Goal: Task Accomplishment & Management: Manage account settings

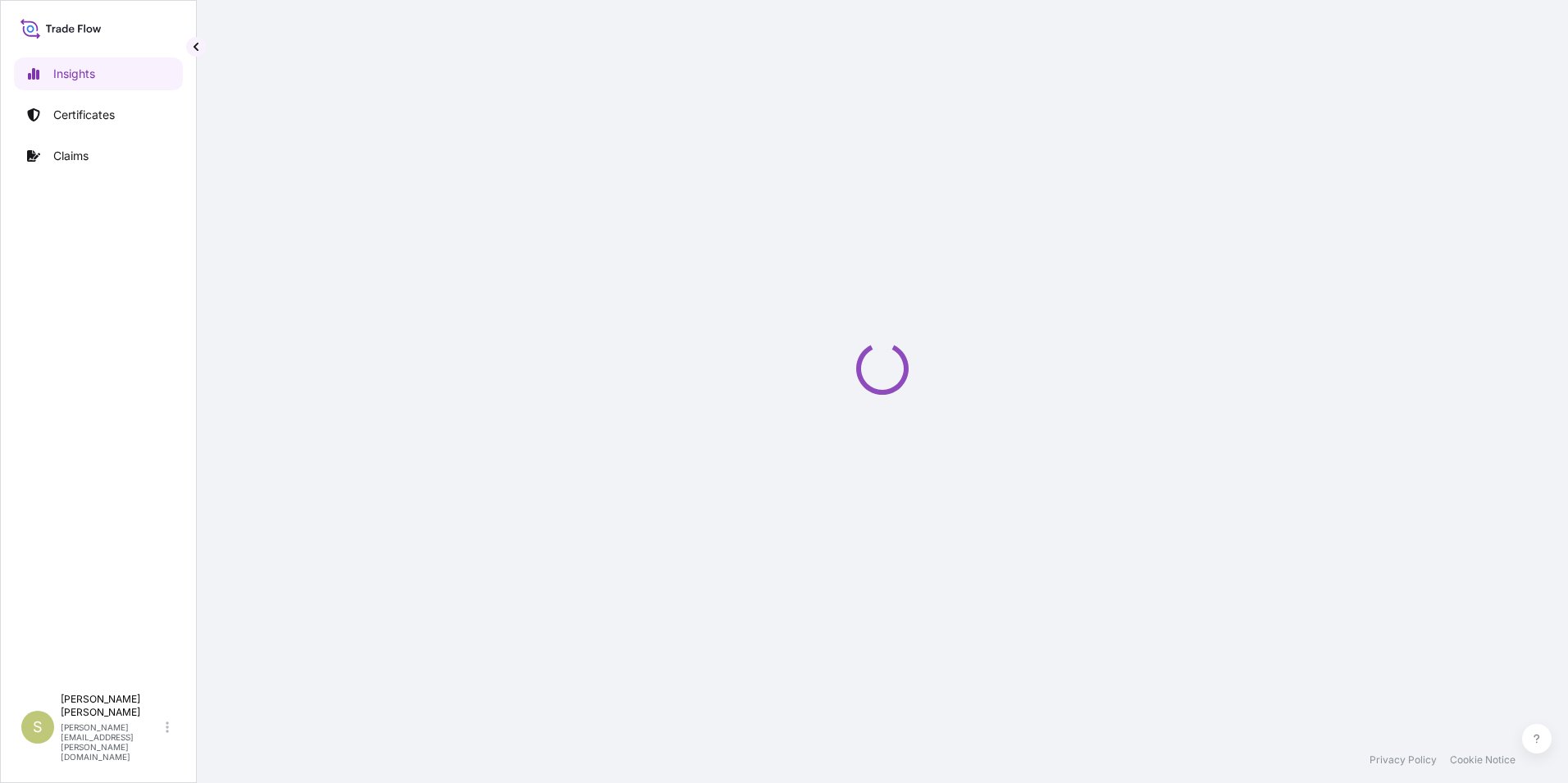
select select "2025"
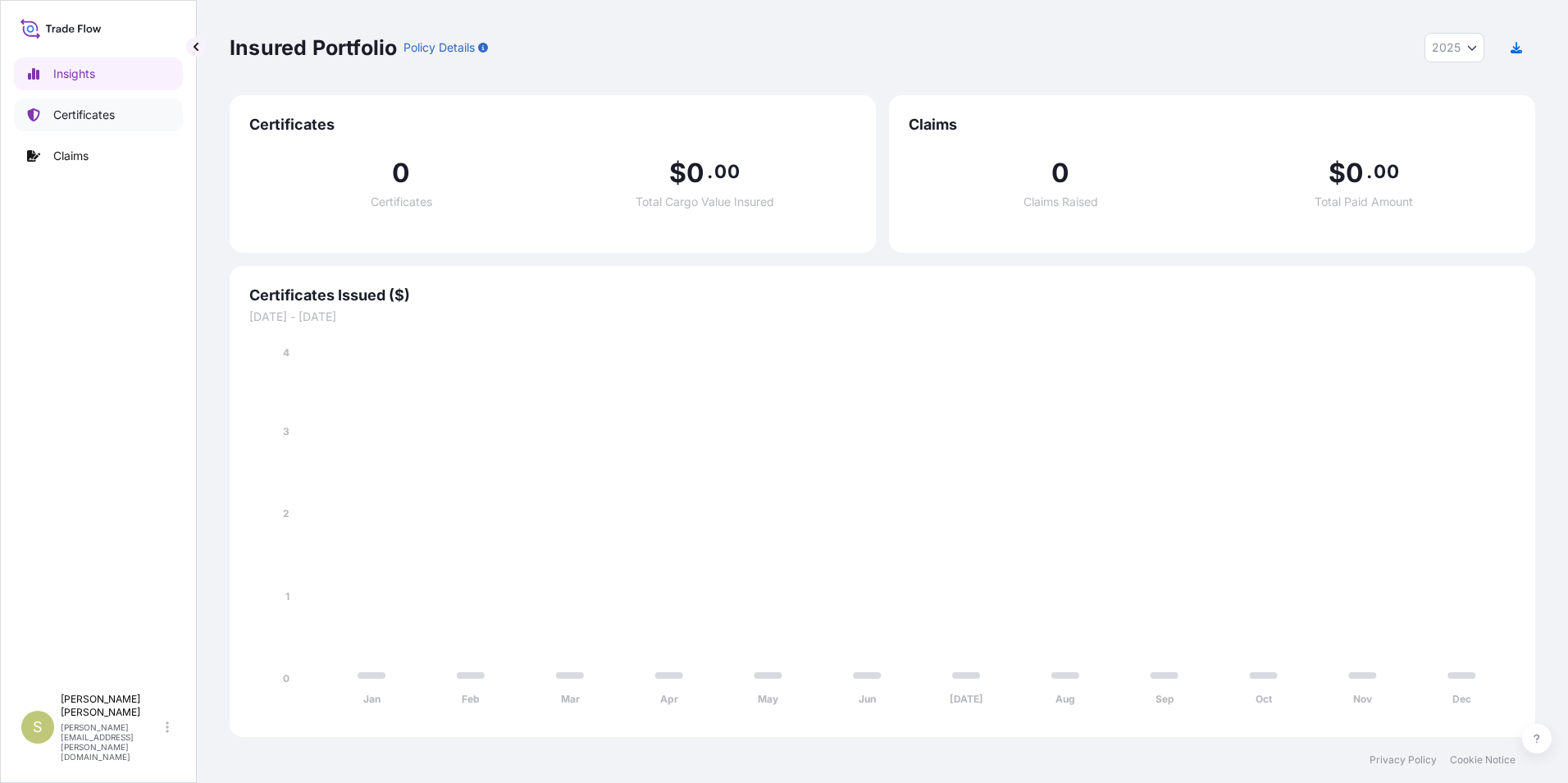
click at [74, 107] on p "Certificates" at bounding box center [84, 114] width 61 height 17
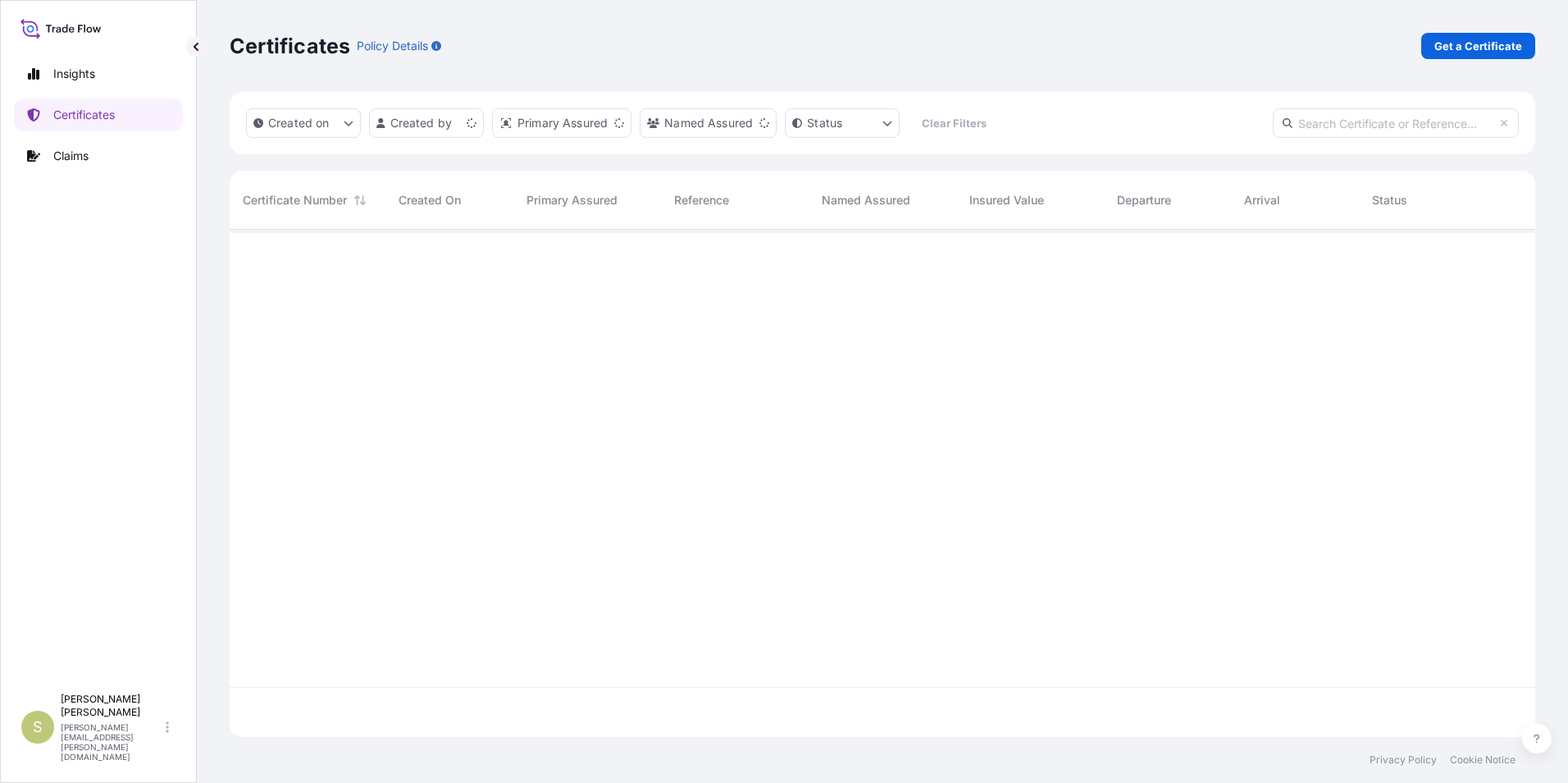
scroll to position [504, 1293]
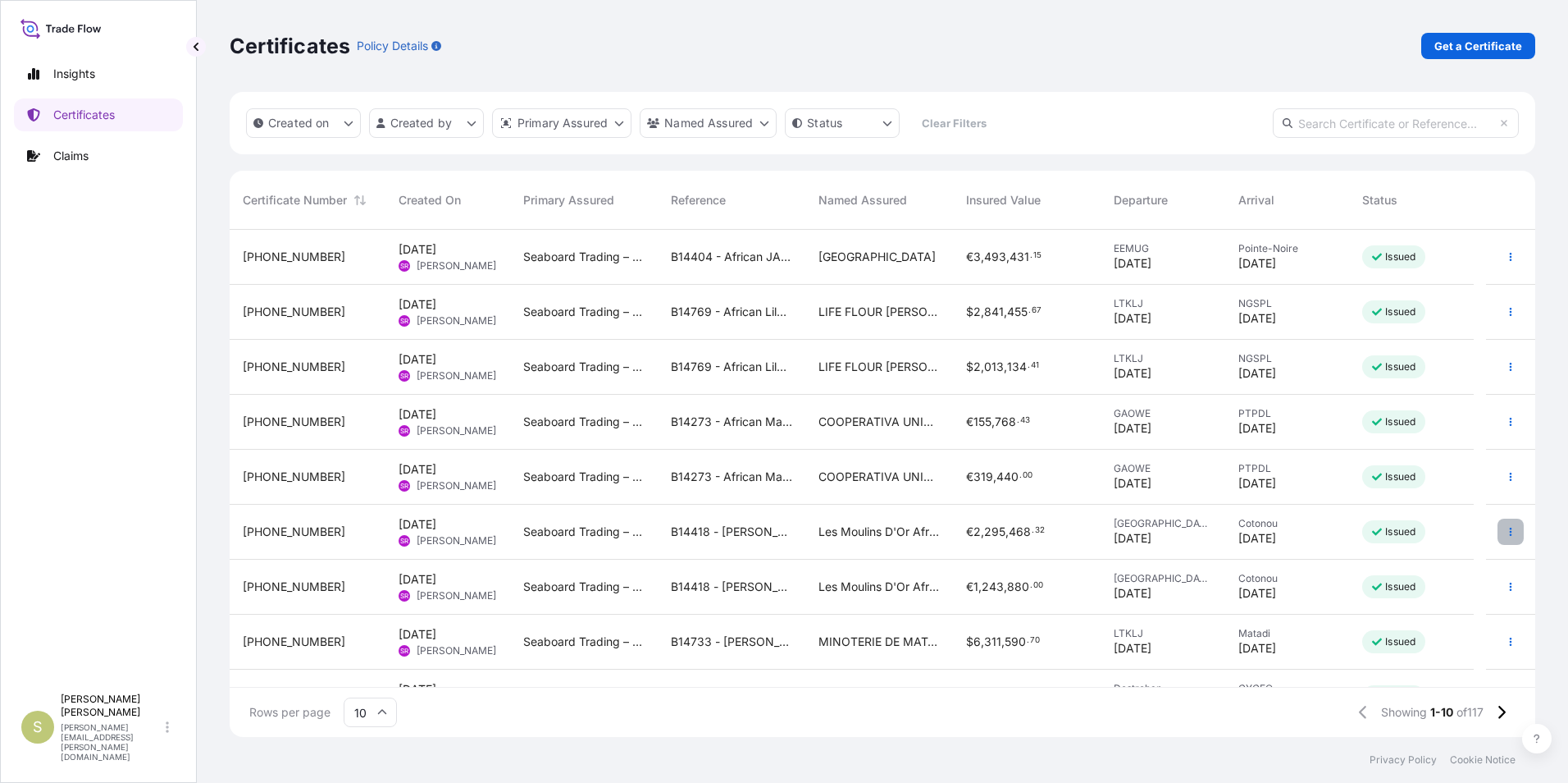
click at [1497, 529] on button "button" at bounding box center [1510, 532] width 27 height 27
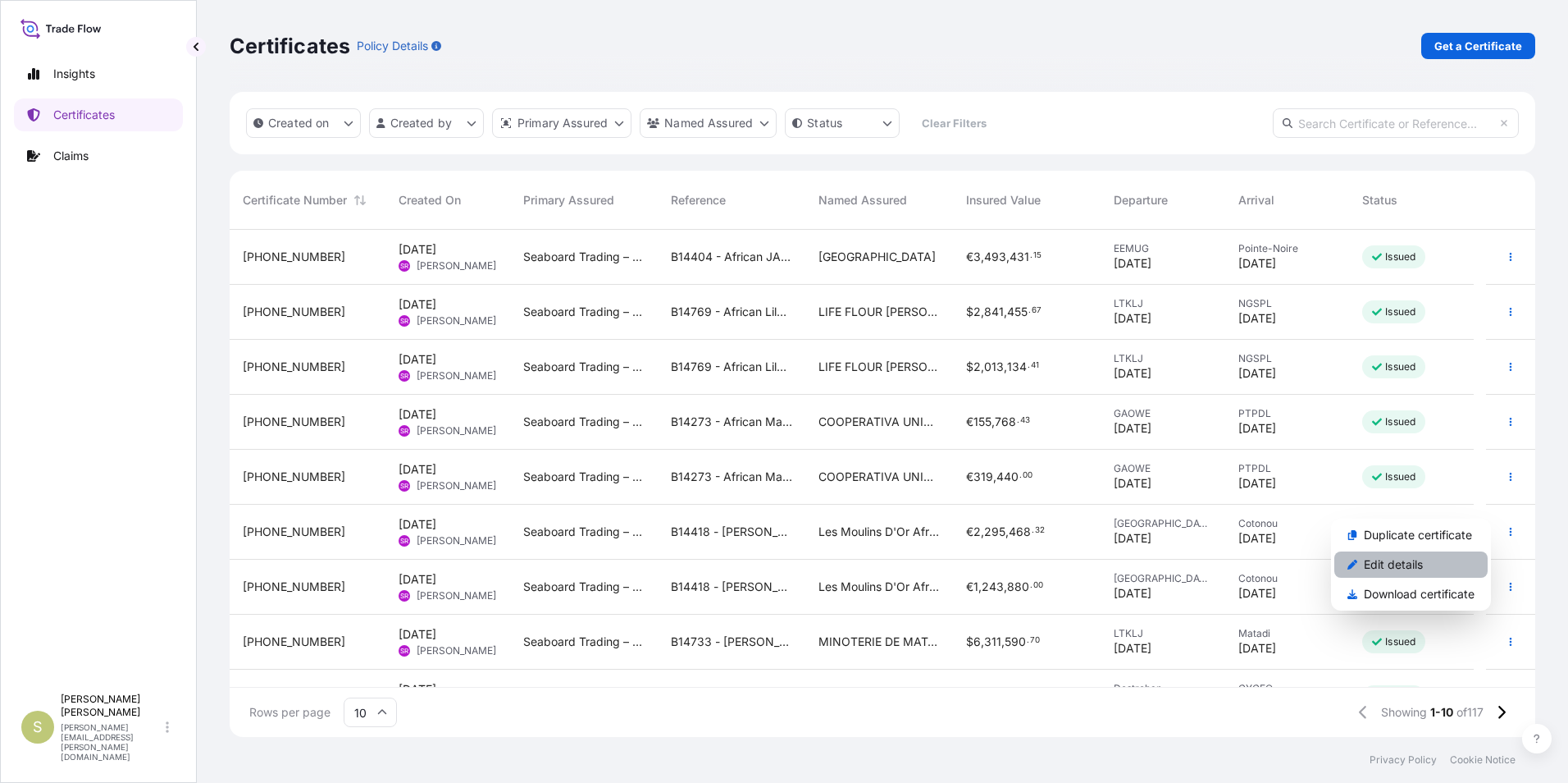
click at [1405, 568] on p "Edit details" at bounding box center [1393, 564] width 59 height 17
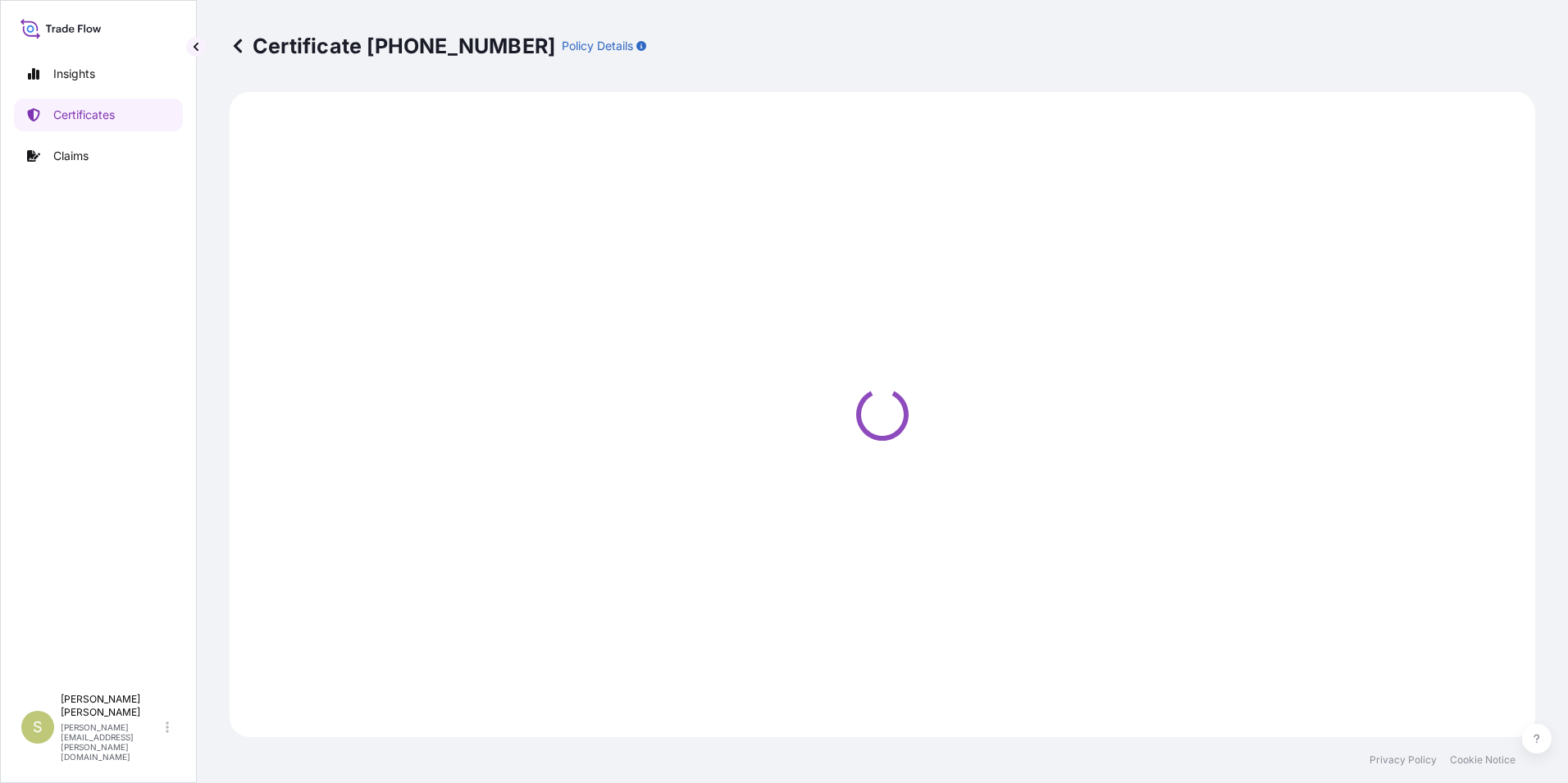
select select "Road / Inland"
select select "Ocean Vessel"
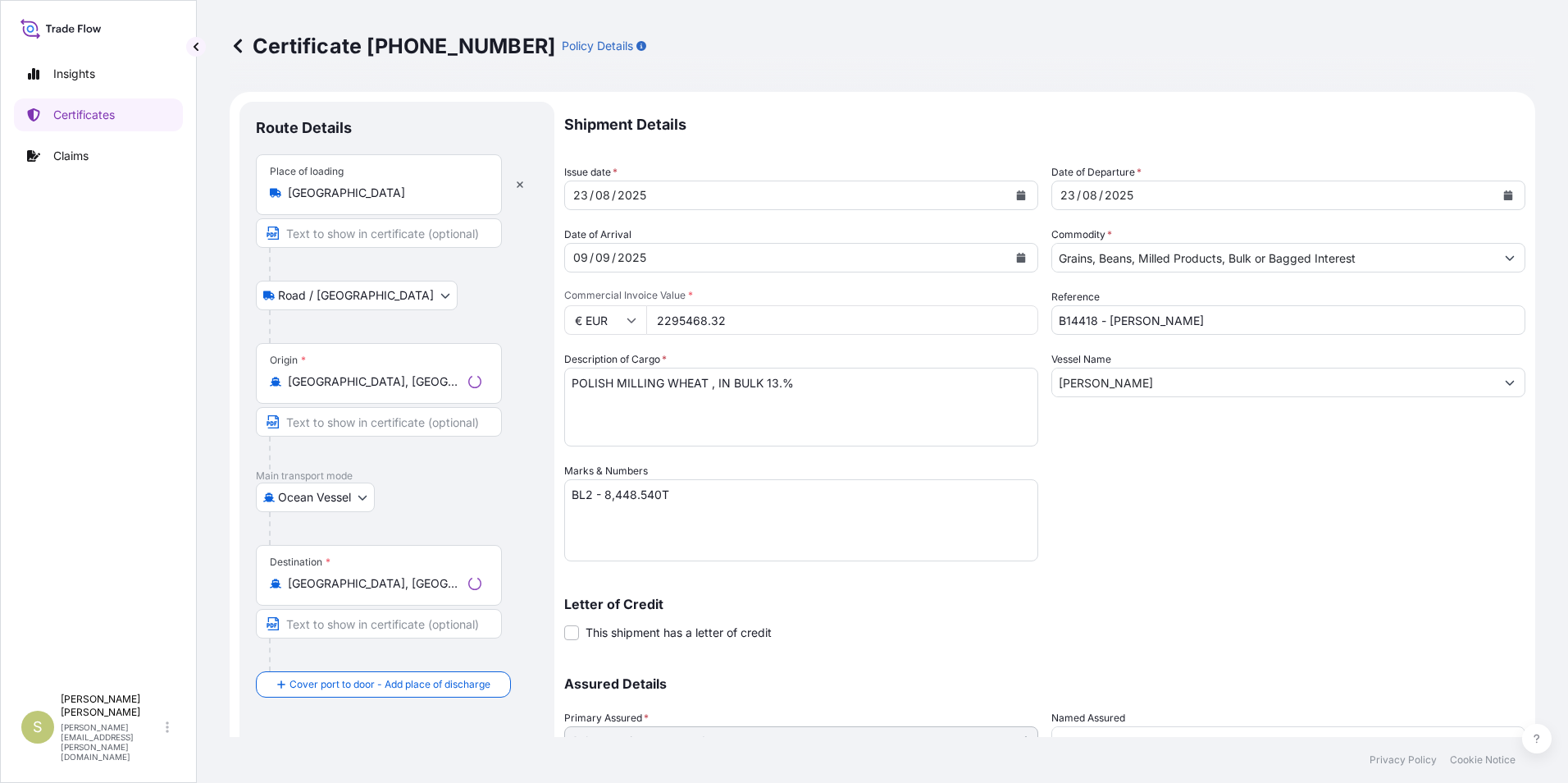
select select "31640"
click at [356, 298] on body "Insights Certificates Claims S Shannon Hogan shannon.hogan@seaboardtrade.com Ce…" at bounding box center [784, 392] width 1568 height 783
click at [307, 235] on input "Text to appear on certificate" at bounding box center [379, 233] width 246 height 30
click at [339, 232] on input "Gdansk, [Poland" at bounding box center [379, 233] width 246 height 30
type input "Gdansk, Poland"
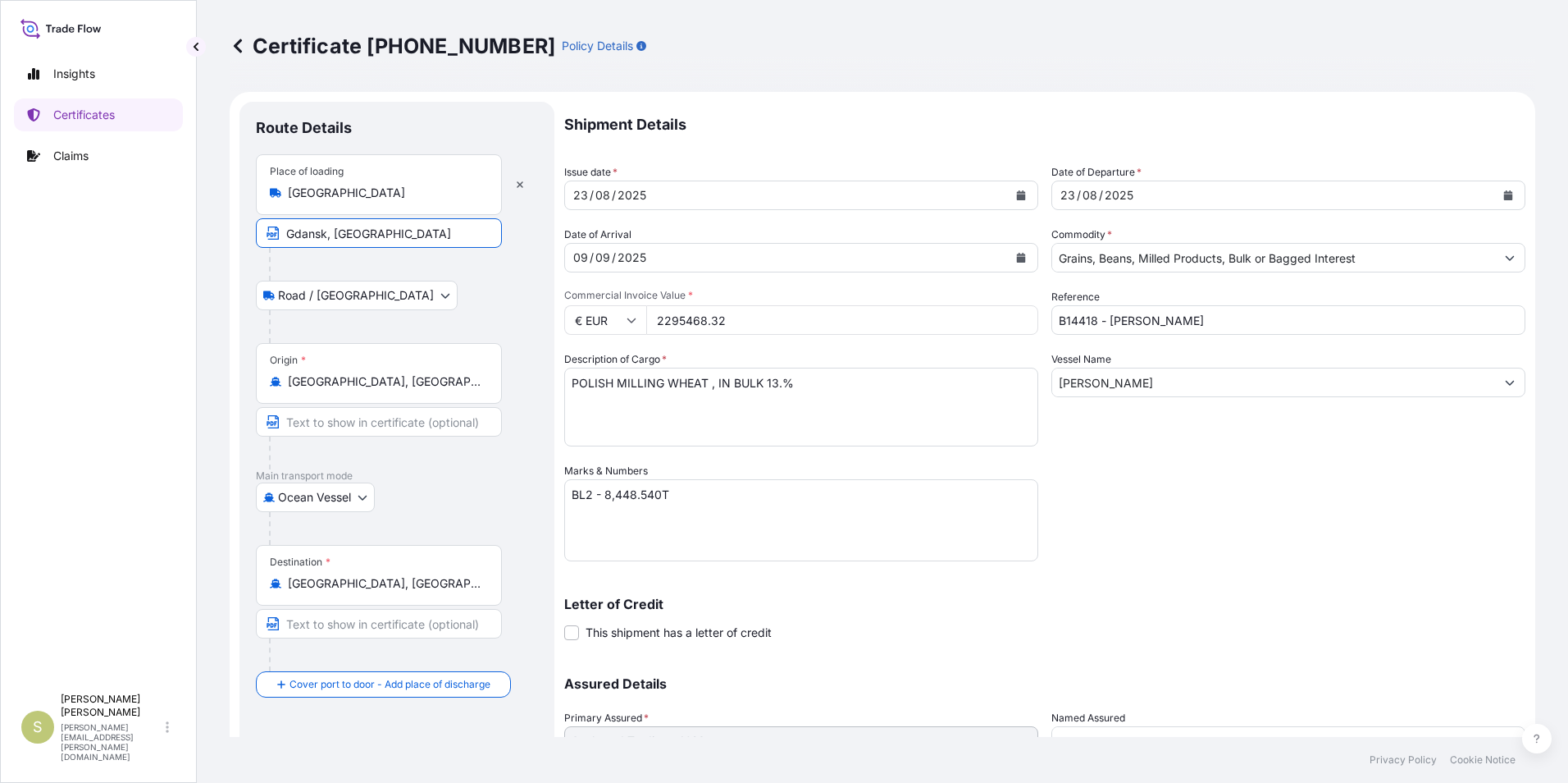
click at [454, 292] on div "Road / Inland Road / Inland" at bounding box center [397, 296] width 282 height 30
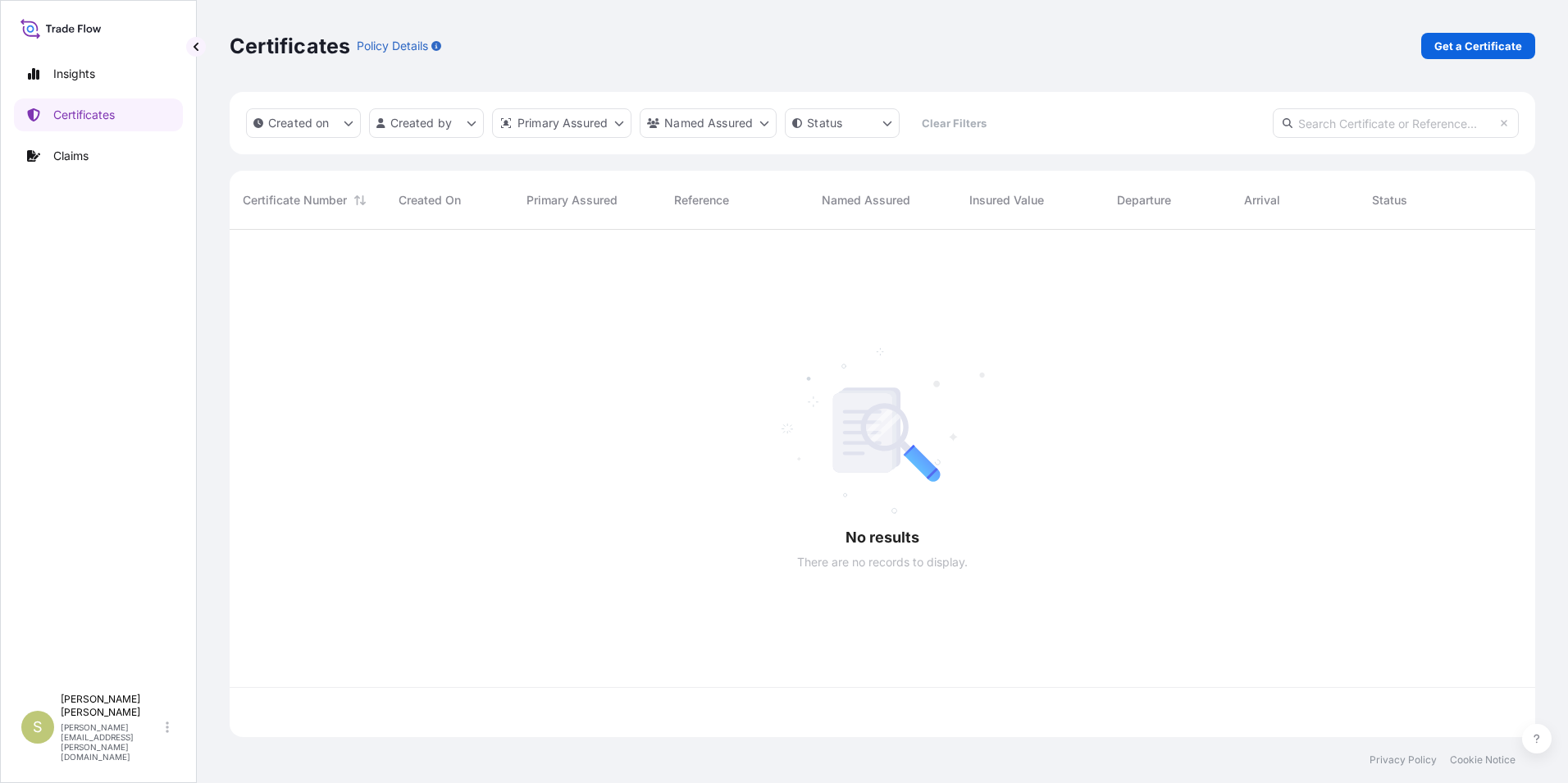
scroll to position [504, 1293]
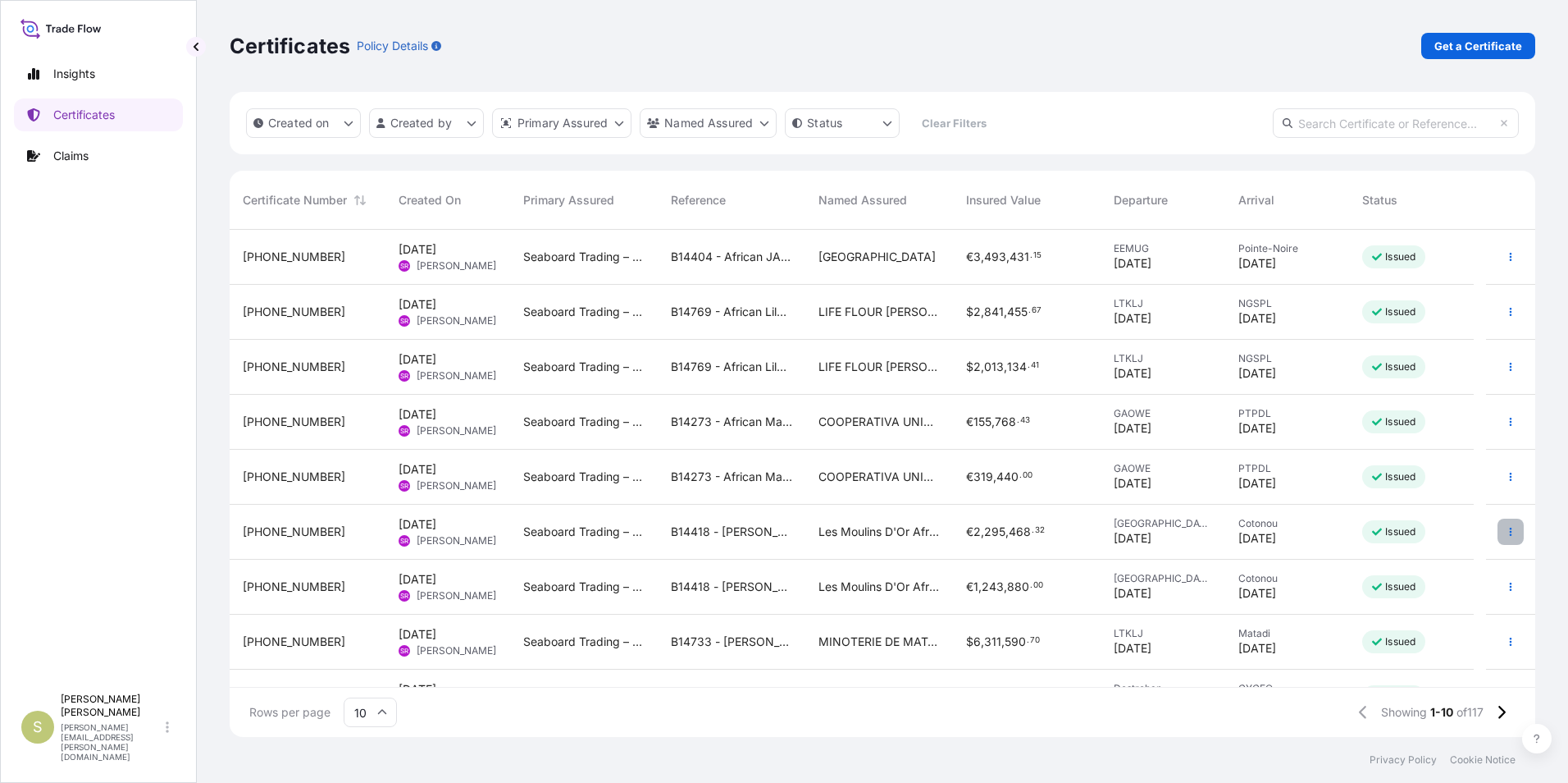
click at [1497, 522] on button "button" at bounding box center [1510, 532] width 27 height 27
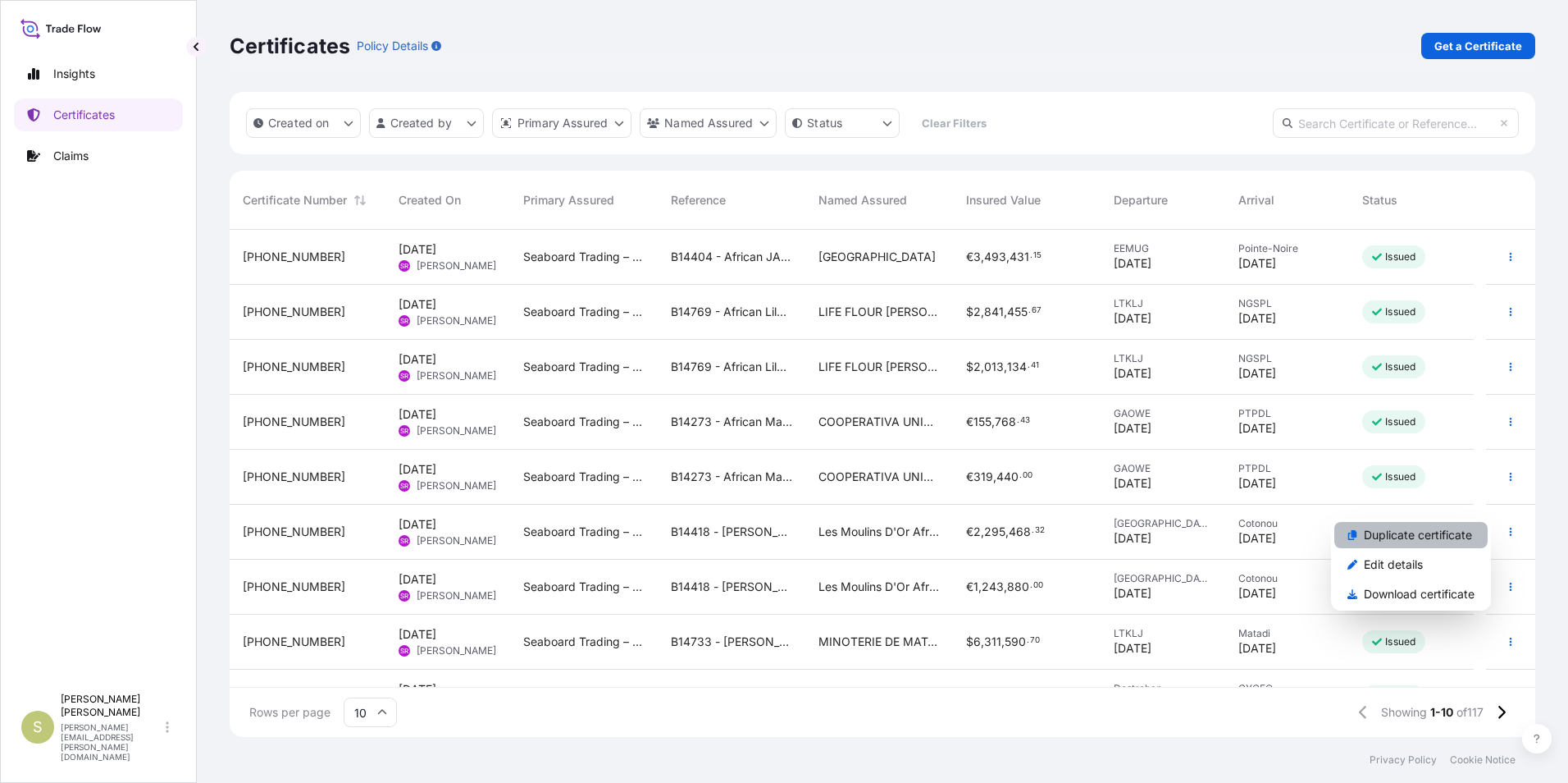
click at [1446, 530] on p "Duplicate certificate" at bounding box center [1417, 534] width 108 height 17
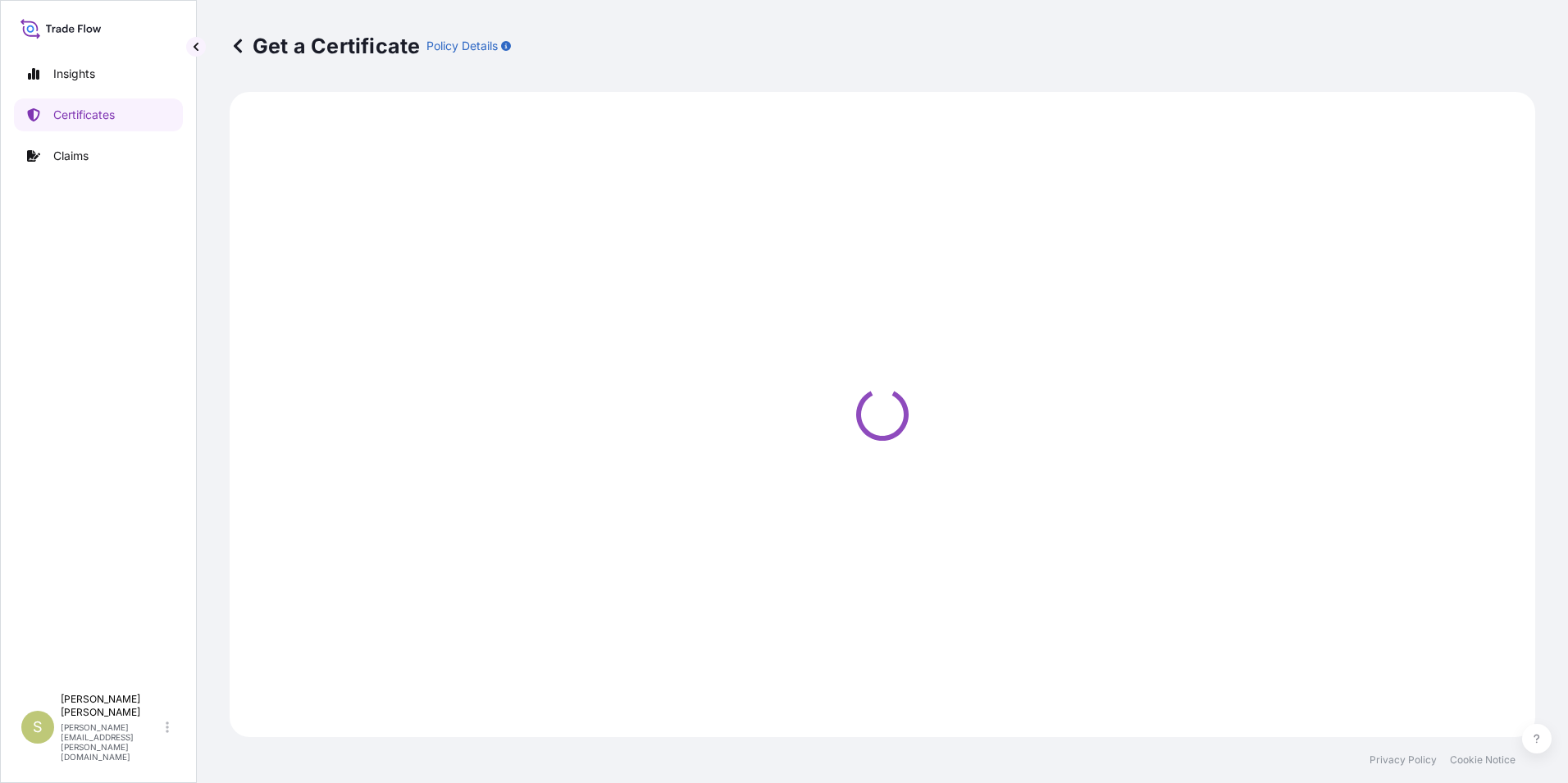
select select "Road / Inland"
select select "Ocean Vessel"
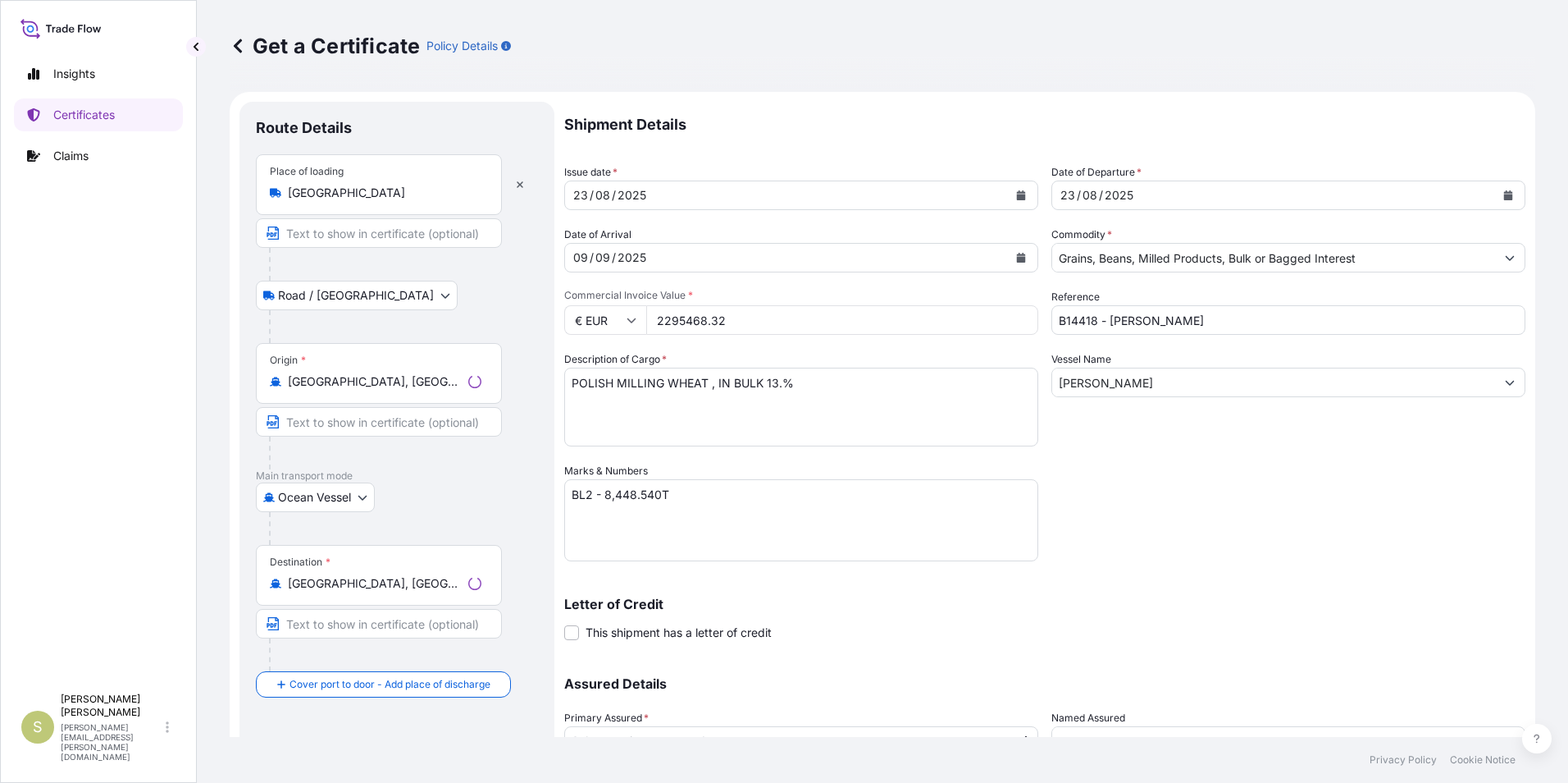
select select "31640"
click at [354, 290] on body "Insights Certificates Claims S Shannon Hogan shannon.hogan@seaboardtrade.com Ge…" at bounding box center [784, 392] width 1568 height 783
click at [366, 491] on body "Insights Certificates Claims S Shannon Hogan shannon.hogan@seaboardtrade.com Ge…" at bounding box center [784, 392] width 1568 height 783
click at [309, 627] on span "Ocean Vessel" at bounding box center [323, 628] width 73 height 17
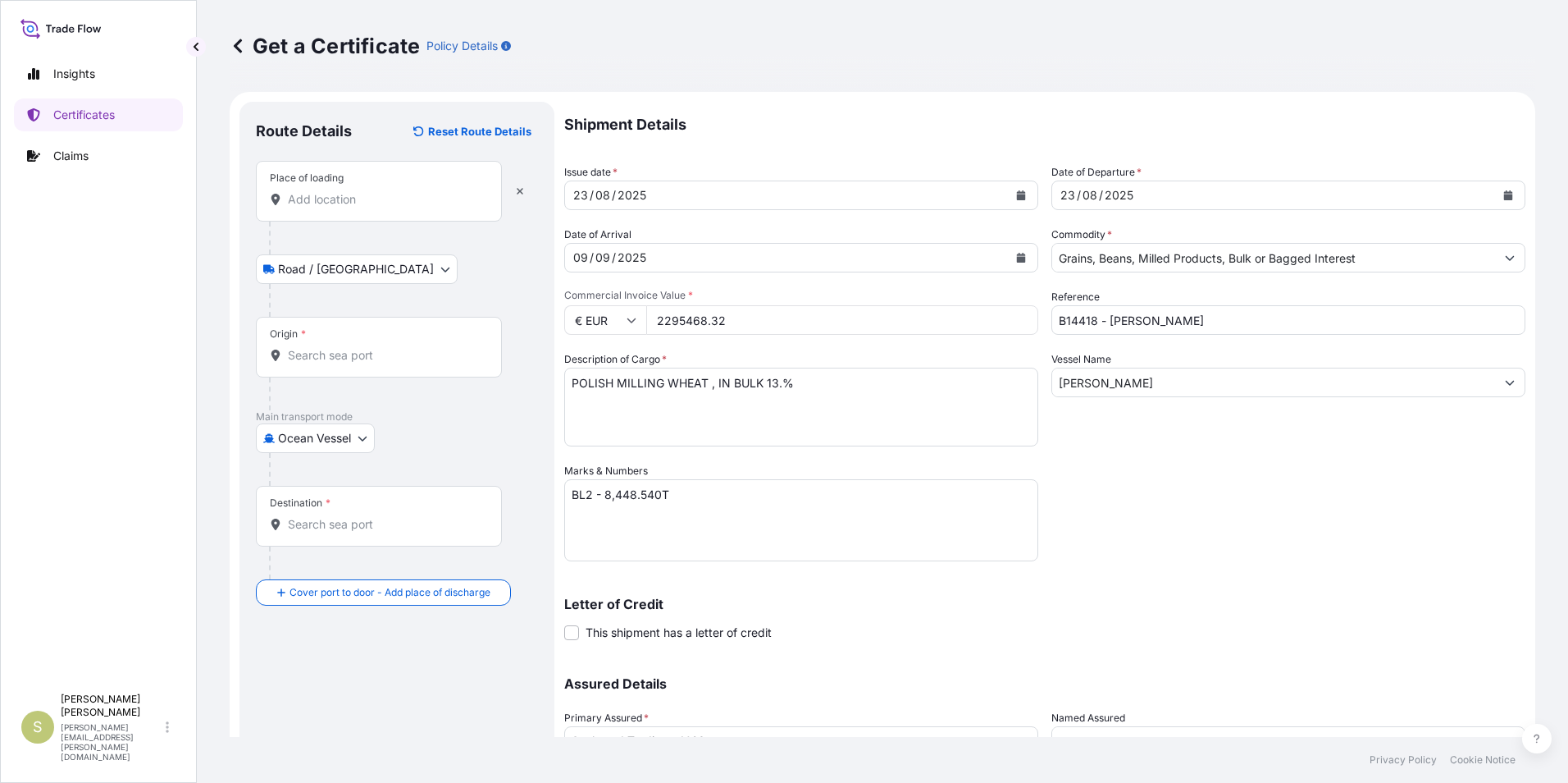
click at [456, 256] on div "Road / Inland Road / Inland" at bounding box center [397, 269] width 282 height 30
click at [554, 264] on form "Route Details Reset Route Details Place of loading Road / Inland Road / Inland …" at bounding box center [882, 484] width 1305 height 785
click at [485, 257] on form "Route Details Reset Route Details Place of loading Road / Inland Road / Inland …" at bounding box center [882, 484] width 1305 height 785
click at [577, 258] on div "09 / 09 / 2025" at bounding box center [785, 257] width 443 height 30
click at [635, 259] on div "2025" at bounding box center [632, 257] width 32 height 20
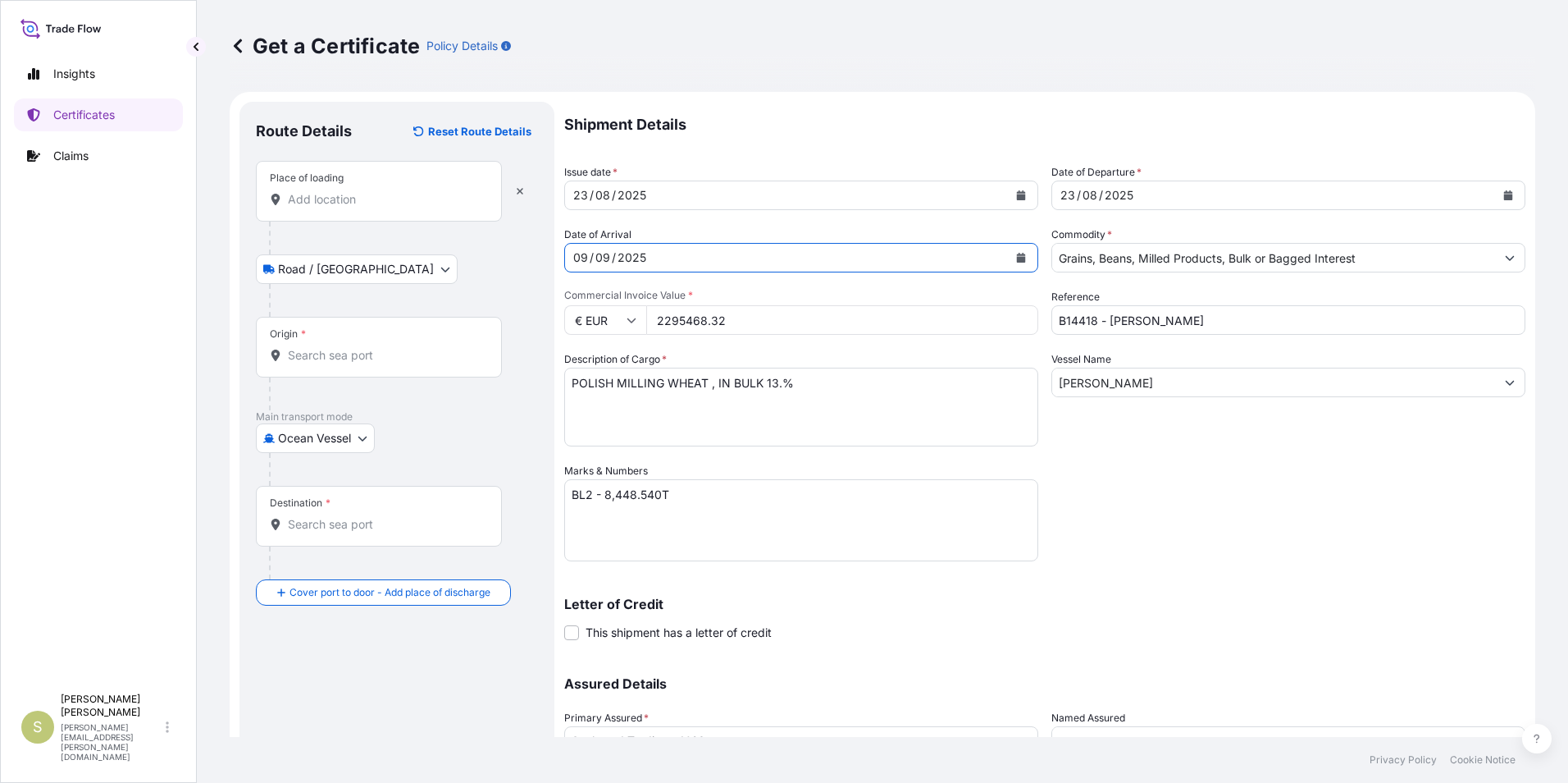
click at [650, 258] on div "09 / 09 / 2025" at bounding box center [785, 257] width 443 height 30
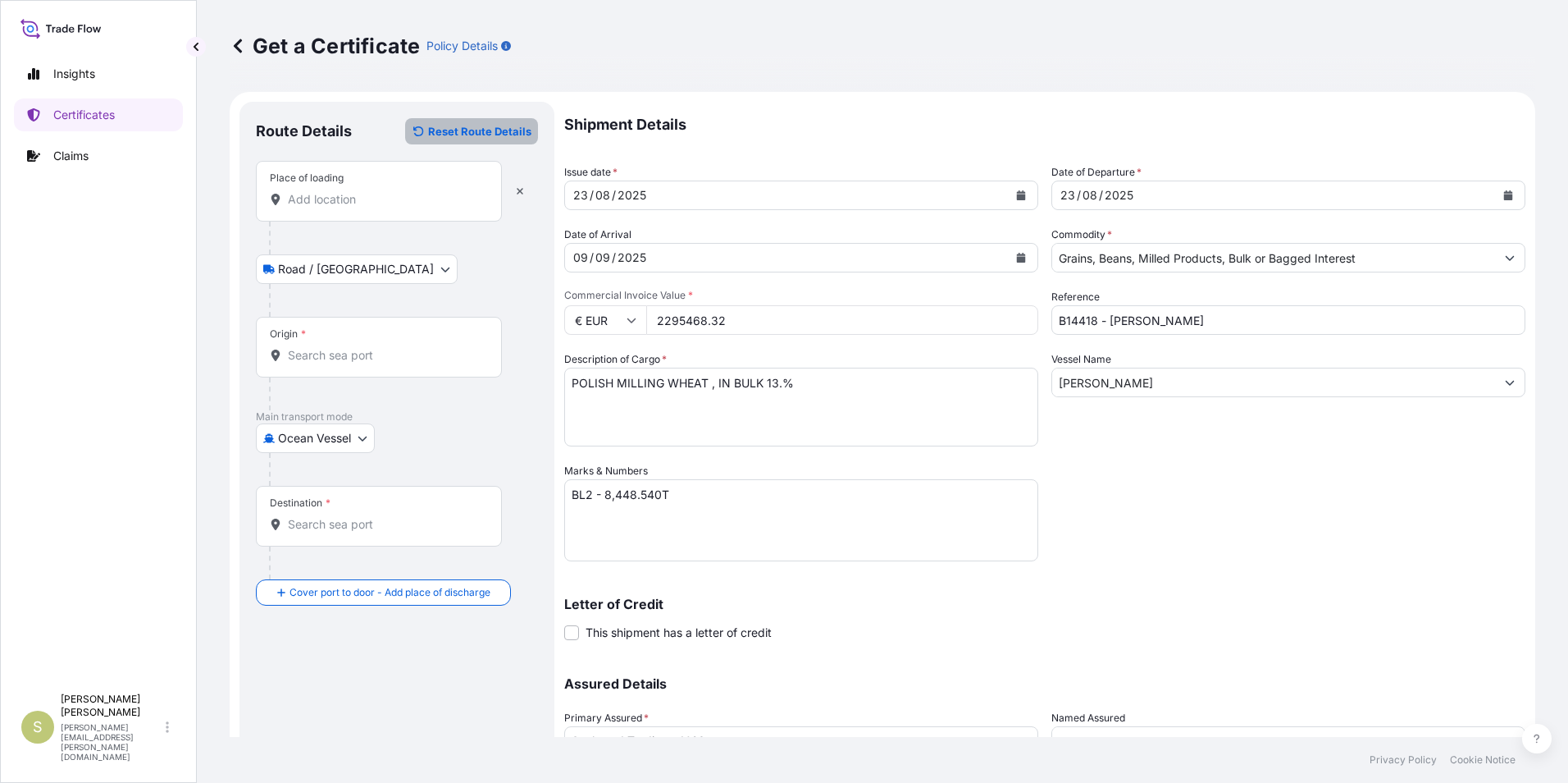
type input "Poland"
type input "Gdańsk, Poland"
type input "Cotonou, Benin"
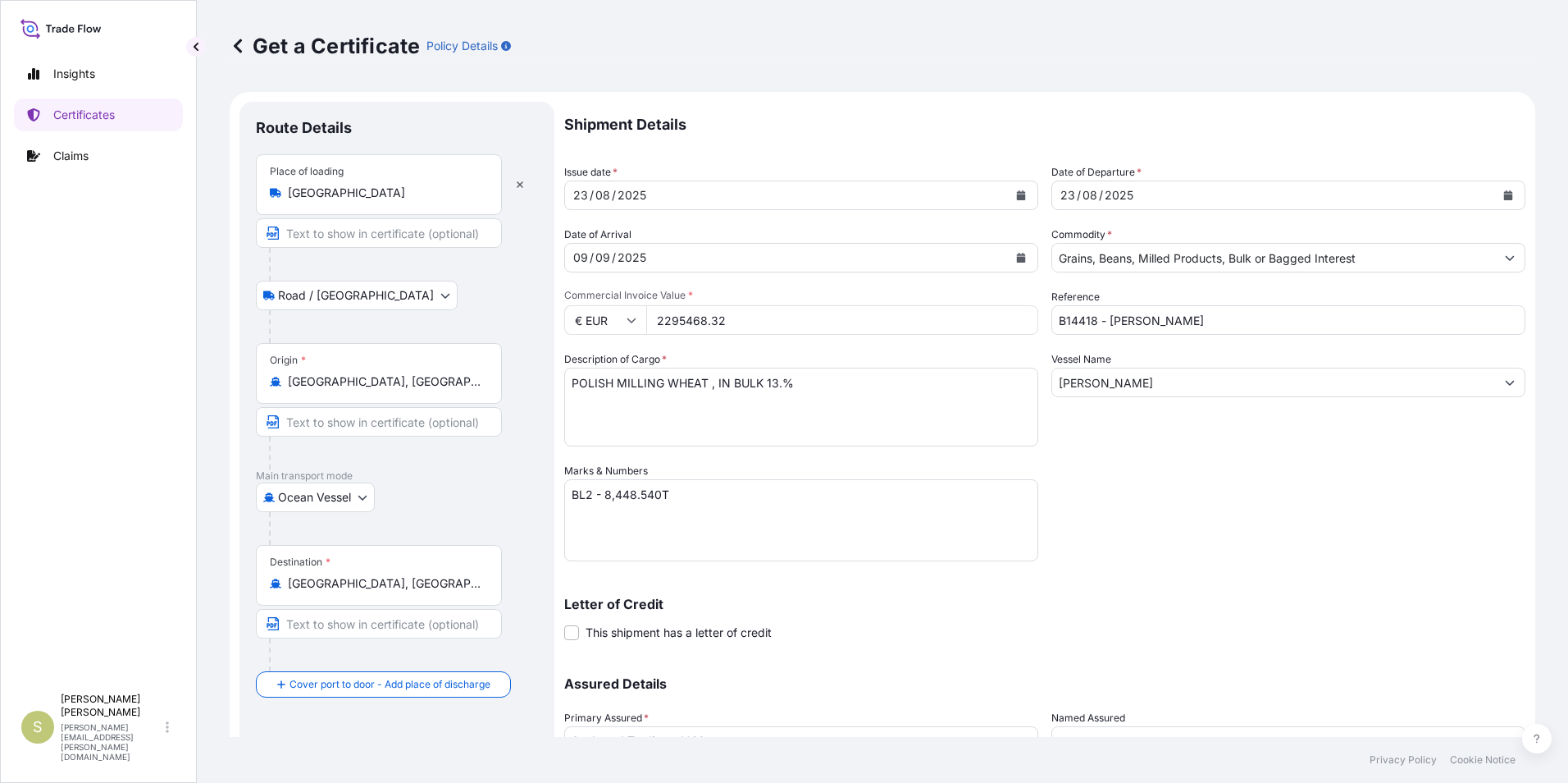
click at [347, 290] on body "Insights Certificates Claims S Shannon Hogan shannon.hogan@seaboardtrade.com Ge…" at bounding box center [784, 392] width 1568 height 783
click at [520, 184] on icon "button" at bounding box center [519, 184] width 7 height 7
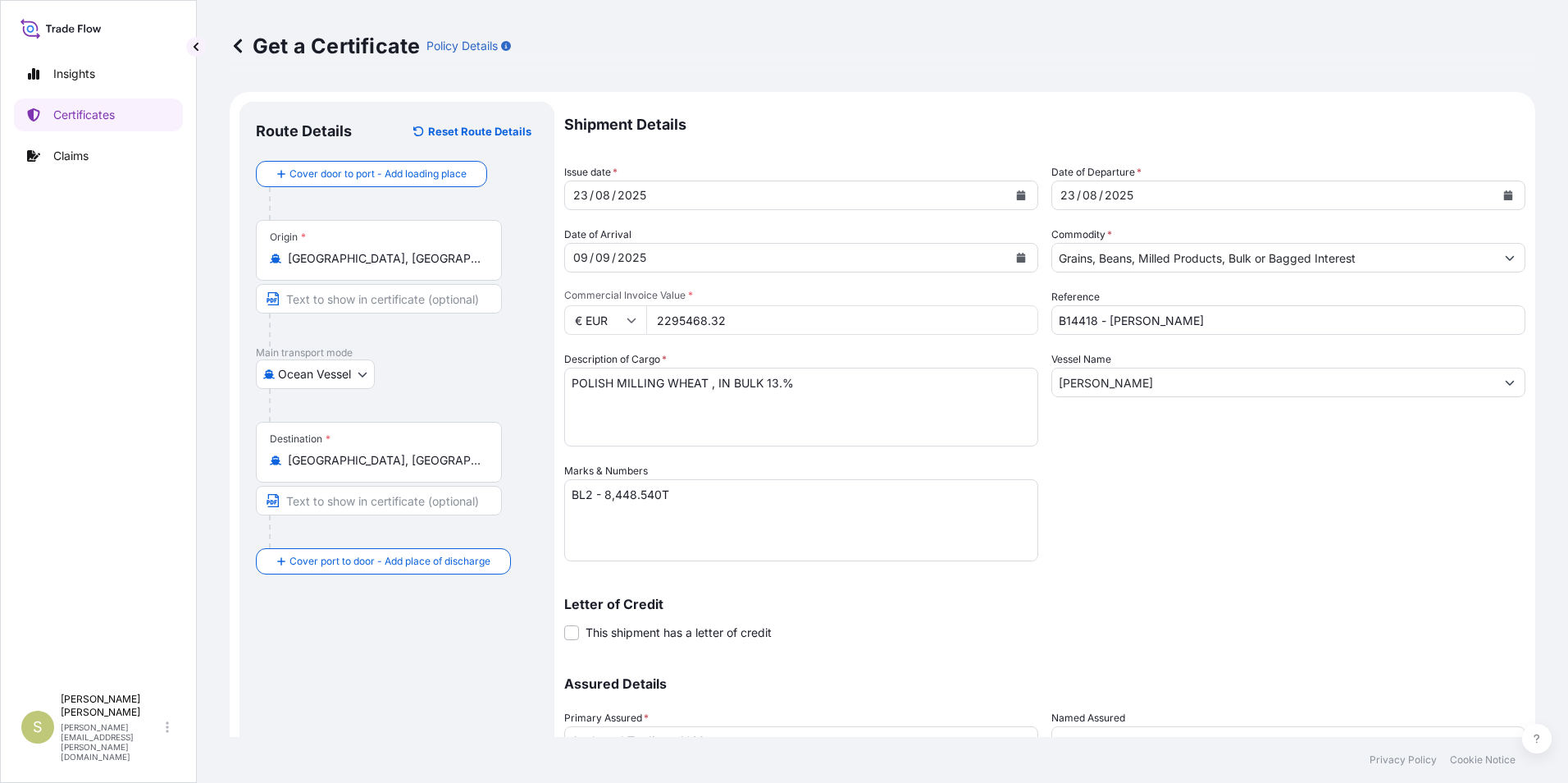
click at [361, 294] on input "Text to appear on certificate" at bounding box center [379, 299] width 246 height 30
type input "Gdansk, Poland"
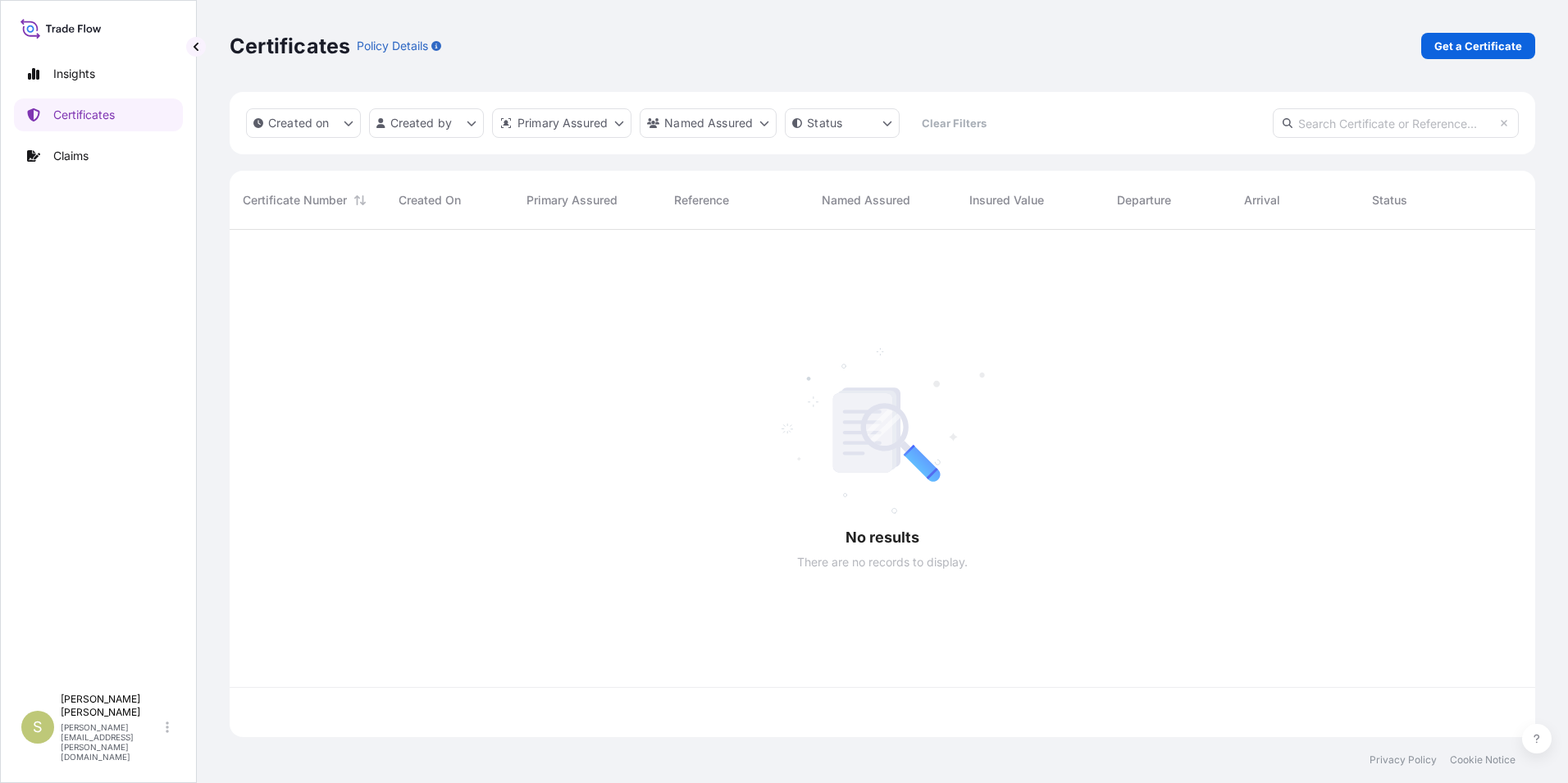
scroll to position [504, 1293]
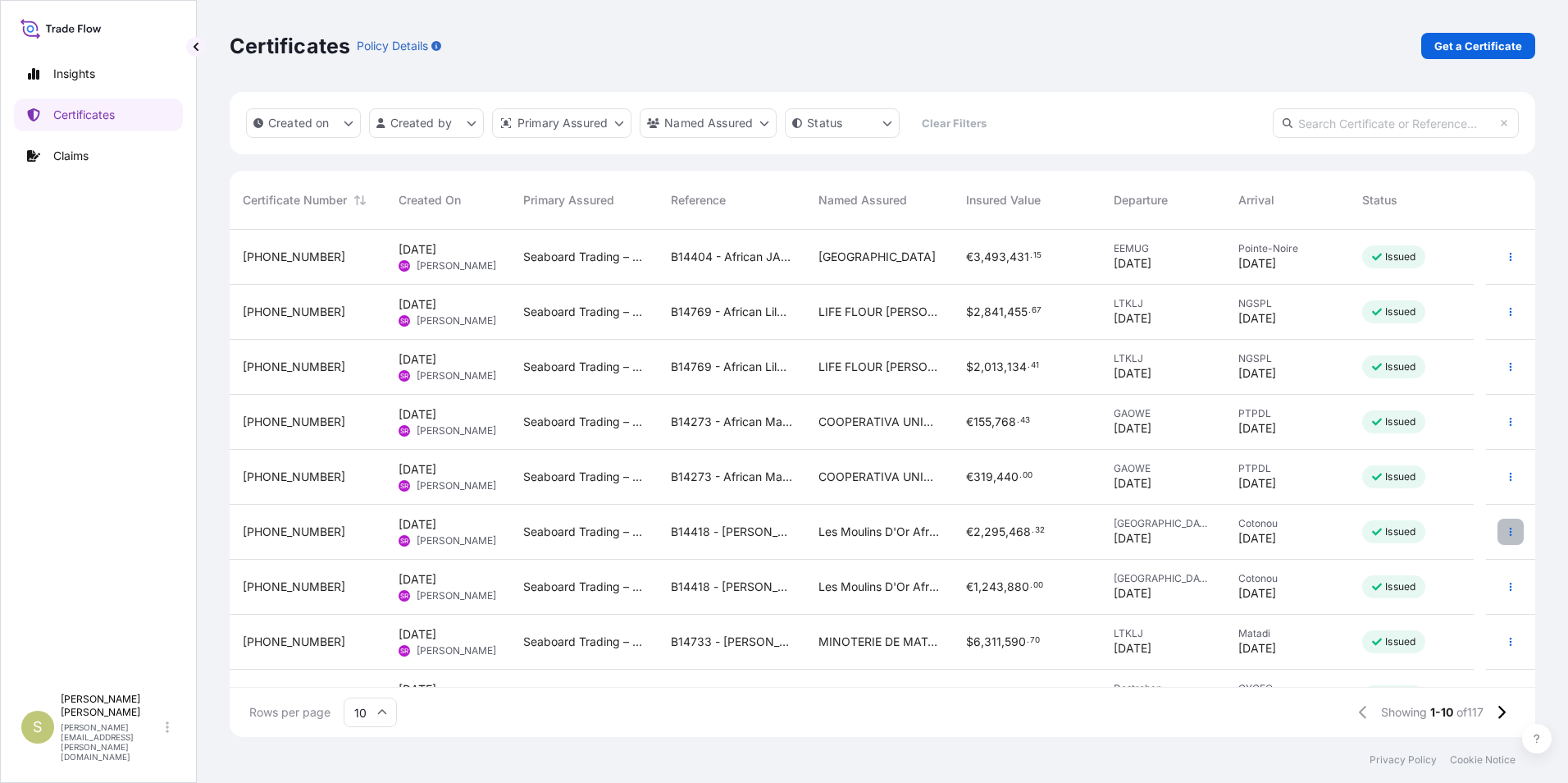
click at [1505, 534] on icon "button" at bounding box center [1510, 532] width 10 height 10
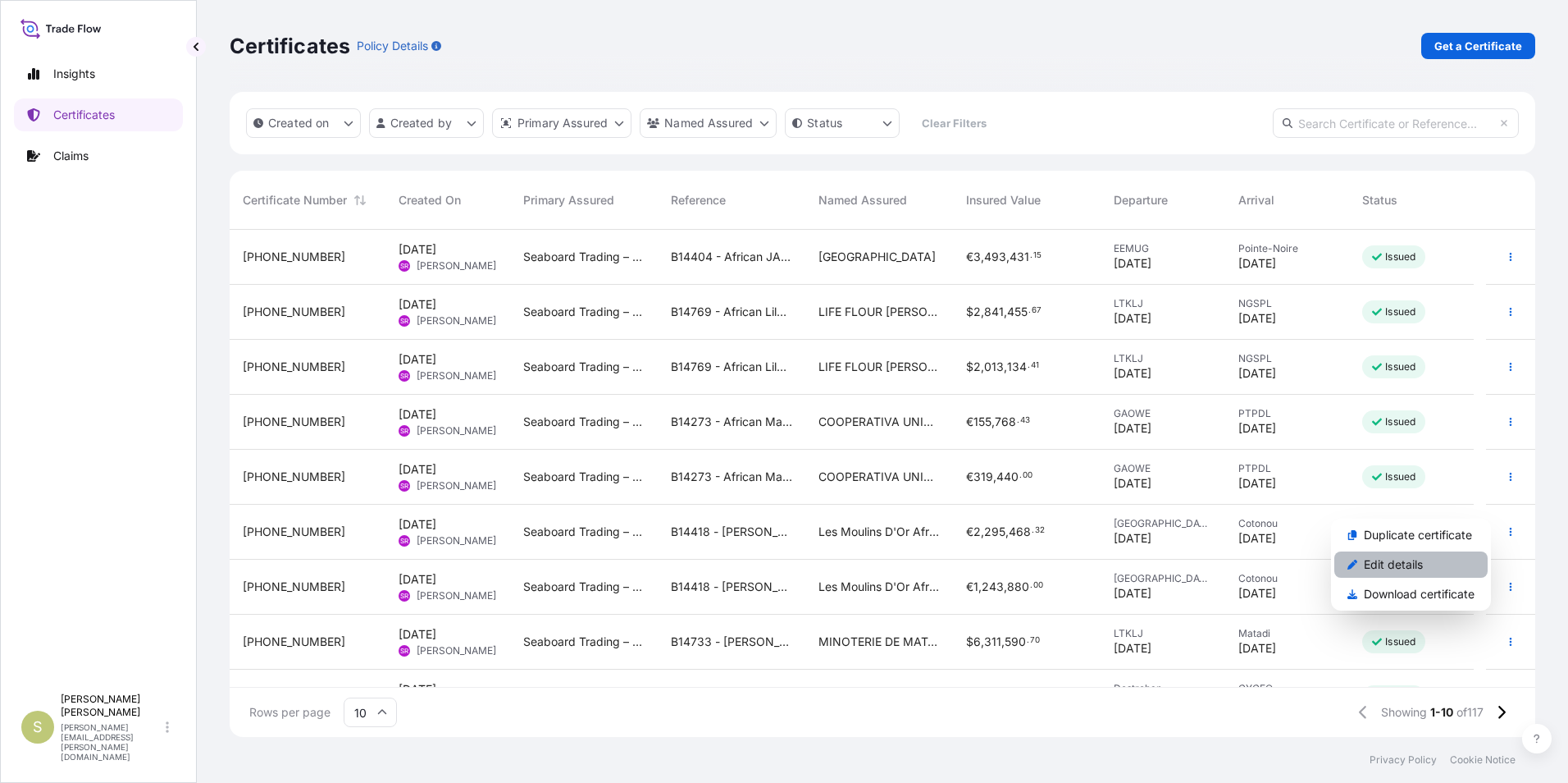
click at [1393, 564] on p "Edit details" at bounding box center [1393, 564] width 59 height 17
select select "Road / Inland"
select select "Ocean Vessel"
select select "31640"
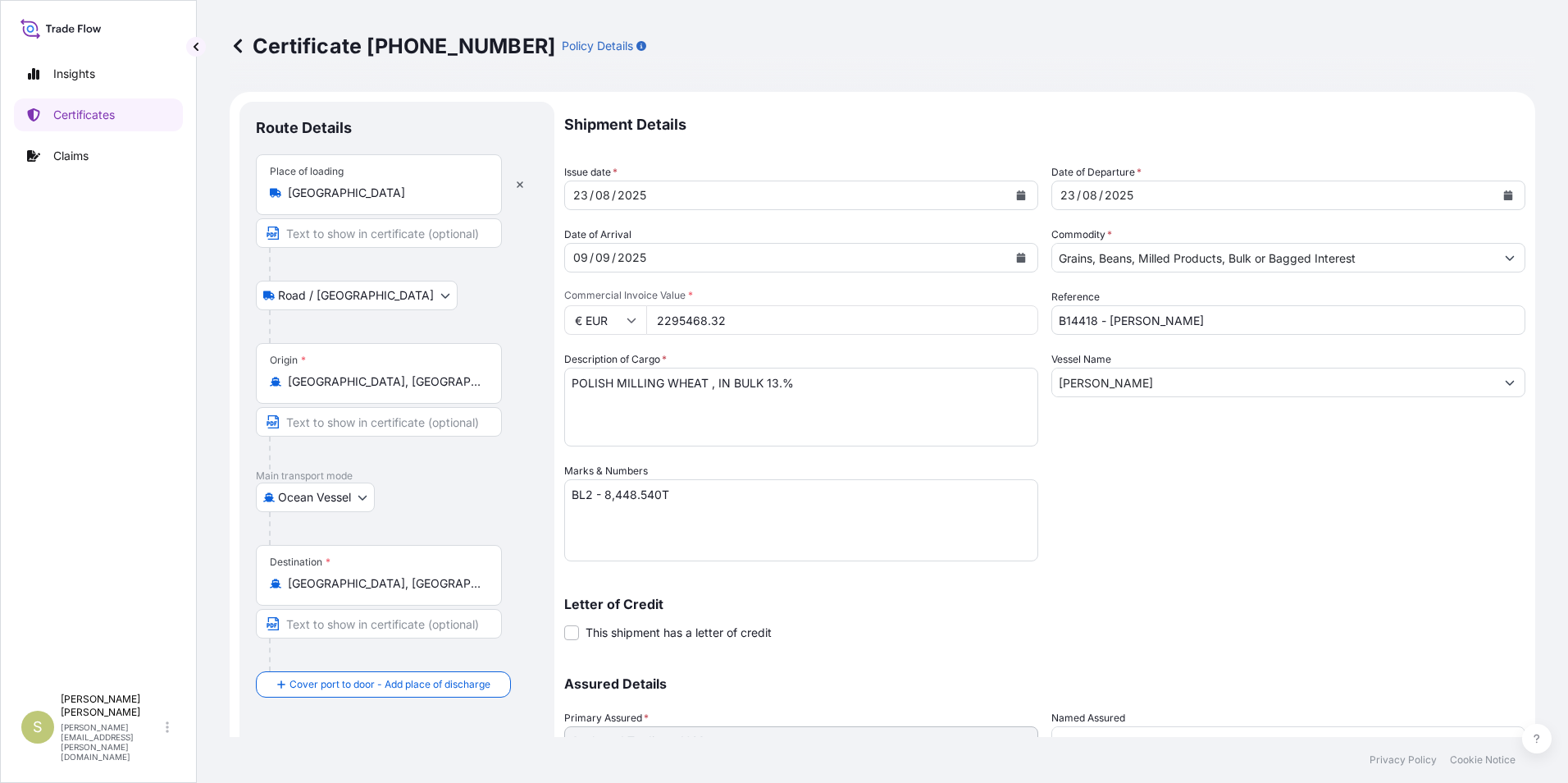
click at [370, 236] on input "Text to appear on certificate" at bounding box center [379, 233] width 246 height 30
type input "Gdansk, Poland"
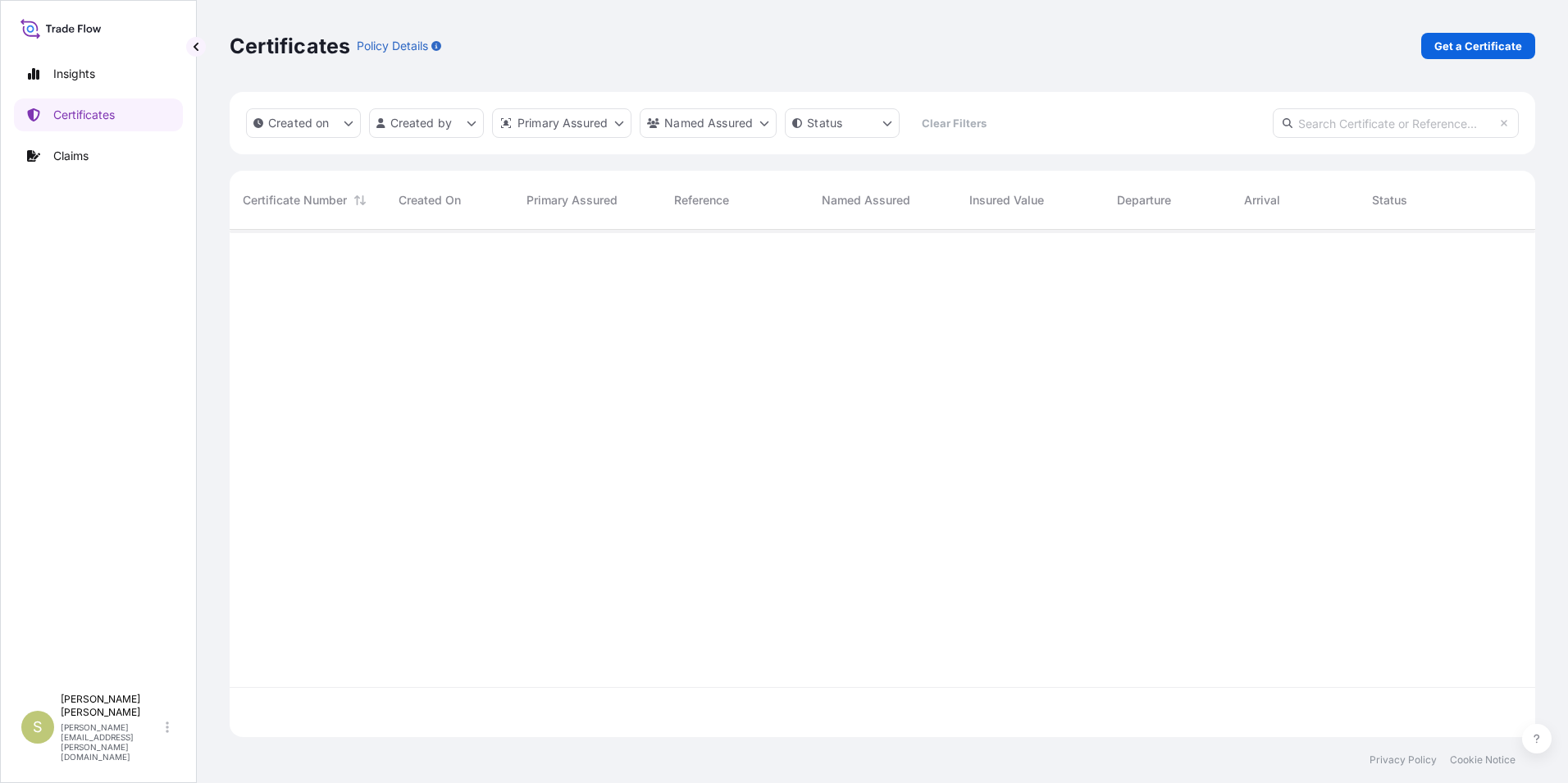
scroll to position [504, 1293]
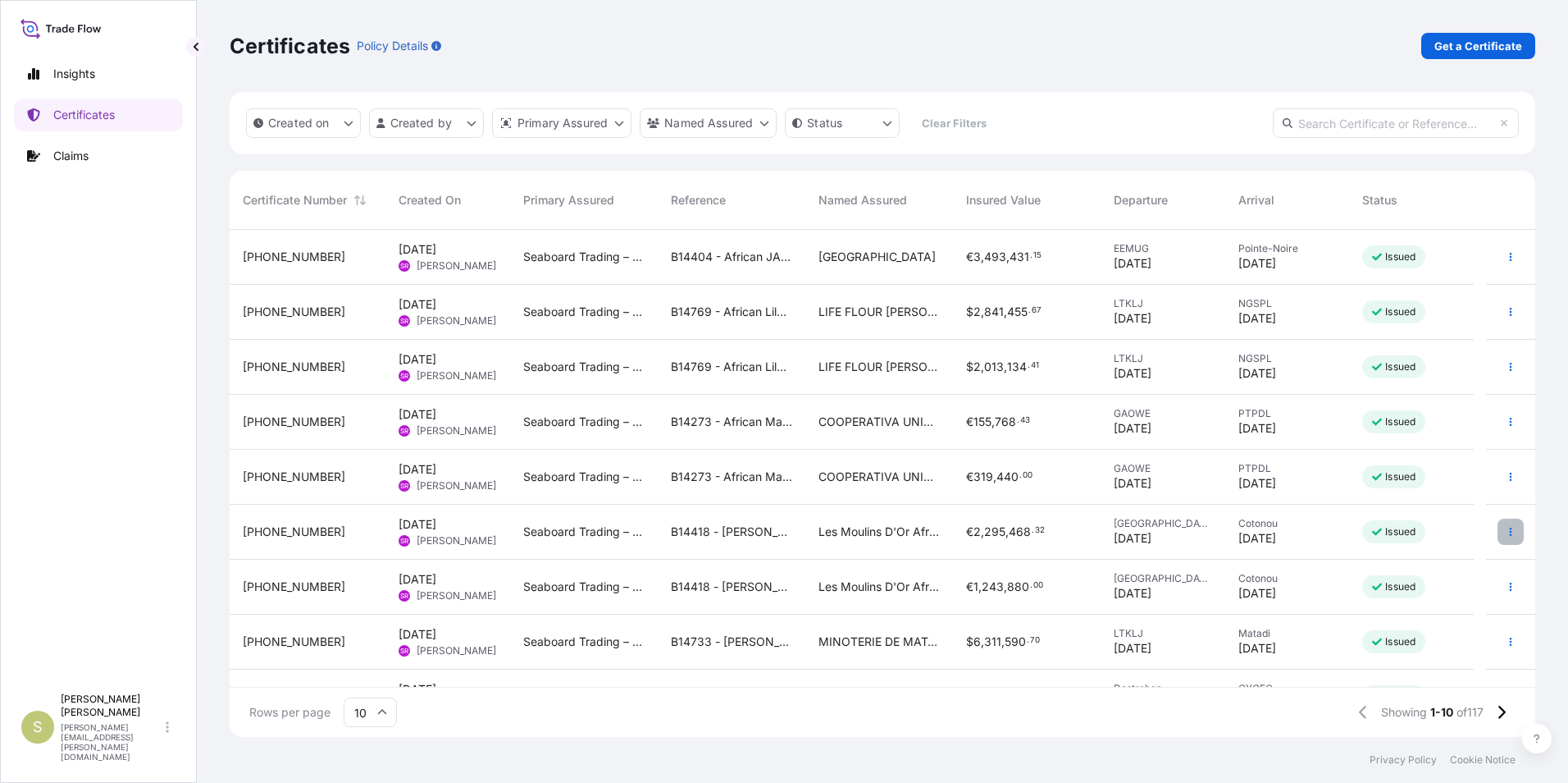
click at [1510, 534] on icon "button" at bounding box center [1511, 532] width 2 height 8
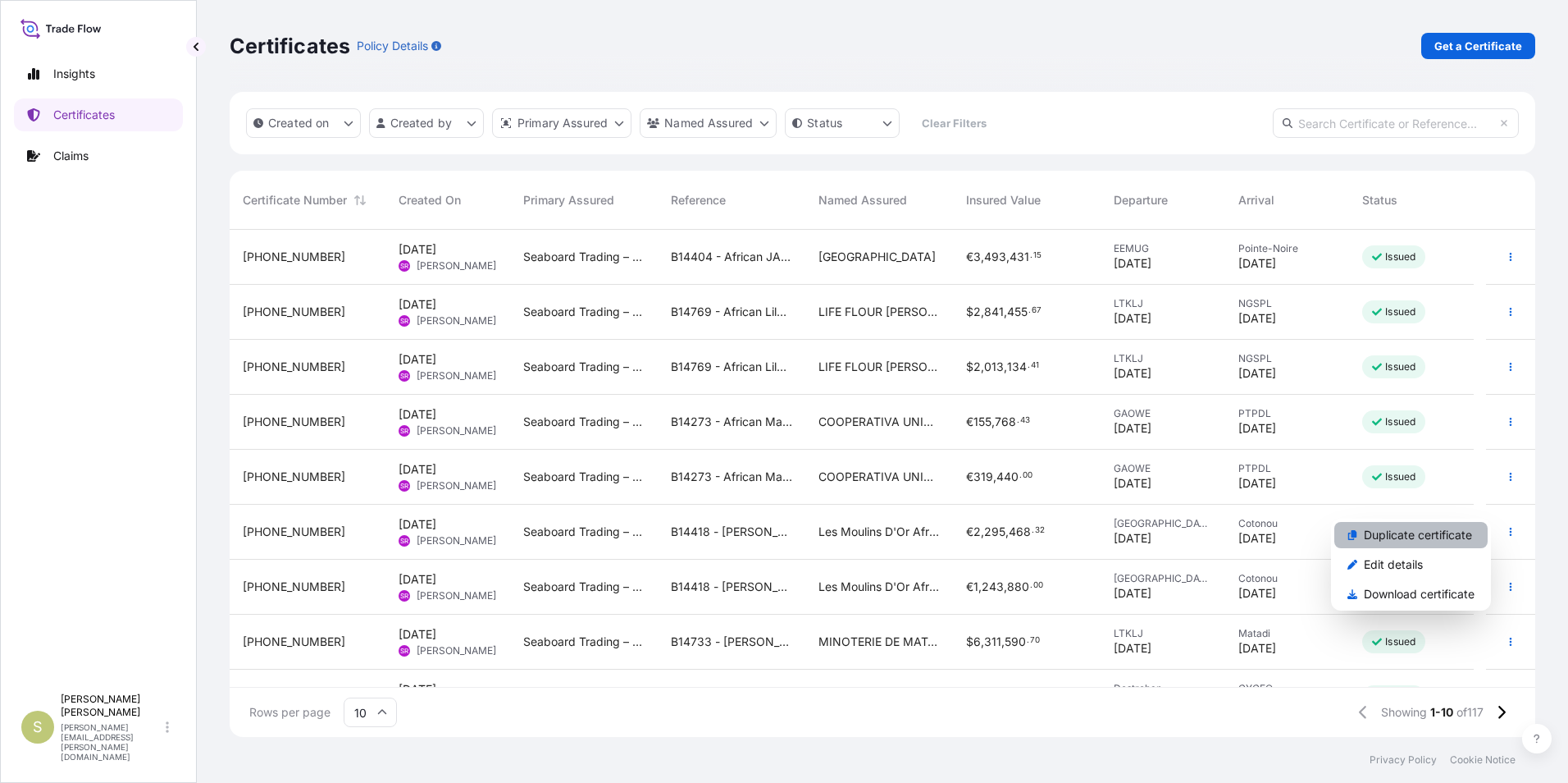
click at [1407, 532] on p "Duplicate certificate" at bounding box center [1417, 534] width 108 height 17
select select "Road / Inland"
select select "Ocean Vessel"
select select "31640"
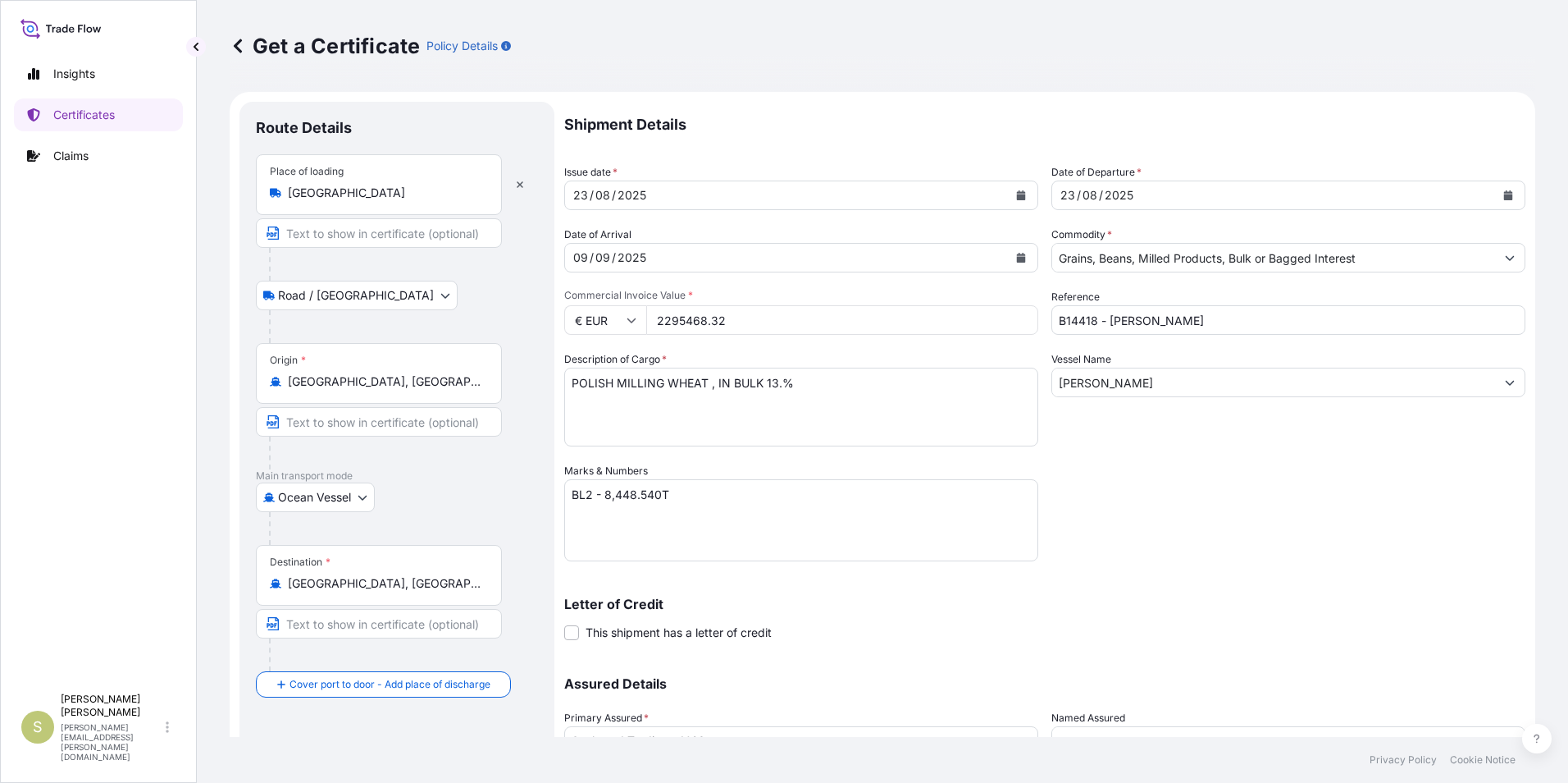
click at [379, 240] on input "Text to appear on certificate" at bounding box center [379, 233] width 246 height 30
click at [159, 222] on div "Insights Certificates Claims" at bounding box center [98, 363] width 169 height 642
click at [355, 495] on body "Insights Certificates Claims S Shannon Hogan shannon.hogan@seaboardtrade.com Ge…" at bounding box center [784, 392] width 1568 height 783
click at [287, 620] on span "Ocean Vessel" at bounding box center [323, 628] width 73 height 17
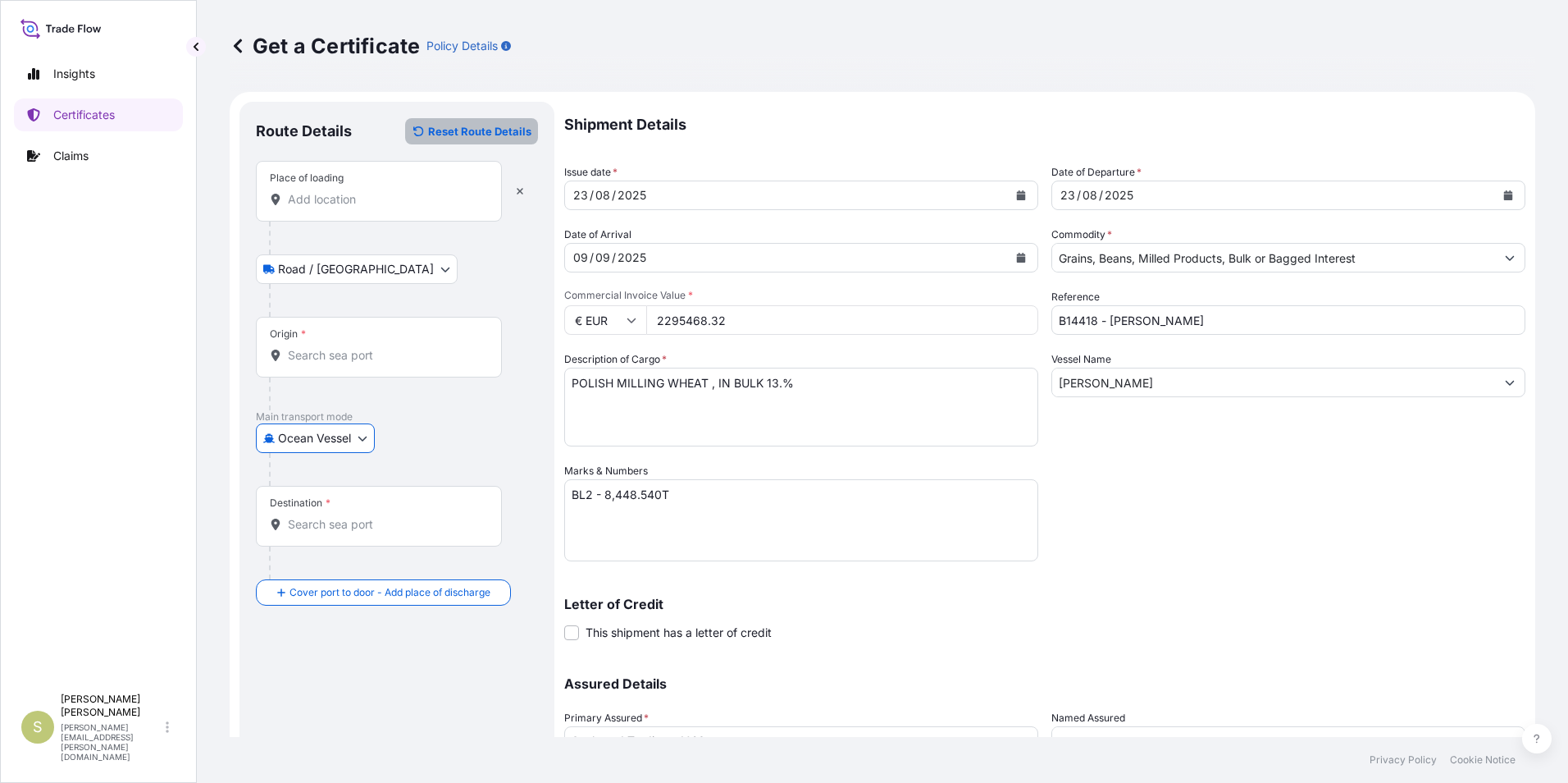
type input "Poland"
type input "Gdańsk, Poland"
type input "Cotonou, Benin"
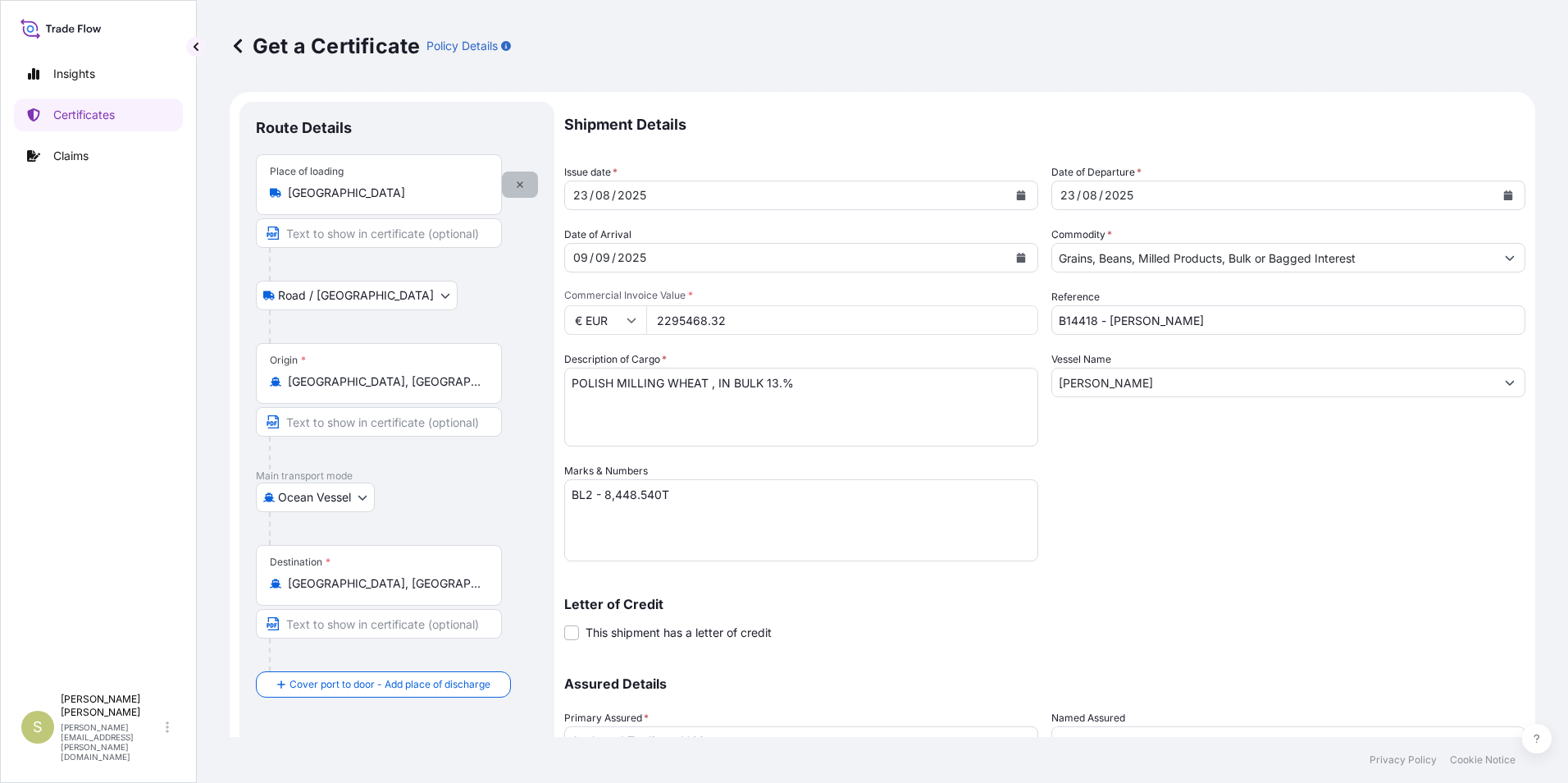
click at [525, 184] on button "button" at bounding box center [519, 184] width 36 height 27
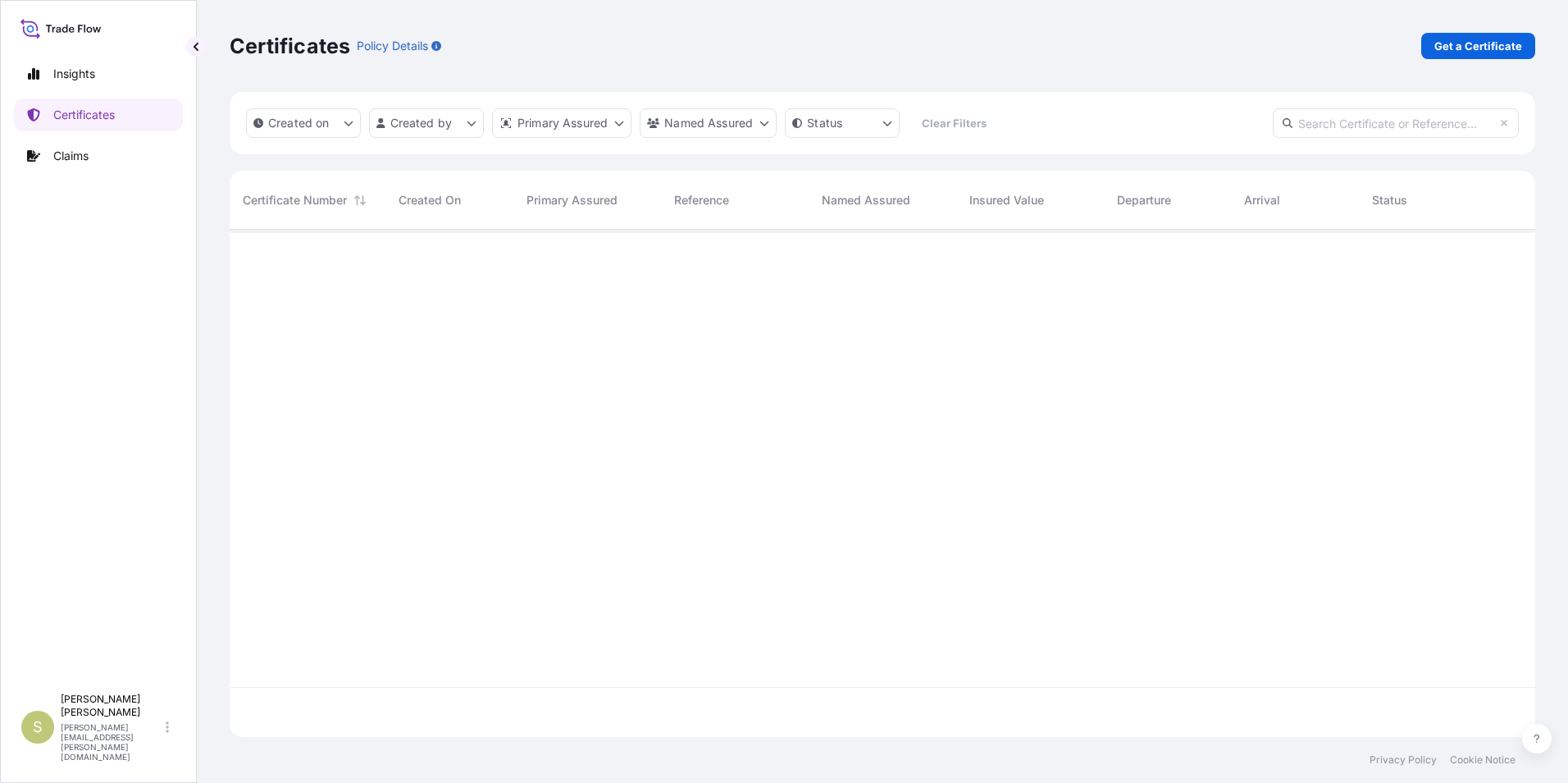
scroll to position [504, 1293]
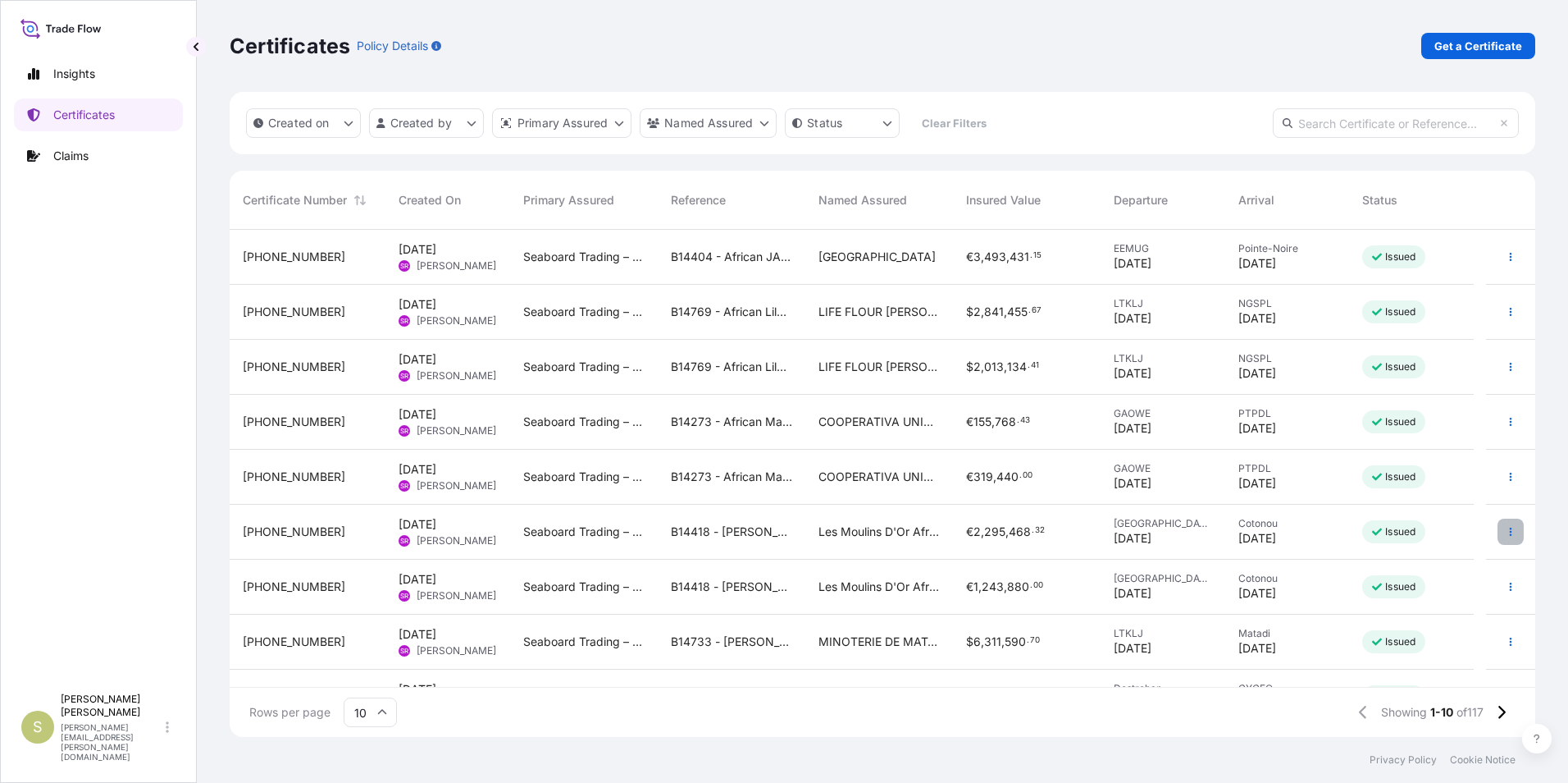
click at [1510, 528] on icon "button" at bounding box center [1511, 532] width 2 height 8
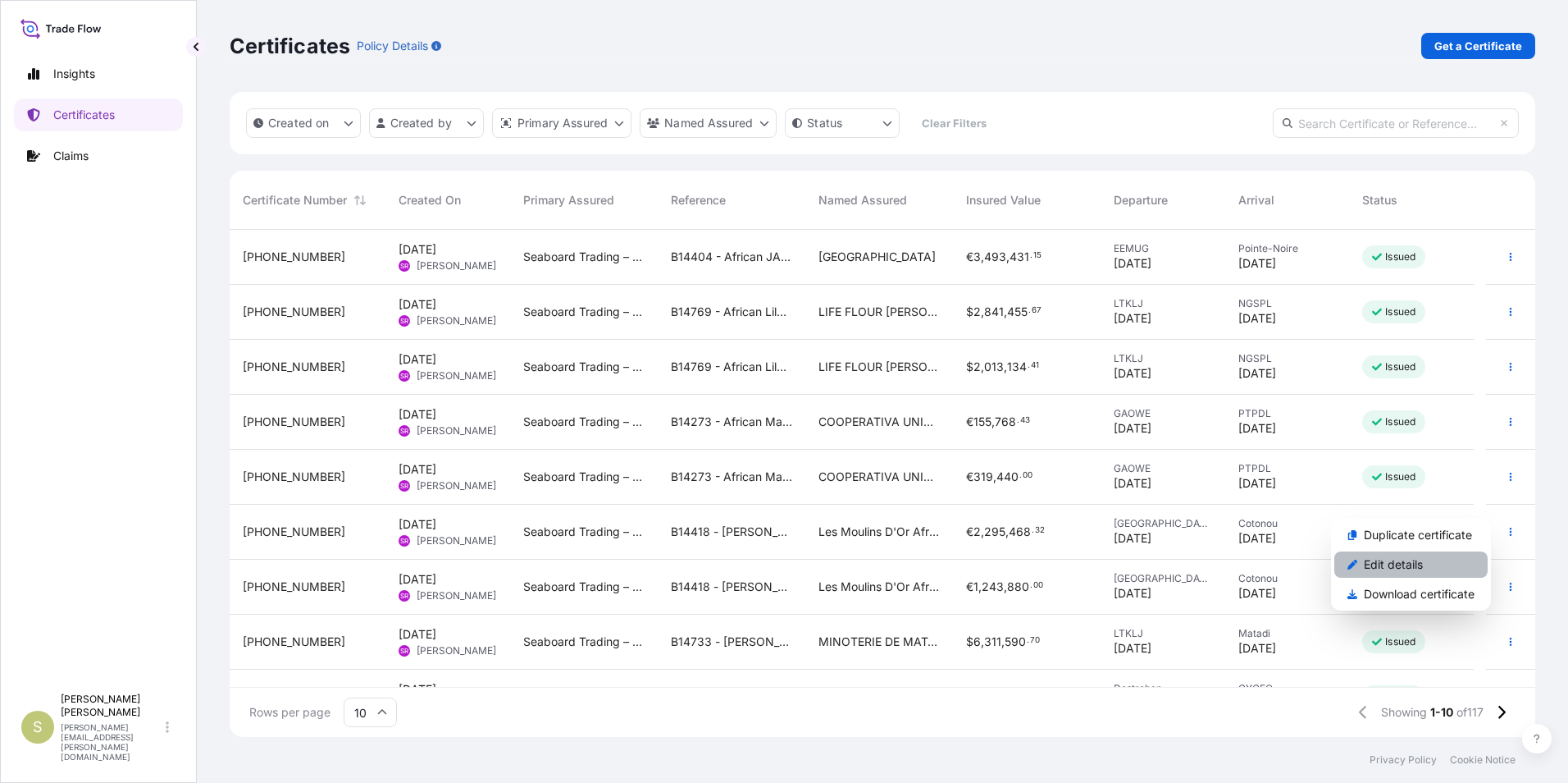
click at [1416, 564] on p "Edit details" at bounding box center [1393, 564] width 59 height 17
select select "Road / Inland"
select select "Ocean Vessel"
select select "31640"
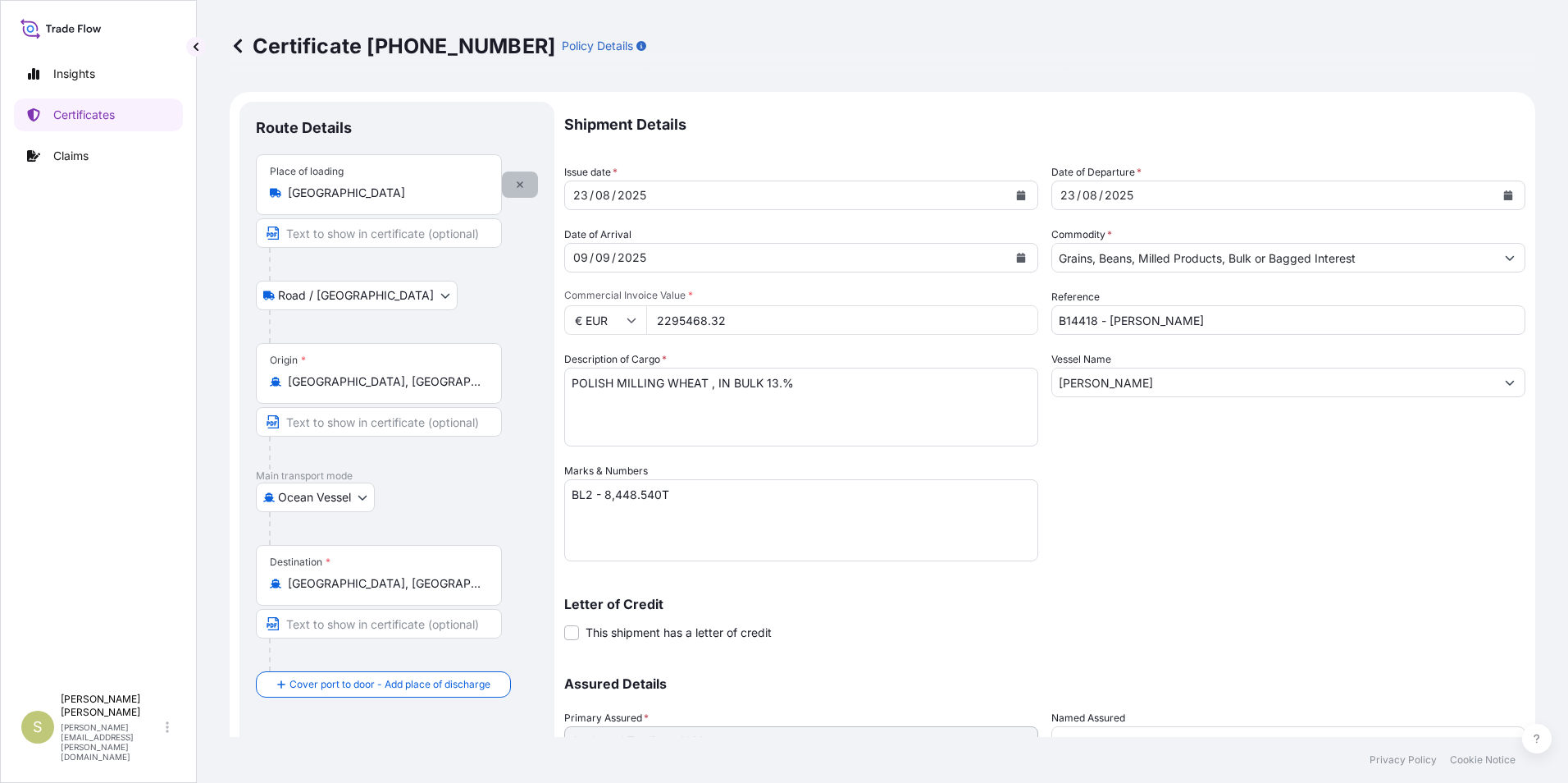
click at [522, 178] on button "button" at bounding box center [519, 184] width 36 height 27
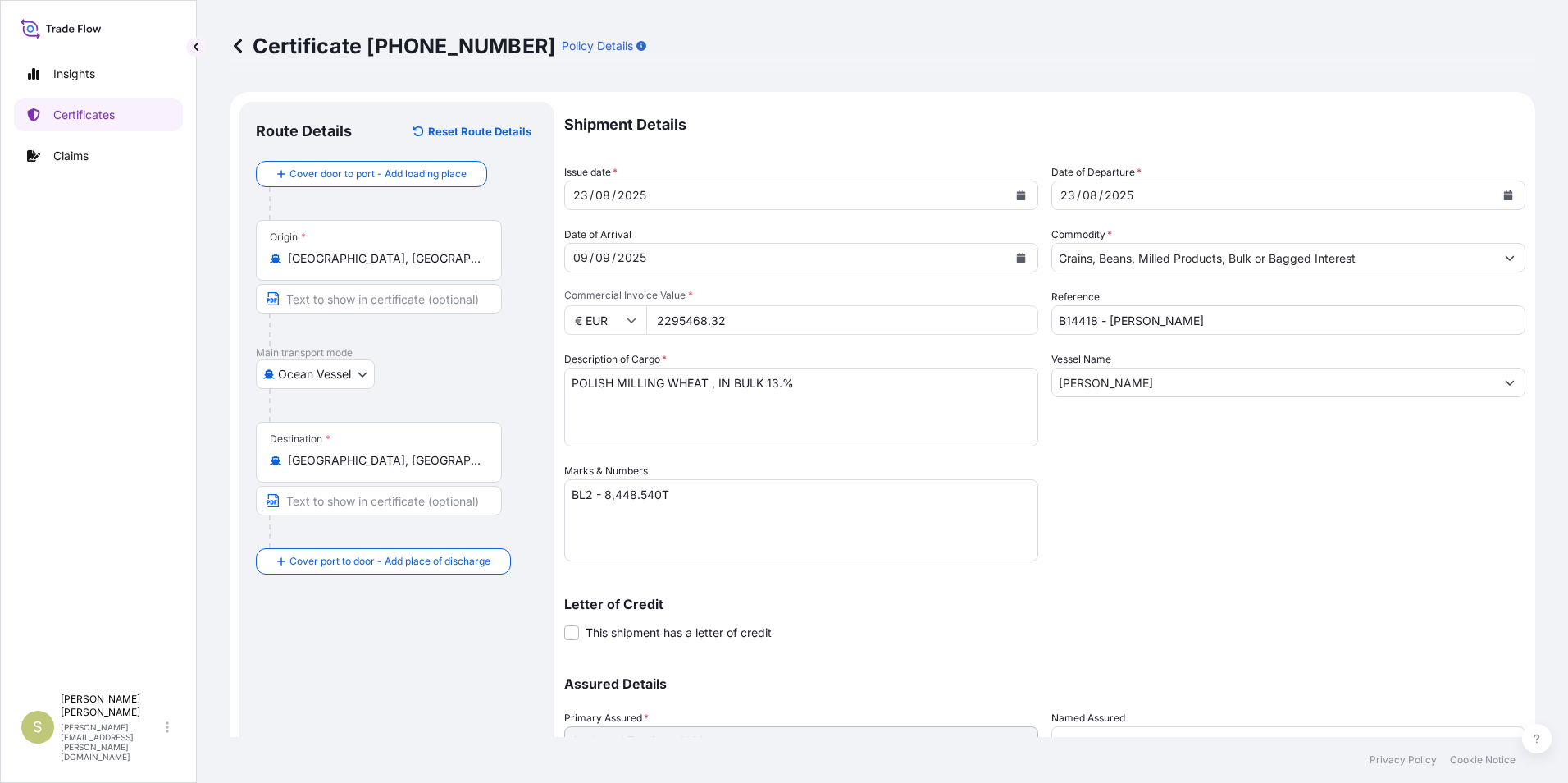
click at [374, 300] on input "Text to appear on certificate" at bounding box center [379, 299] width 246 height 30
type input "Gdansk, Poland"
click at [386, 500] on input "Text to appear on certificate" at bounding box center [379, 500] width 246 height 30
click at [335, 506] on input "Cotnou Prt, Benin" at bounding box center [379, 500] width 246 height 30
click at [306, 505] on input "Cotnou Port, Benin" at bounding box center [379, 500] width 246 height 30
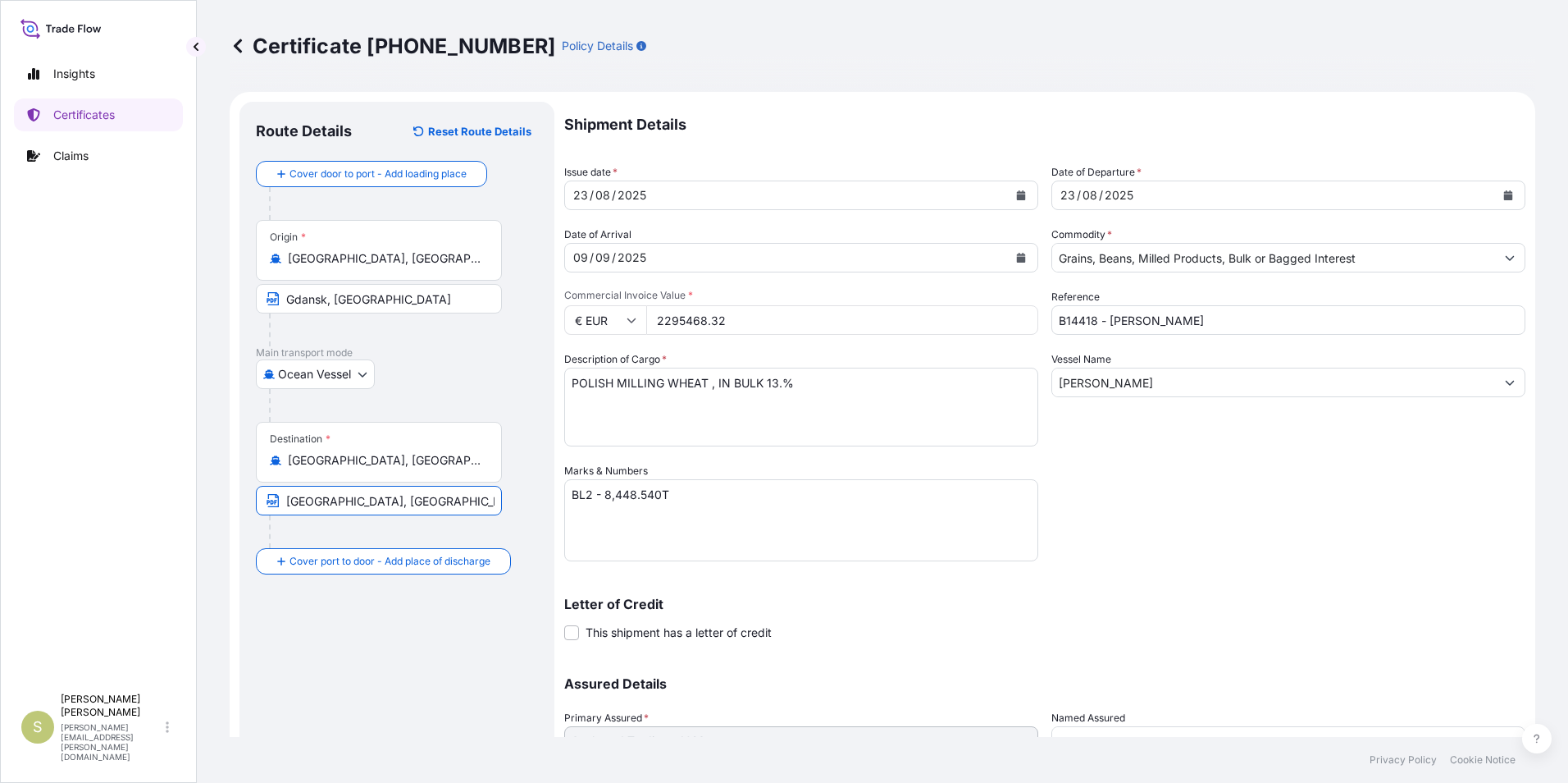
type input "Cotonou Port, Benin"
click at [507, 406] on div at bounding box center [403, 404] width 269 height 33
click at [619, 387] on textarea "POLISH MILLING WHEAT , IN BULK 13.%" at bounding box center [800, 407] width 474 height 79
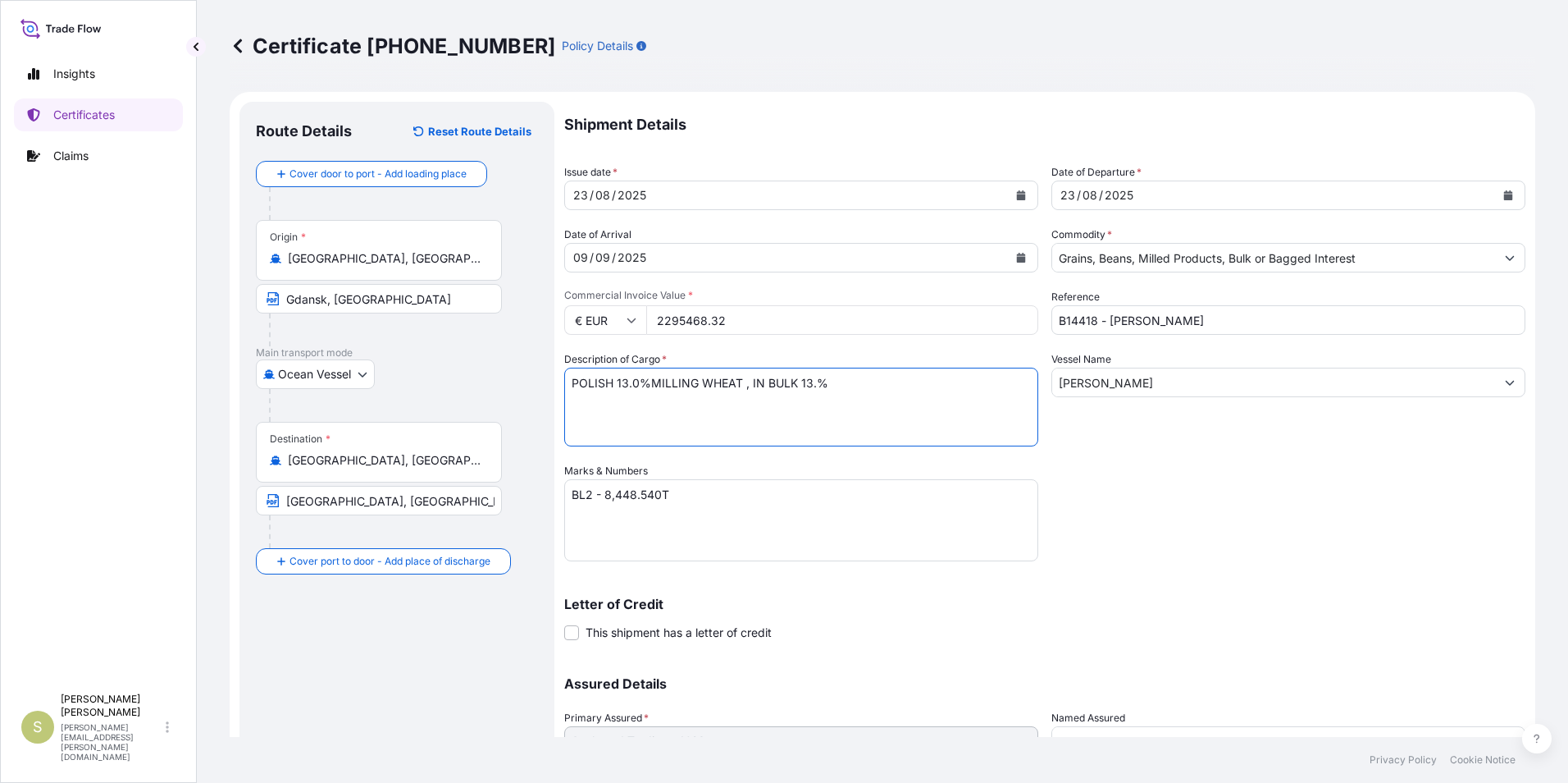
drag, startPoint x: 799, startPoint y: 384, endPoint x: 831, endPoint y: 384, distance: 32.0
click at [831, 384] on textarea "POLISH MILLING WHEAT , IN BULK 13.%" at bounding box center [800, 407] width 474 height 79
click at [648, 383] on textarea "POLISH MILLING WHEAT , IN BULK 13.%" at bounding box center [800, 407] width 474 height 79
type textarea "POLISH 13.0% MILLING WHEAT , IN BULK"
click at [1199, 493] on div "Shipment Details Issue date * 23 / 08 / 2025 Date of Departure * 23 / 08 / 2025…" at bounding box center [1044, 462] width 961 height 720
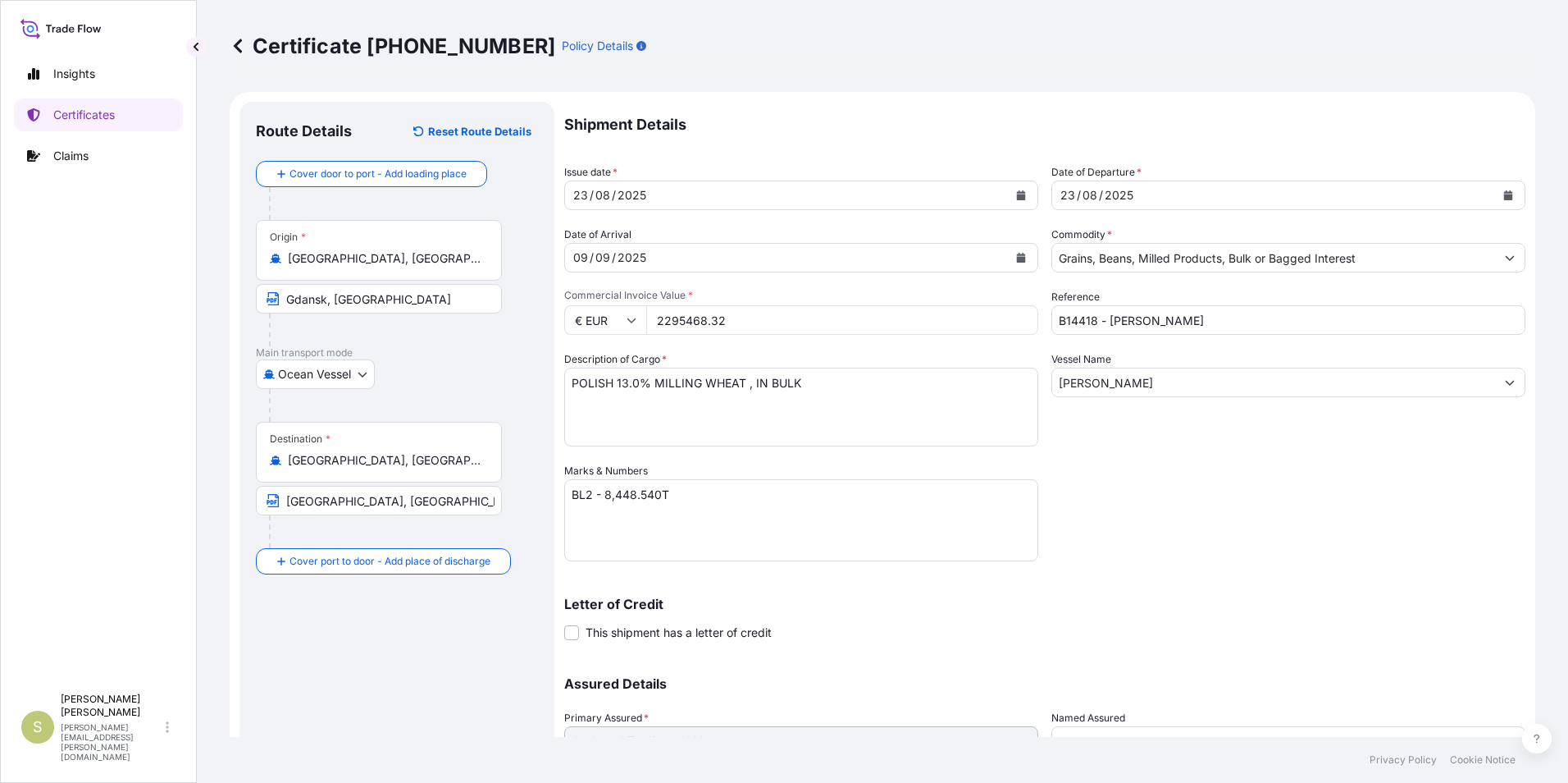
click at [660, 494] on textarea "BL2 - 8,448.540T" at bounding box center [800, 520] width 474 height 82
click at [737, 517] on textarea "BL2 - 8,448.540T" at bounding box center [800, 520] width 474 height 82
drag, startPoint x: 602, startPoint y: 495, endPoint x: 559, endPoint y: 491, distance: 43.2
click at [559, 491] on form "Route Details Reset Route Details Cover door to port - Add loading place Place …" at bounding box center [882, 484] width 1305 height 785
click at [569, 513] on textarea "BL2 - 8,448.540T" at bounding box center [800, 520] width 474 height 82
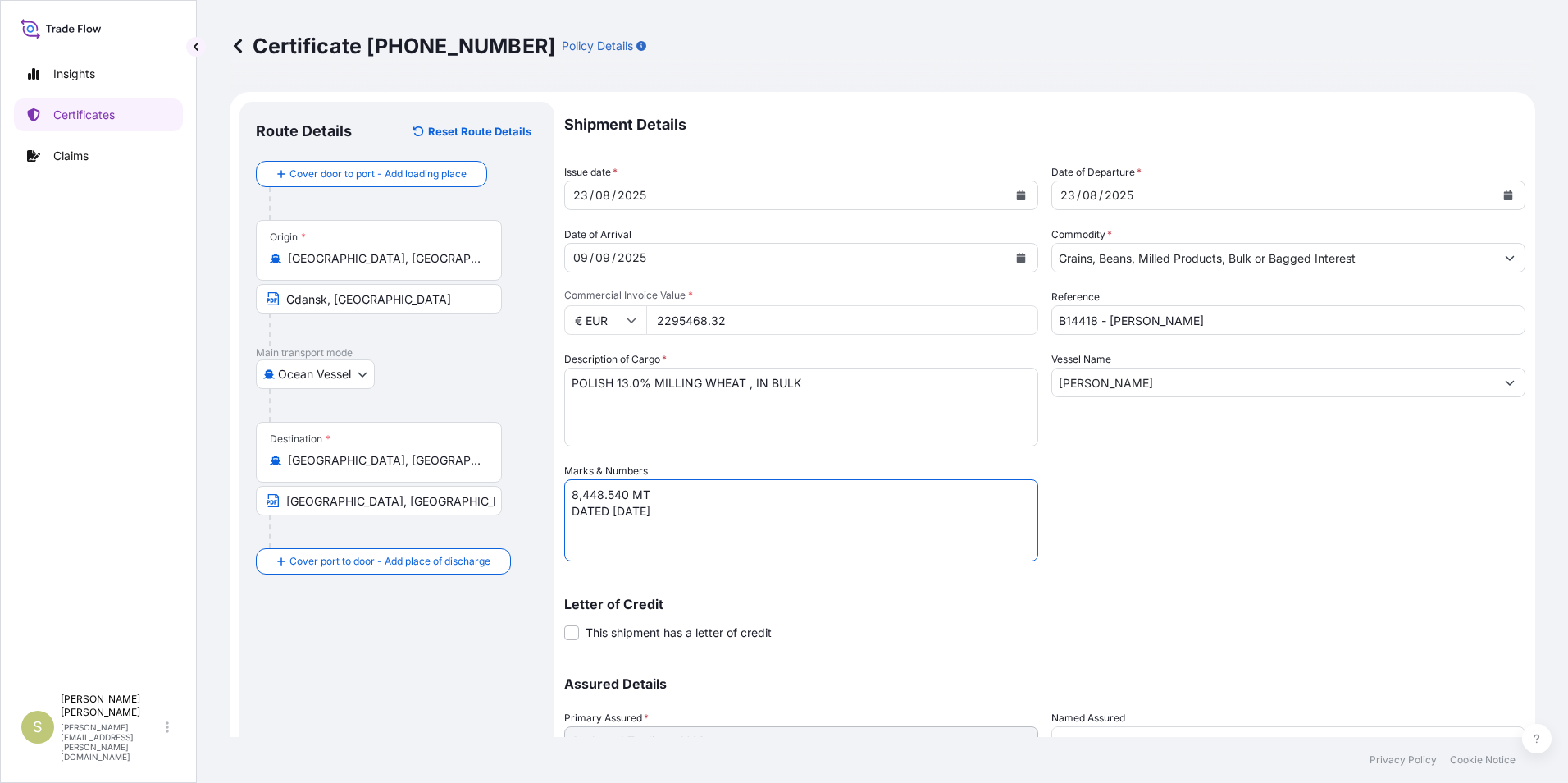
click at [569, 513] on textarea "BL2 - 8,448.540T" at bounding box center [800, 520] width 474 height 82
drag, startPoint x: 569, startPoint y: 513, endPoint x: 564, endPoint y: 530, distance: 17.7
click at [564, 530] on textarea "BL2 - 8,448.540T" at bounding box center [800, 520] width 474 height 82
paste textarea "BL2 -"
click at [890, 502] on textarea "BL2 - 8,448.540T" at bounding box center [800, 520] width 474 height 82
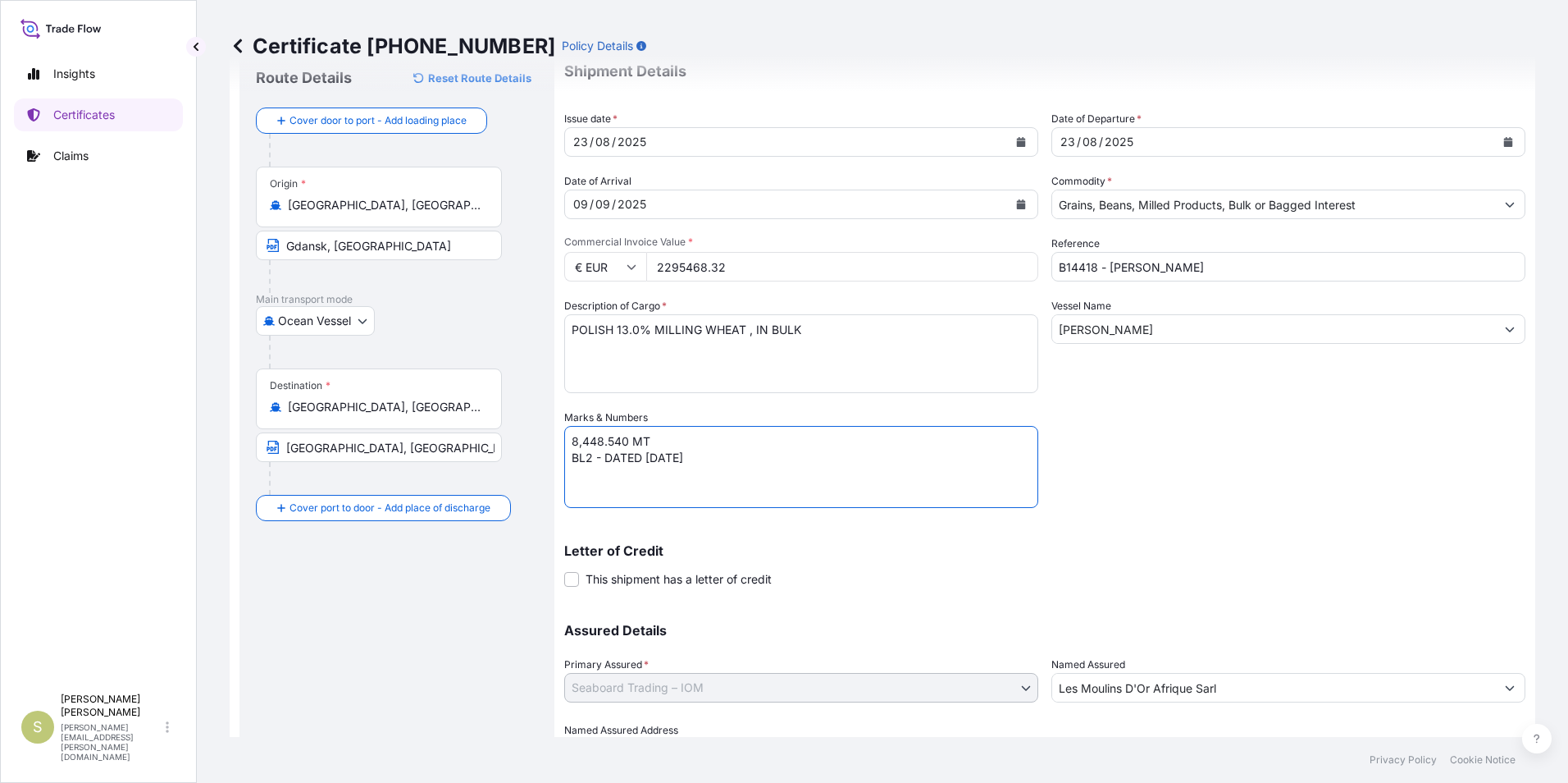
scroll to position [82, 0]
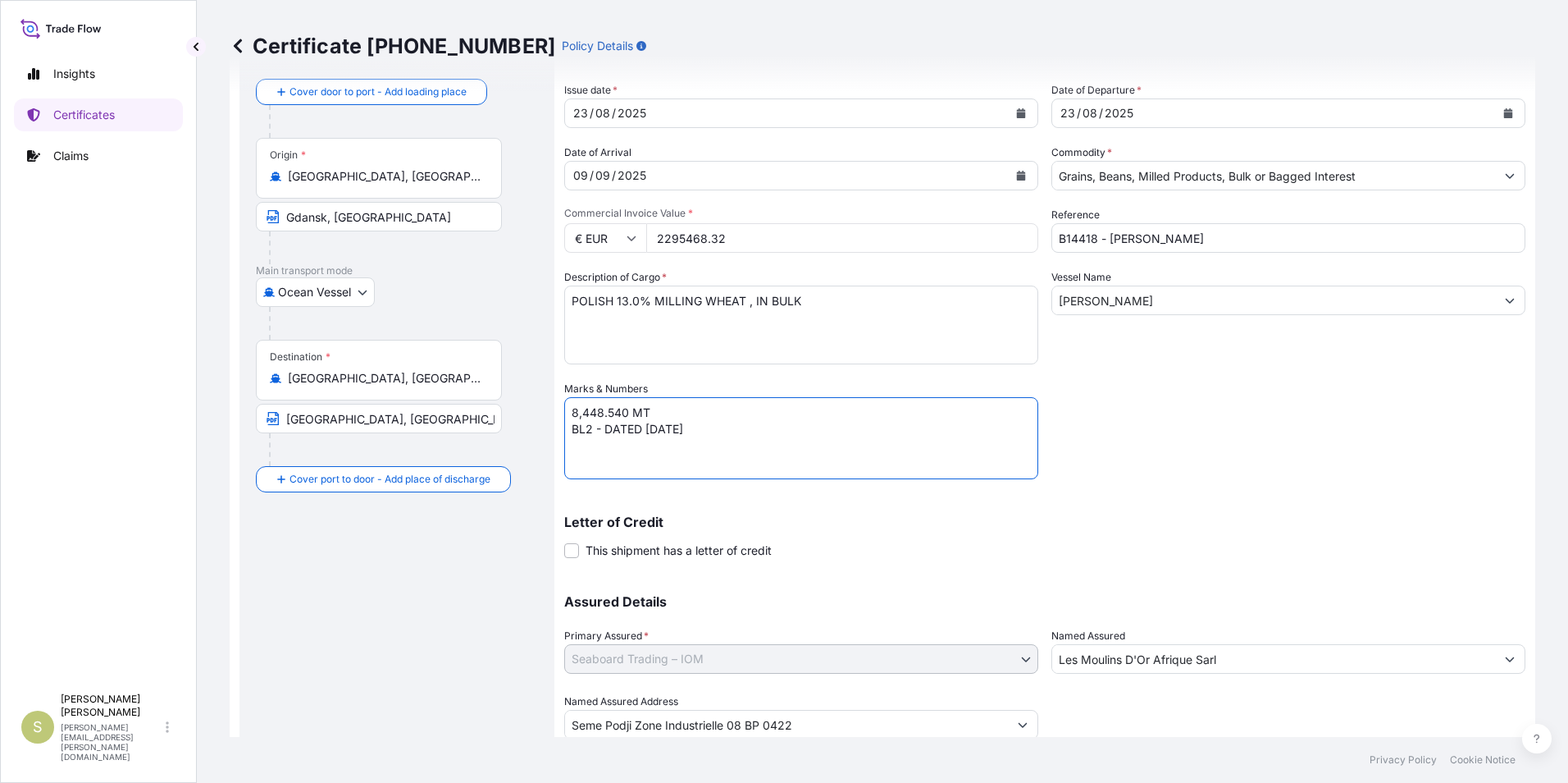
click at [606, 432] on textarea "BL2 - 8,448.540T" at bounding box center [800, 438] width 474 height 82
type textarea "8,448.540 MT BL2 DATED 23 AUGUST 2025"
click at [1186, 500] on div "Letter of Credit This shipment has a letter of credit Letter of credit * Letter…" at bounding box center [1044, 527] width 961 height 63
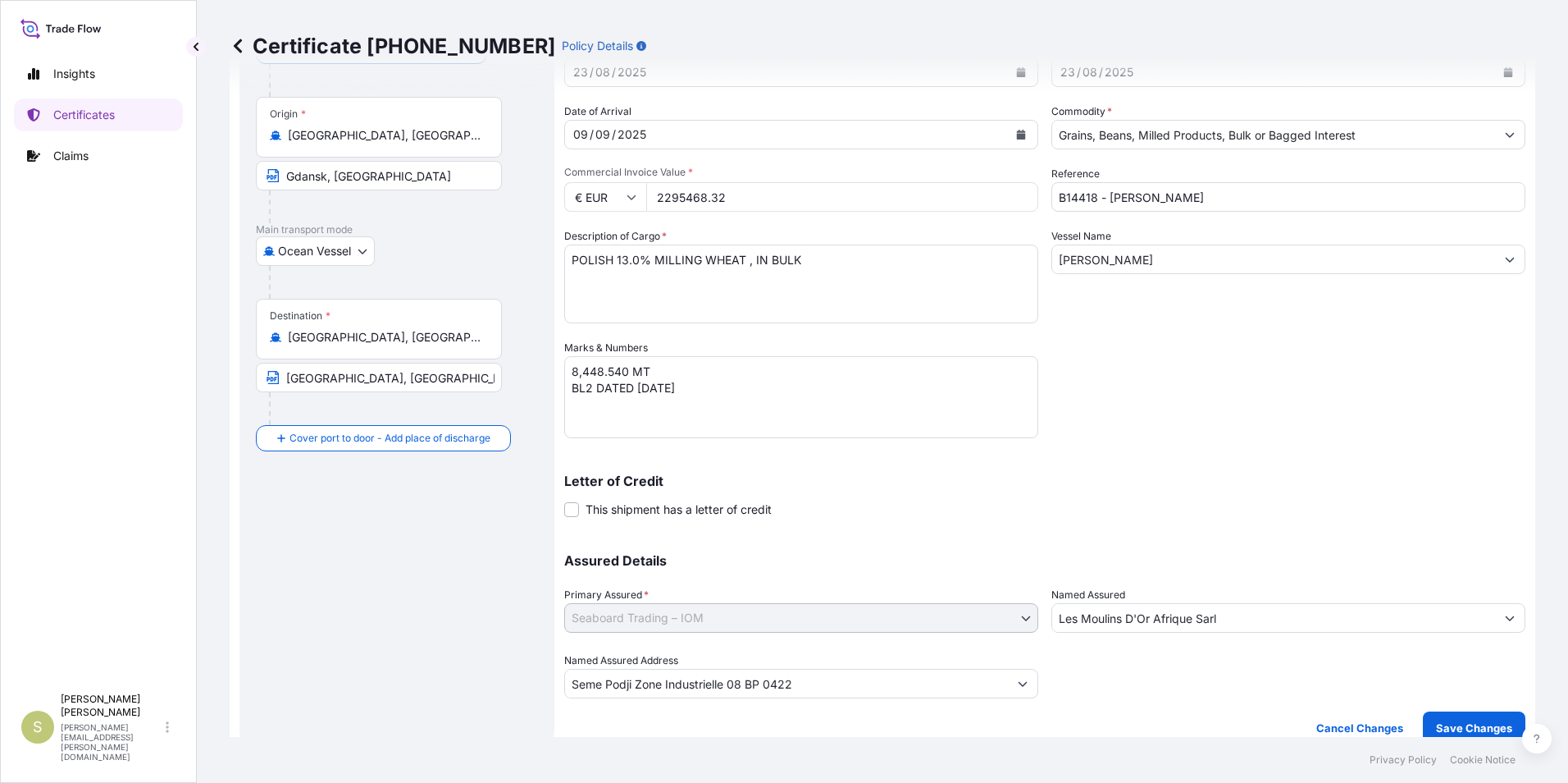
scroll to position [140, 0]
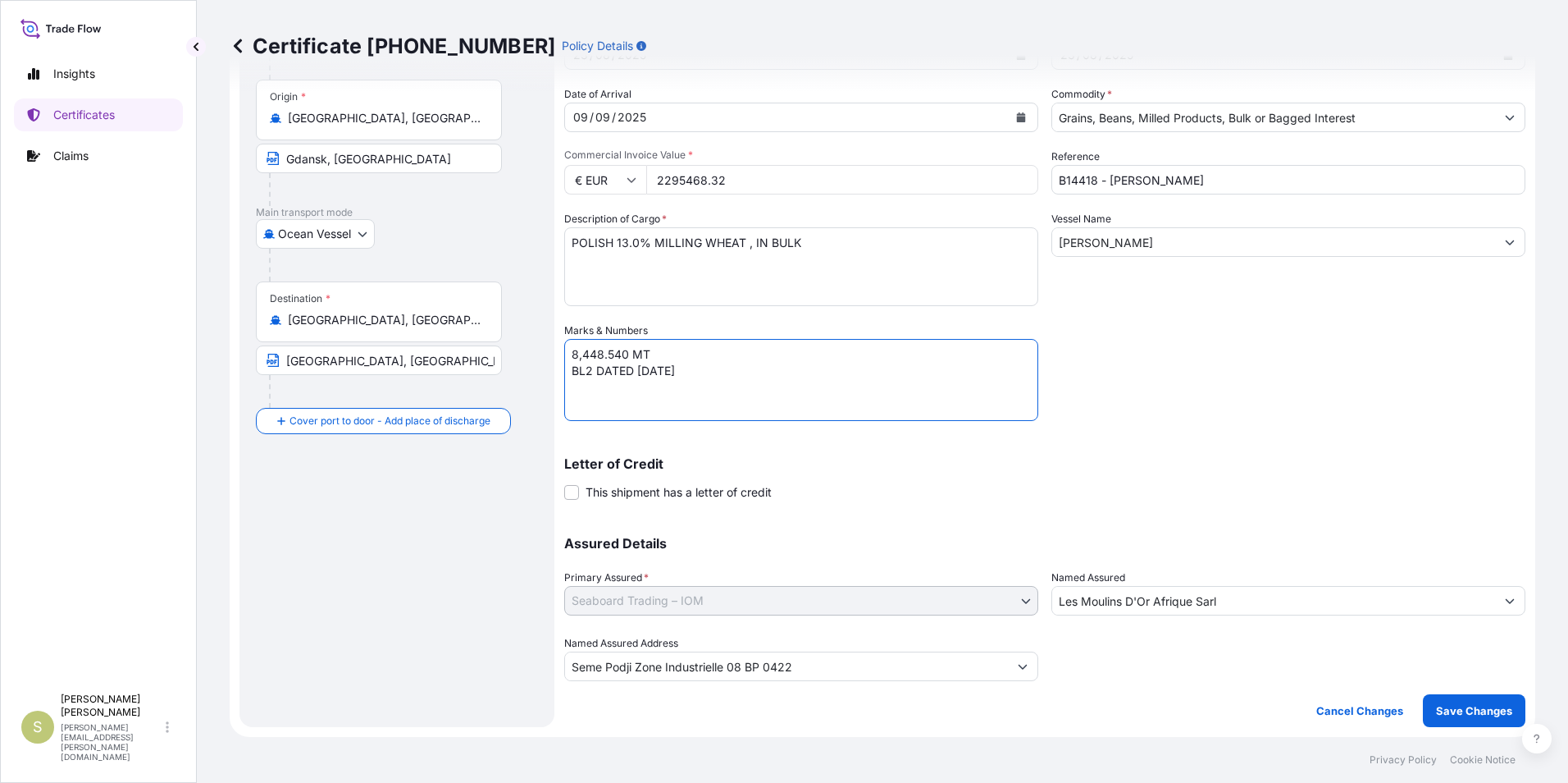
drag, startPoint x: 740, startPoint y: 373, endPoint x: 563, endPoint y: 356, distance: 177.8
click at [563, 356] on form "Route Details Reset Route Details Cover door to port - Add loading place Place …" at bounding box center [882, 344] width 1305 height 785
click at [1133, 402] on div "Shipment Details Issue date * 23 / 08 / 2025 Date of Departure * 23 / 08 / 2025…" at bounding box center [1044, 321] width 961 height 720
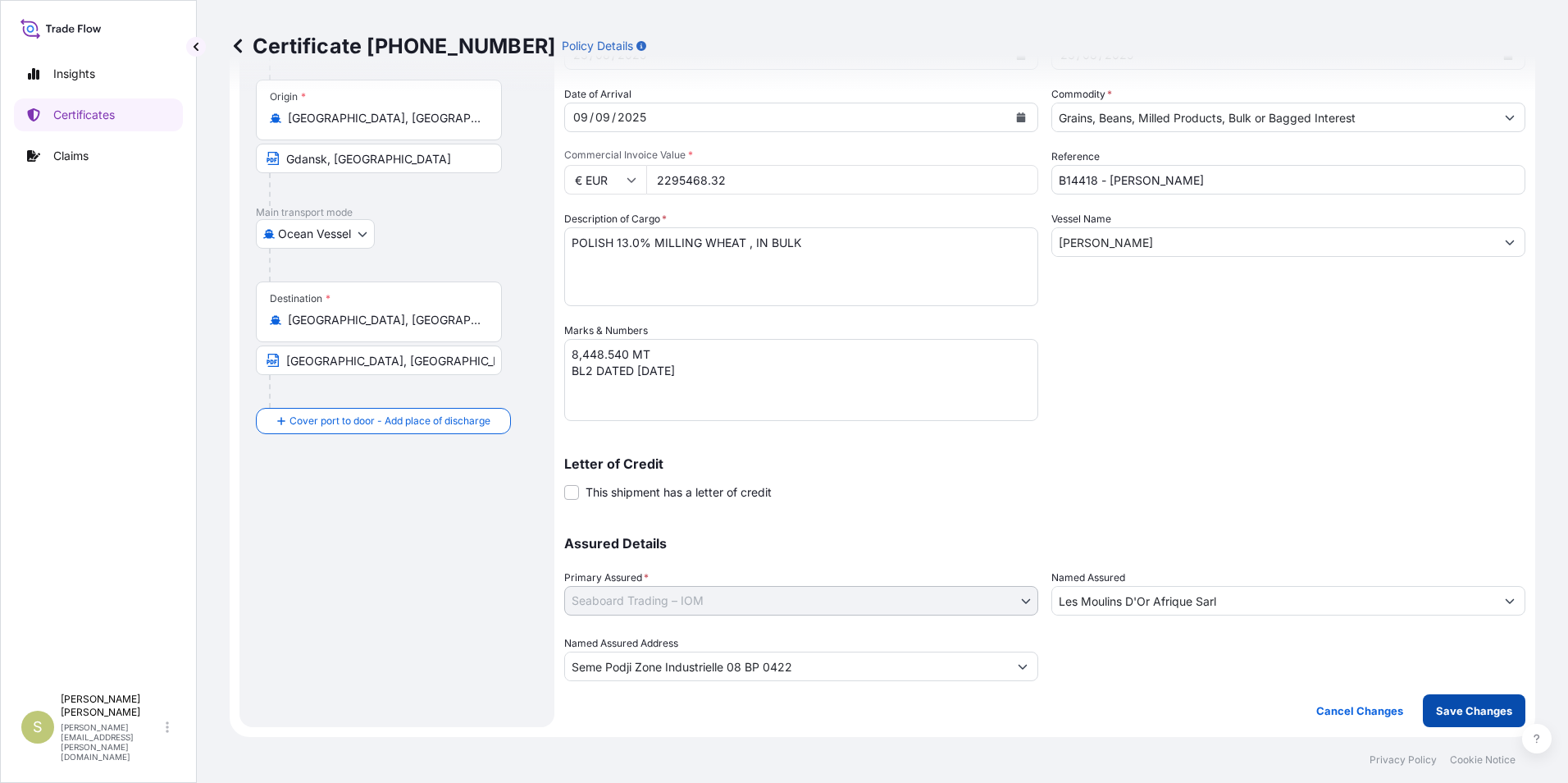
click at [1474, 705] on p "Save Changes" at bounding box center [1473, 710] width 76 height 17
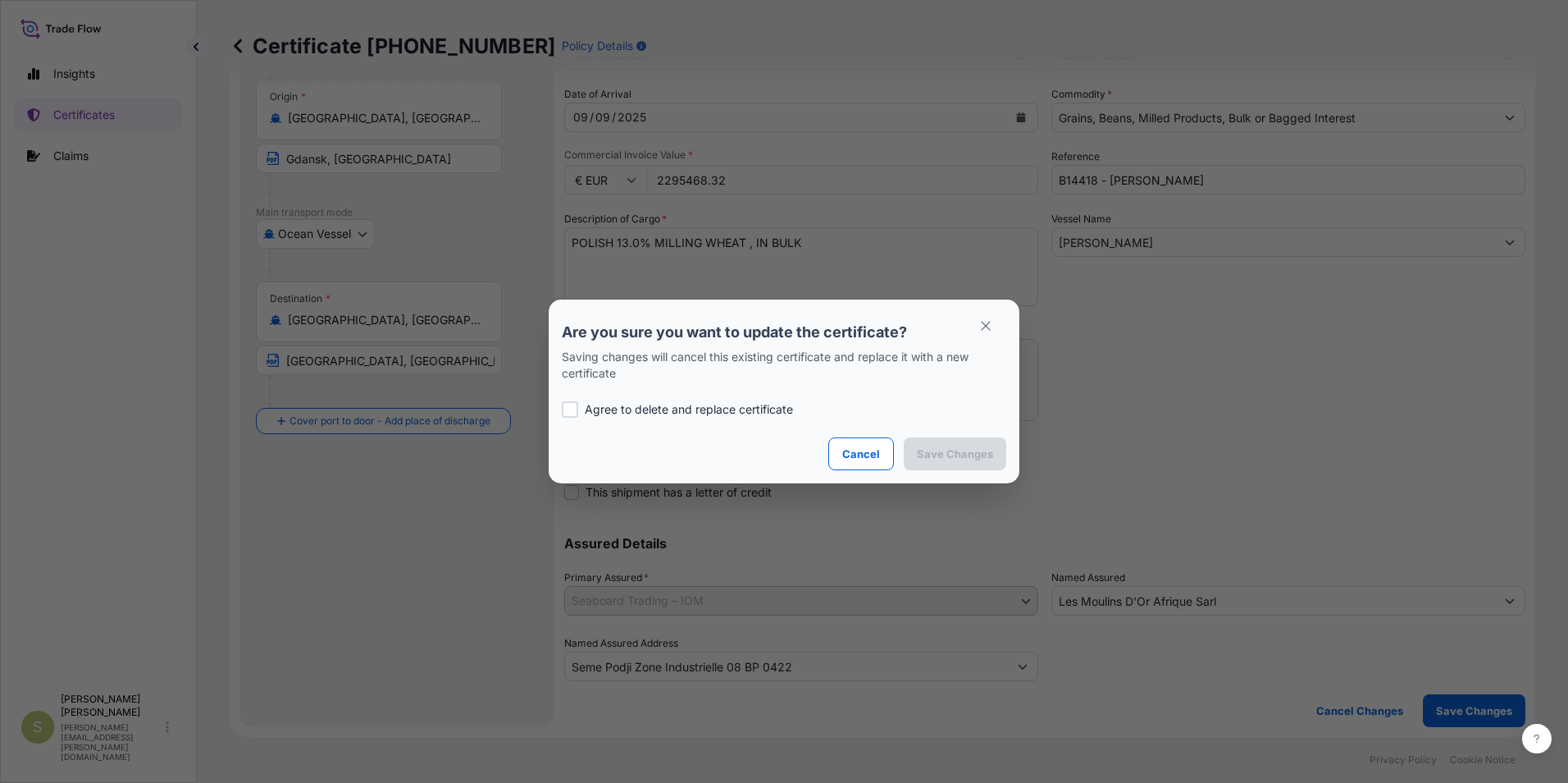
click at [713, 409] on p "Agree to delete and replace certificate" at bounding box center [688, 409] width 208 height 17
checkbox input "true"
click at [986, 452] on p "Save Changes" at bounding box center [954, 454] width 76 height 17
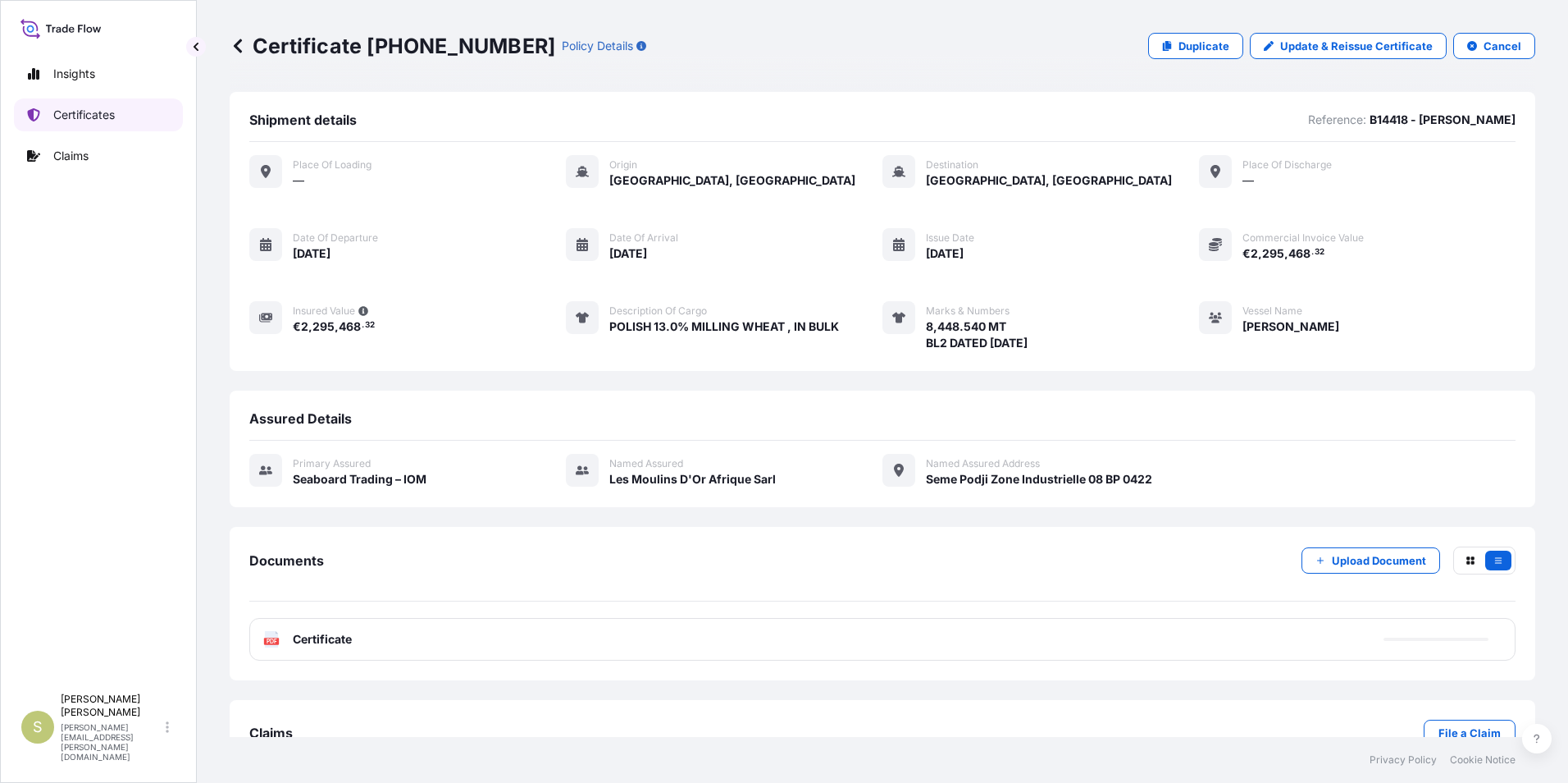
click at [104, 112] on p "Certificates" at bounding box center [84, 114] width 61 height 17
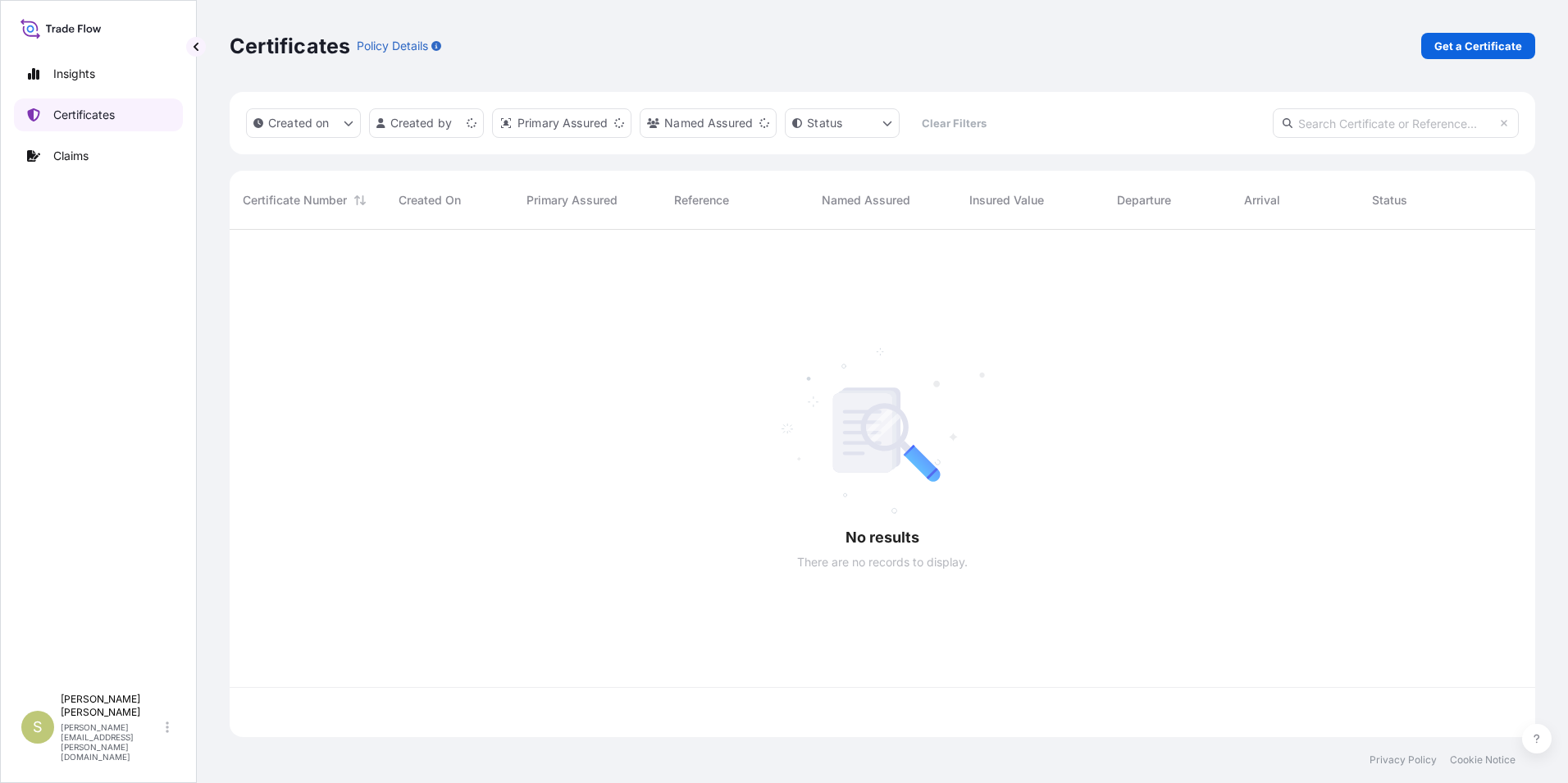
scroll to position [504, 1293]
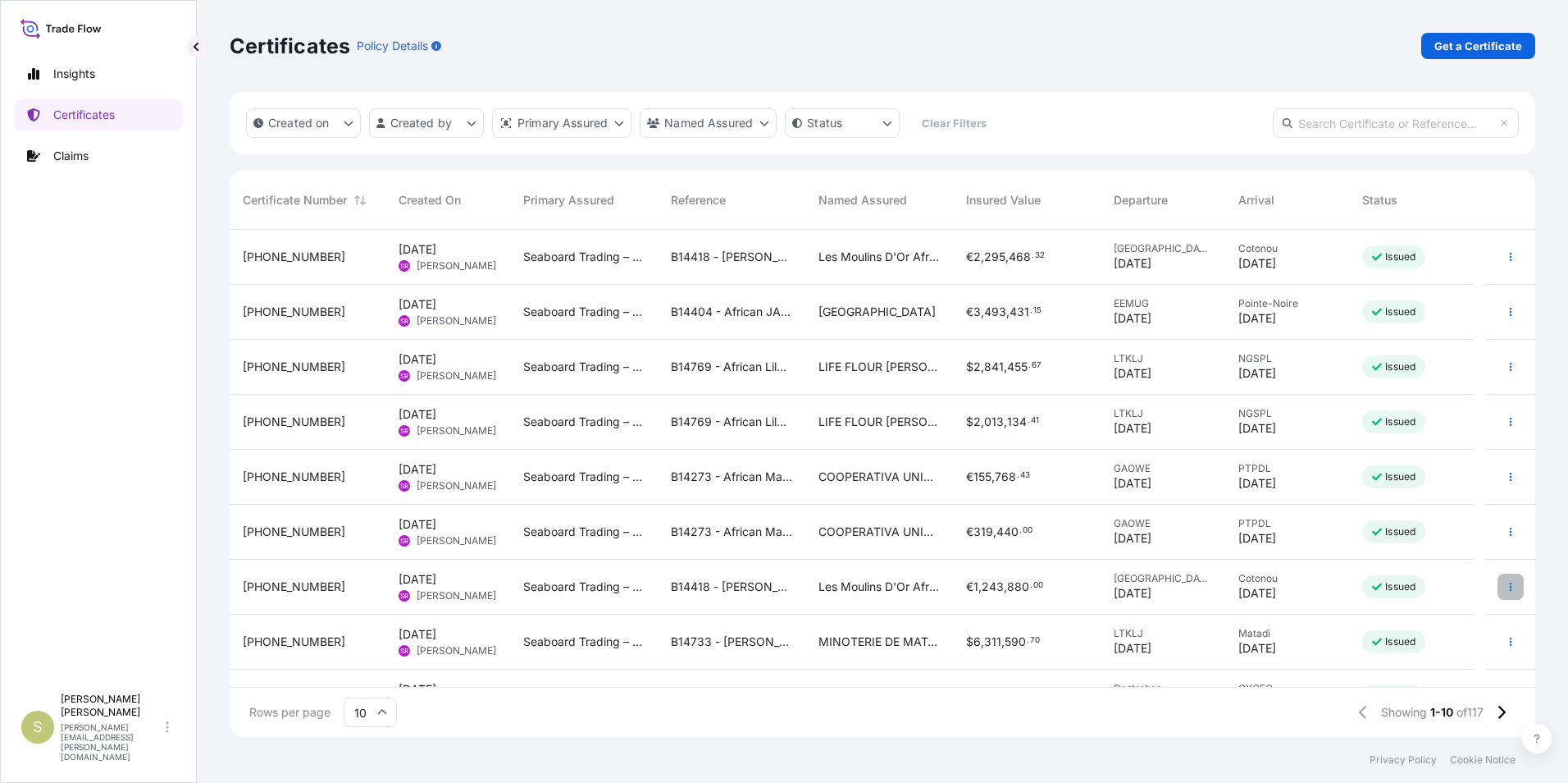
click at [1497, 591] on button "button" at bounding box center [1510, 586] width 27 height 27
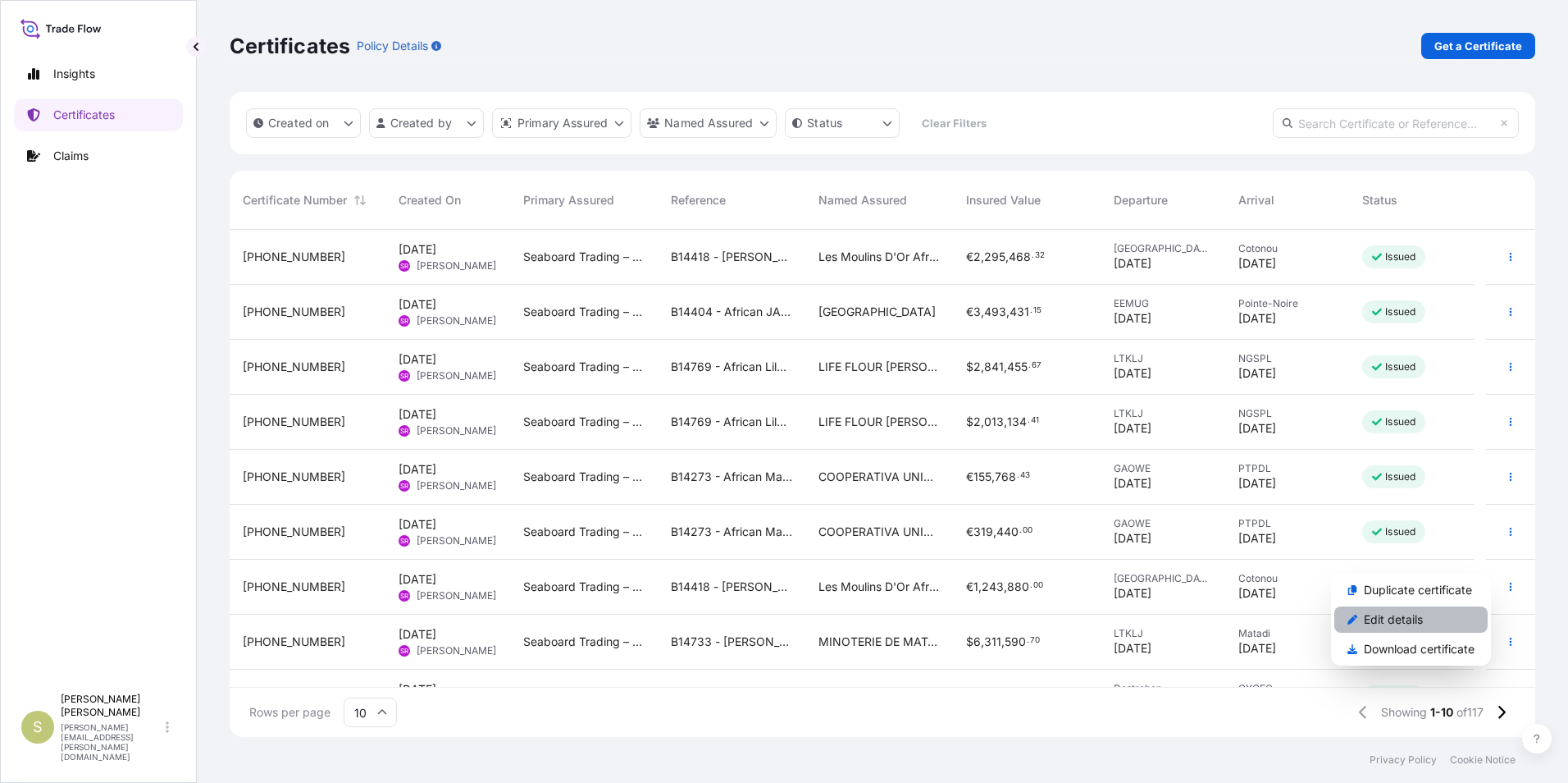
click at [1408, 616] on p "Edit details" at bounding box center [1393, 619] width 59 height 17
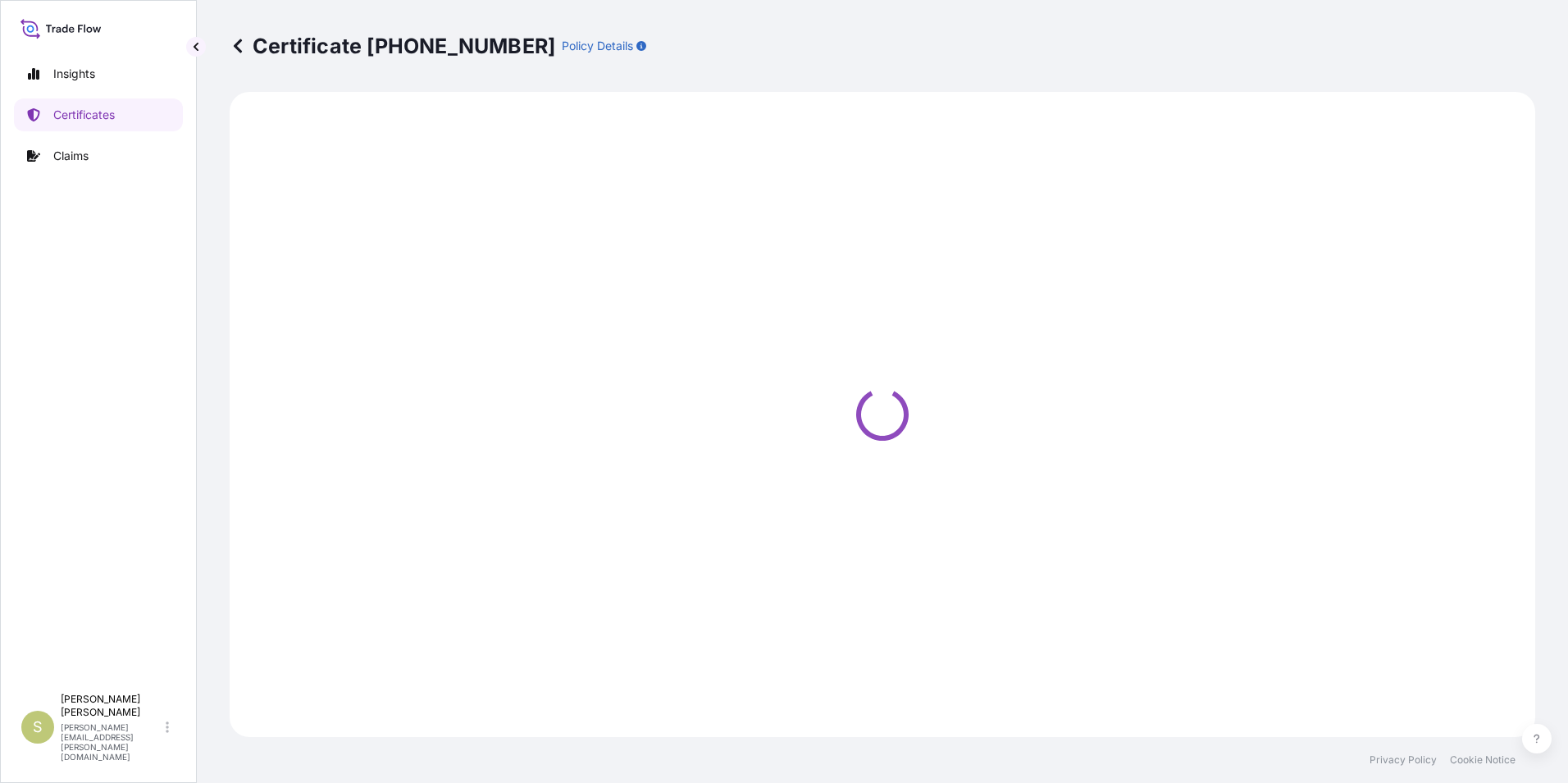
select select "Road / Inland"
select select "Ocean Vessel"
select select "31640"
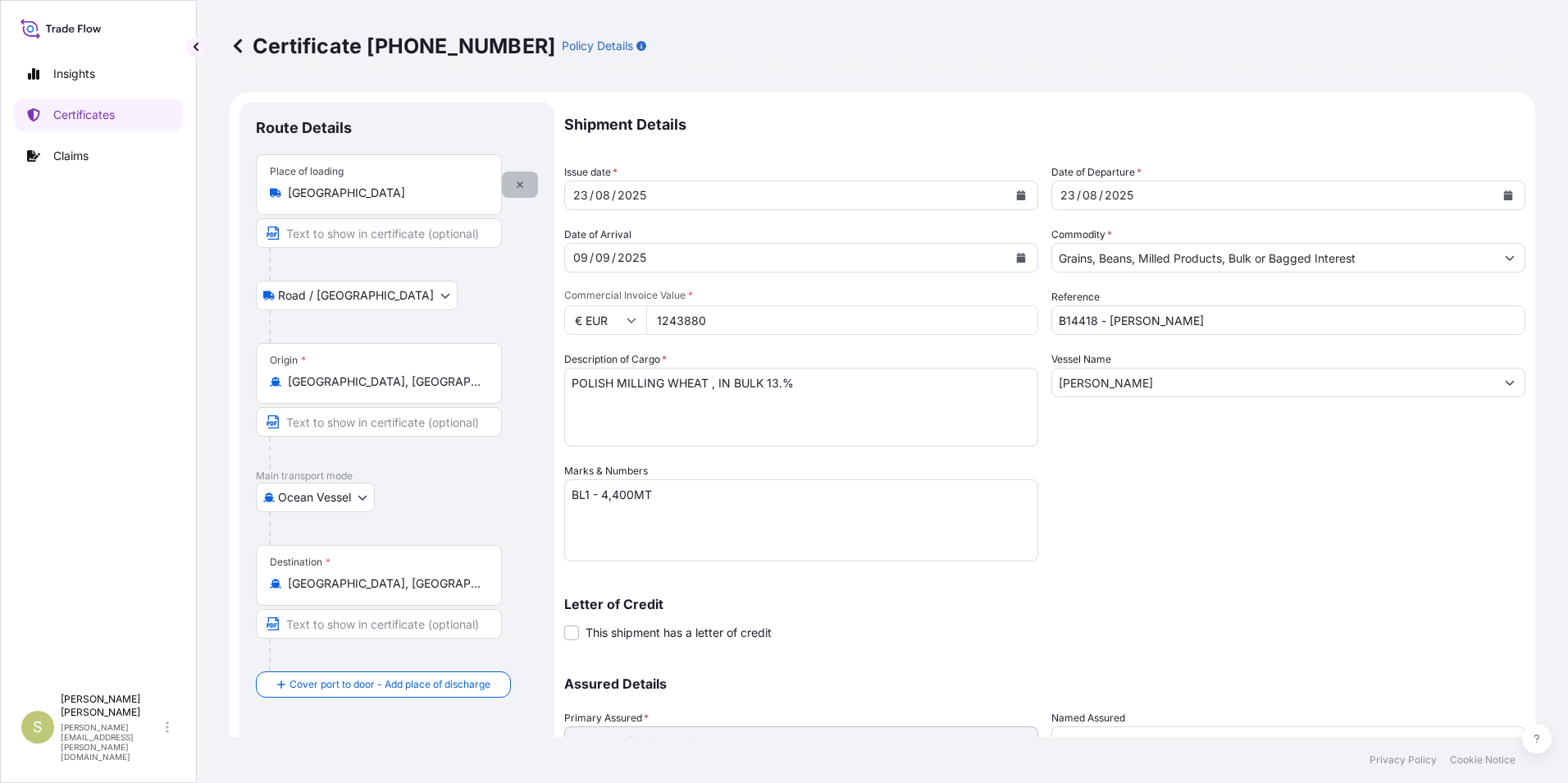
click at [516, 183] on icon "button" at bounding box center [519, 184] width 10 height 10
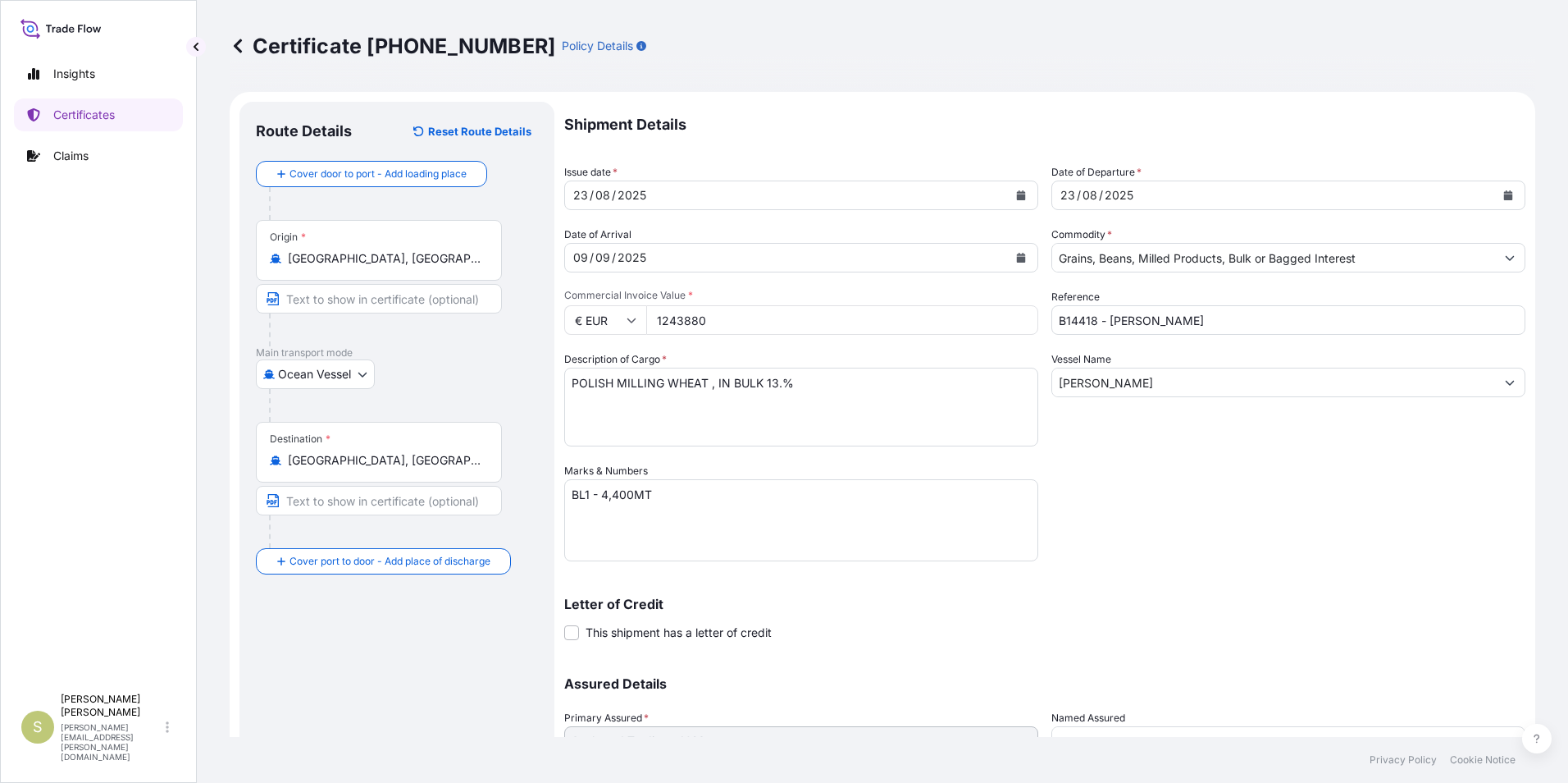
click at [324, 299] on input "Text to appear on certificate" at bounding box center [379, 299] width 246 height 30
type input "Gdansk, Poland"
type input "Cotonou Port, Benin"
click at [365, 638] on div "Route Details Reset Route Details Cover door to port - Add loading place Place …" at bounding box center [397, 484] width 282 height 733
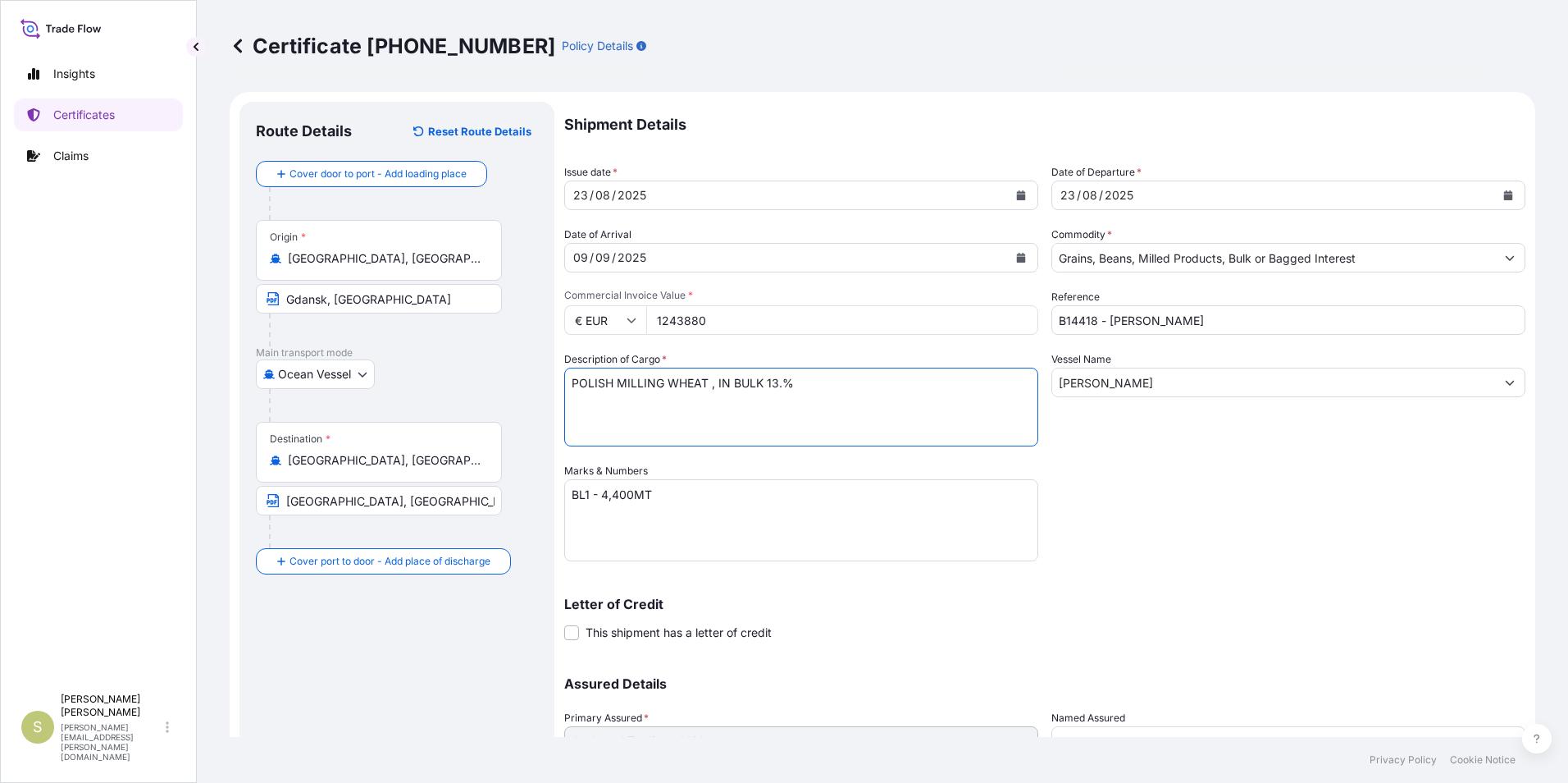
click at [617, 386] on textarea "POLISH MILLING WHEAT , IN BULK 13.%" at bounding box center [800, 407] width 474 height 79
drag, startPoint x: 800, startPoint y: 377, endPoint x: 840, endPoint y: 377, distance: 40.0
click at [840, 377] on textarea "POLISH MILLING WHEAT , IN BULK 13.%" at bounding box center [800, 407] width 474 height 79
click at [868, 402] on textarea "POLISH MILLING WHEAT , IN BULK 13.%" at bounding box center [800, 407] width 474 height 79
type textarea "POLISH 13.0% MILLING WHEAT , IN BULK"
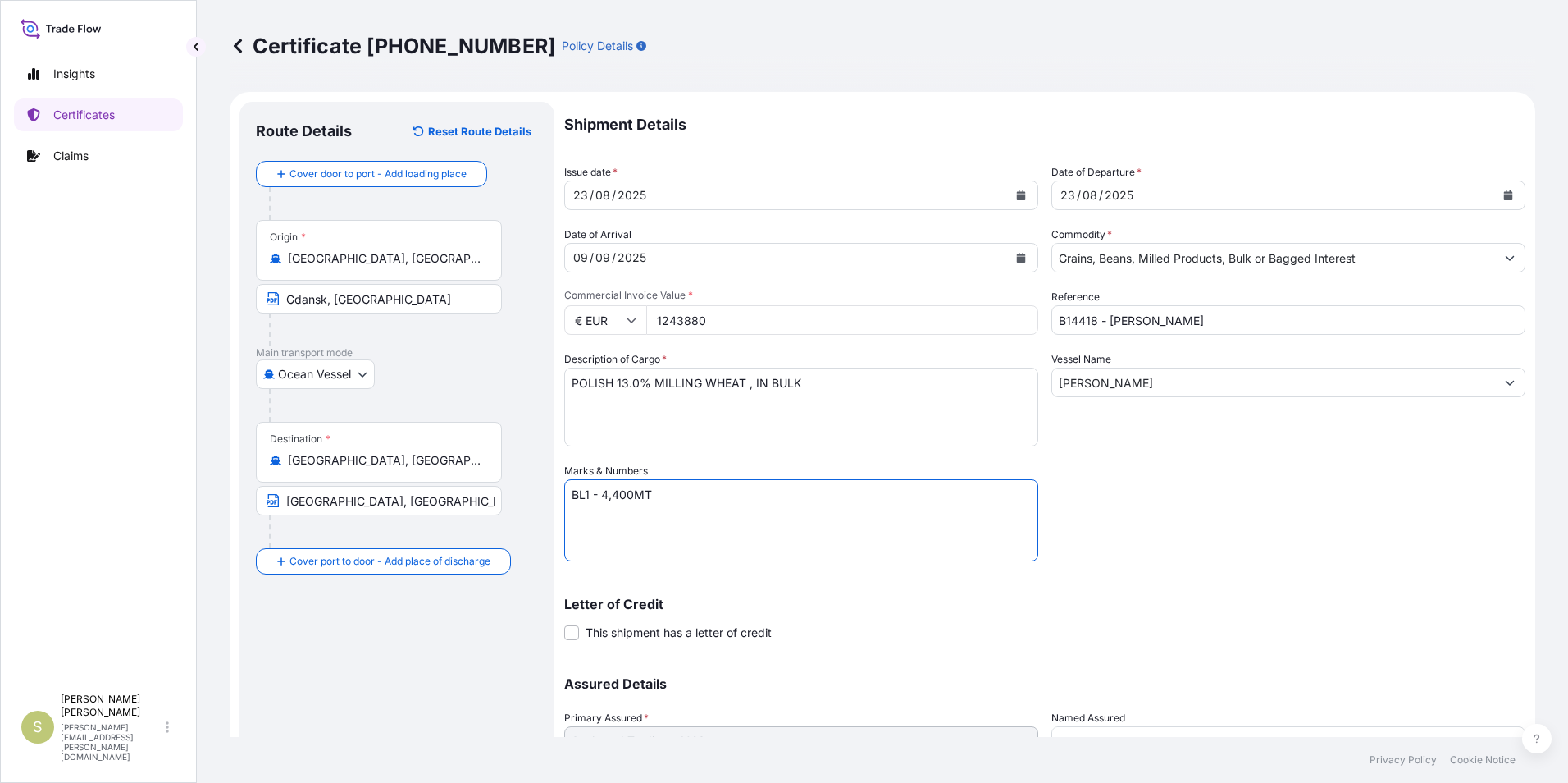
drag, startPoint x: 569, startPoint y: 491, endPoint x: 602, endPoint y: 491, distance: 33.0
click at [602, 491] on textarea "BL1 - 4,400MT" at bounding box center [800, 520] width 474 height 82
click at [582, 511] on textarea "BL1 - 4,400MT" at bounding box center [800, 520] width 474 height 82
click at [652, 490] on textarea "BL1 - 4,400MT" at bounding box center [800, 520] width 474 height 82
paste textarea "BL1 -"
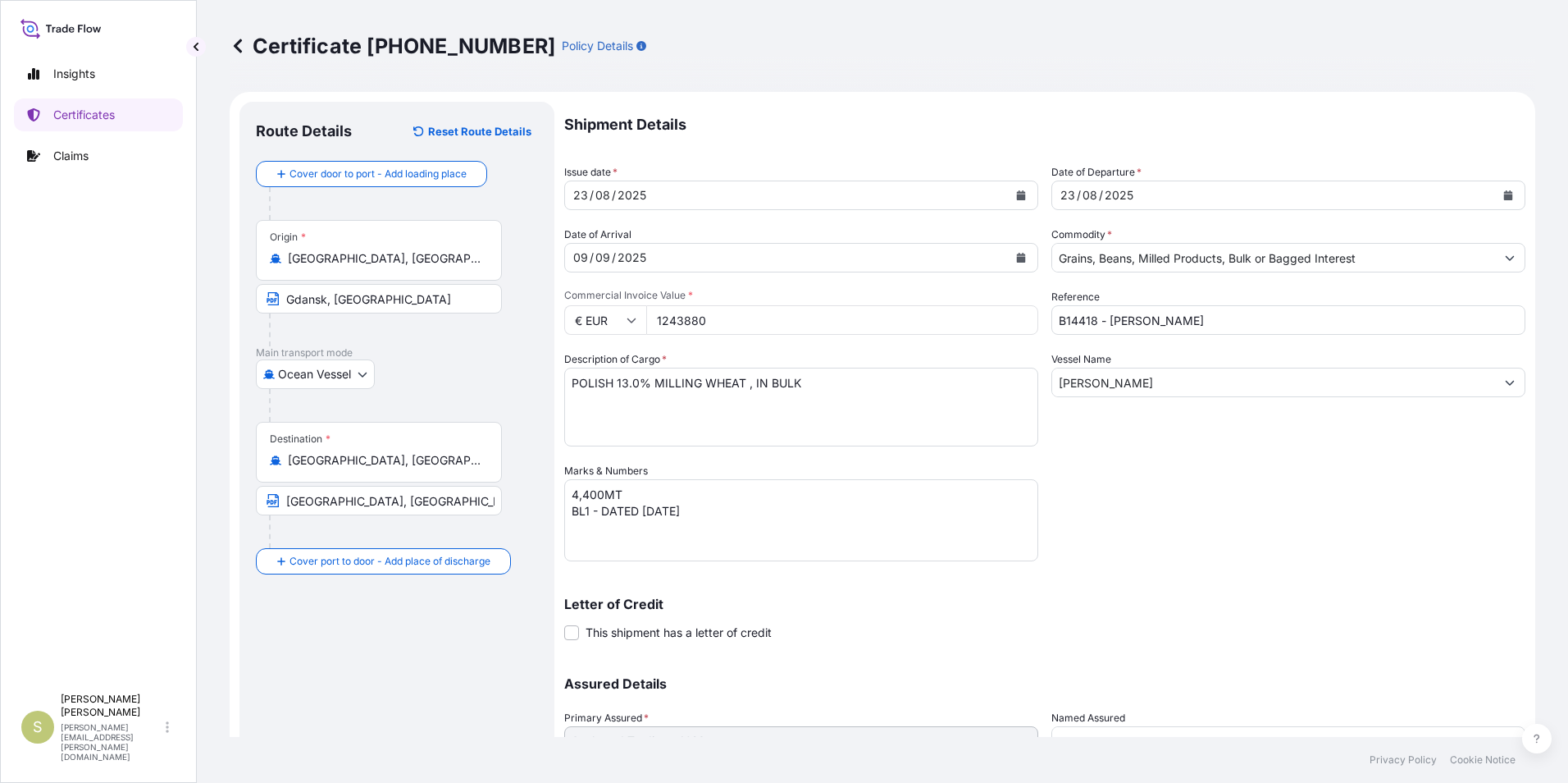
click at [1114, 572] on div "Shipment Details Issue date * 23 / 08 / 2025 Date of Departure * 23 / 08 / 2025…" at bounding box center [1044, 462] width 961 height 720
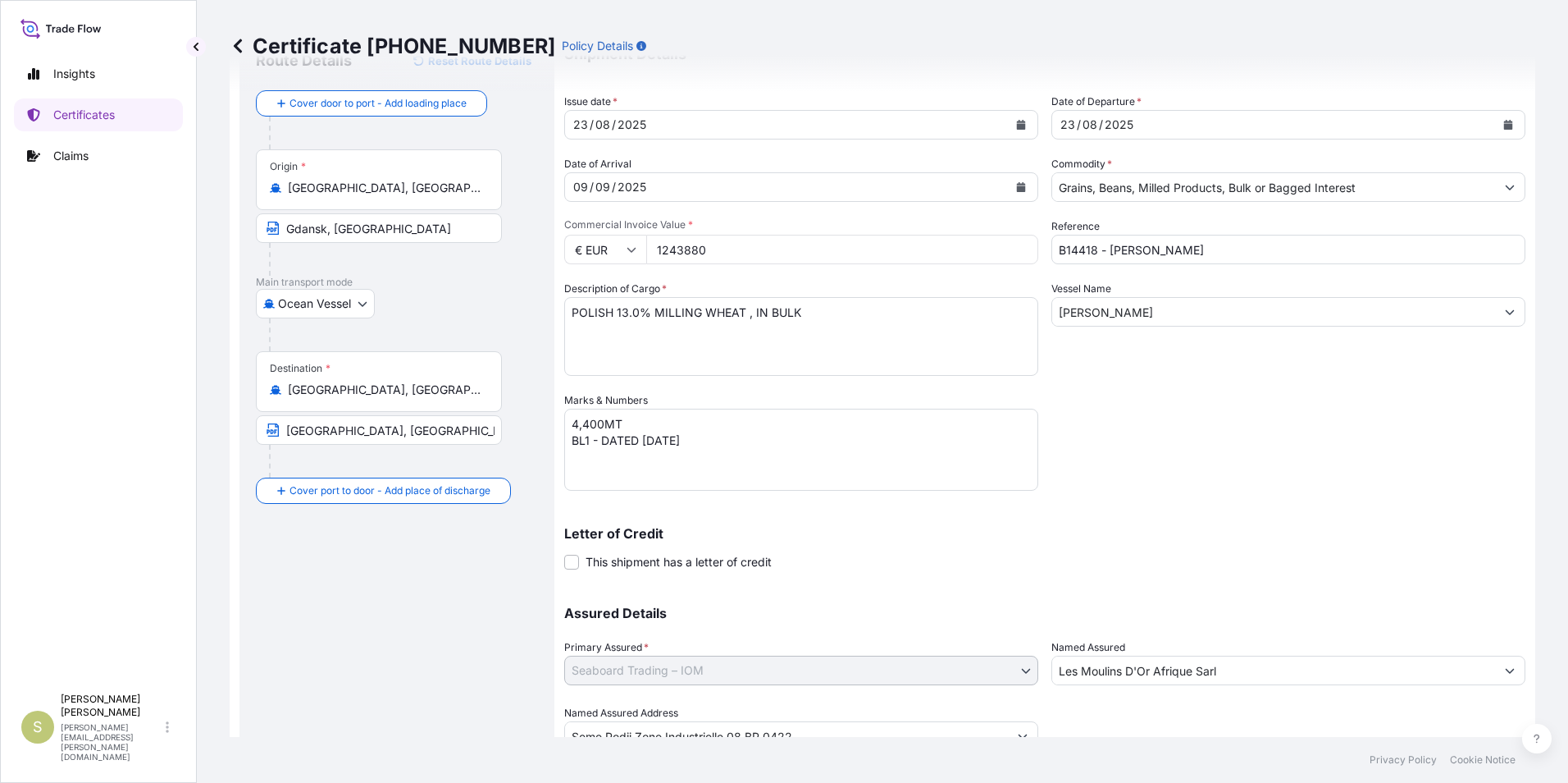
scroll to position [140, 0]
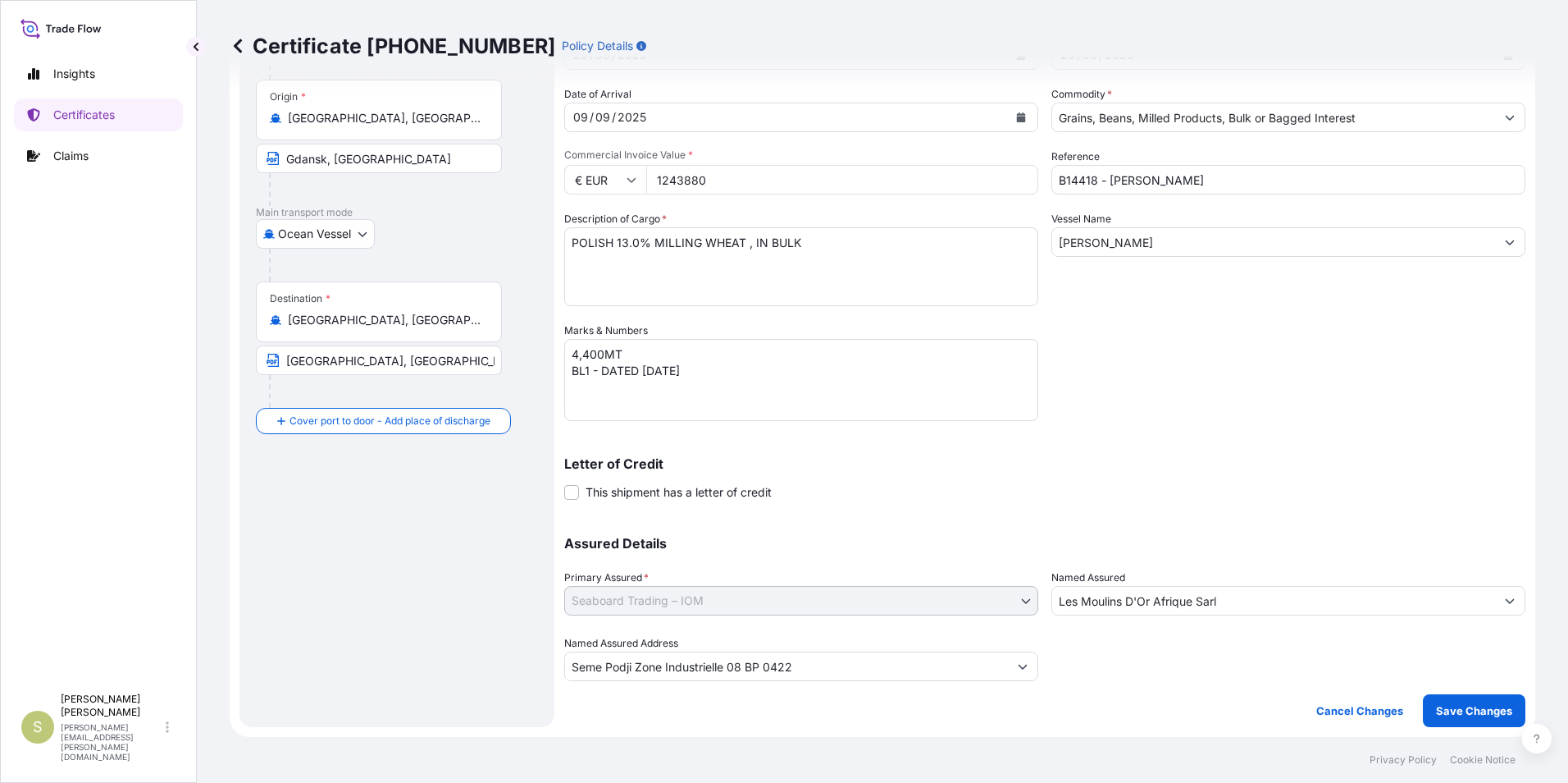
click at [585, 373] on textarea "BL1 - 4,400MT" at bounding box center [800, 380] width 474 height 82
type textarea "4,400MT BL 1 - DATED 23 AUGUST 2025"
click at [1338, 410] on div "Shipment Details Issue date * 23 / 08 / 2025 Date of Departure * 23 / 08 / 2025…" at bounding box center [1044, 321] width 961 height 720
click at [1449, 705] on p "Save Changes" at bounding box center [1473, 710] width 76 height 17
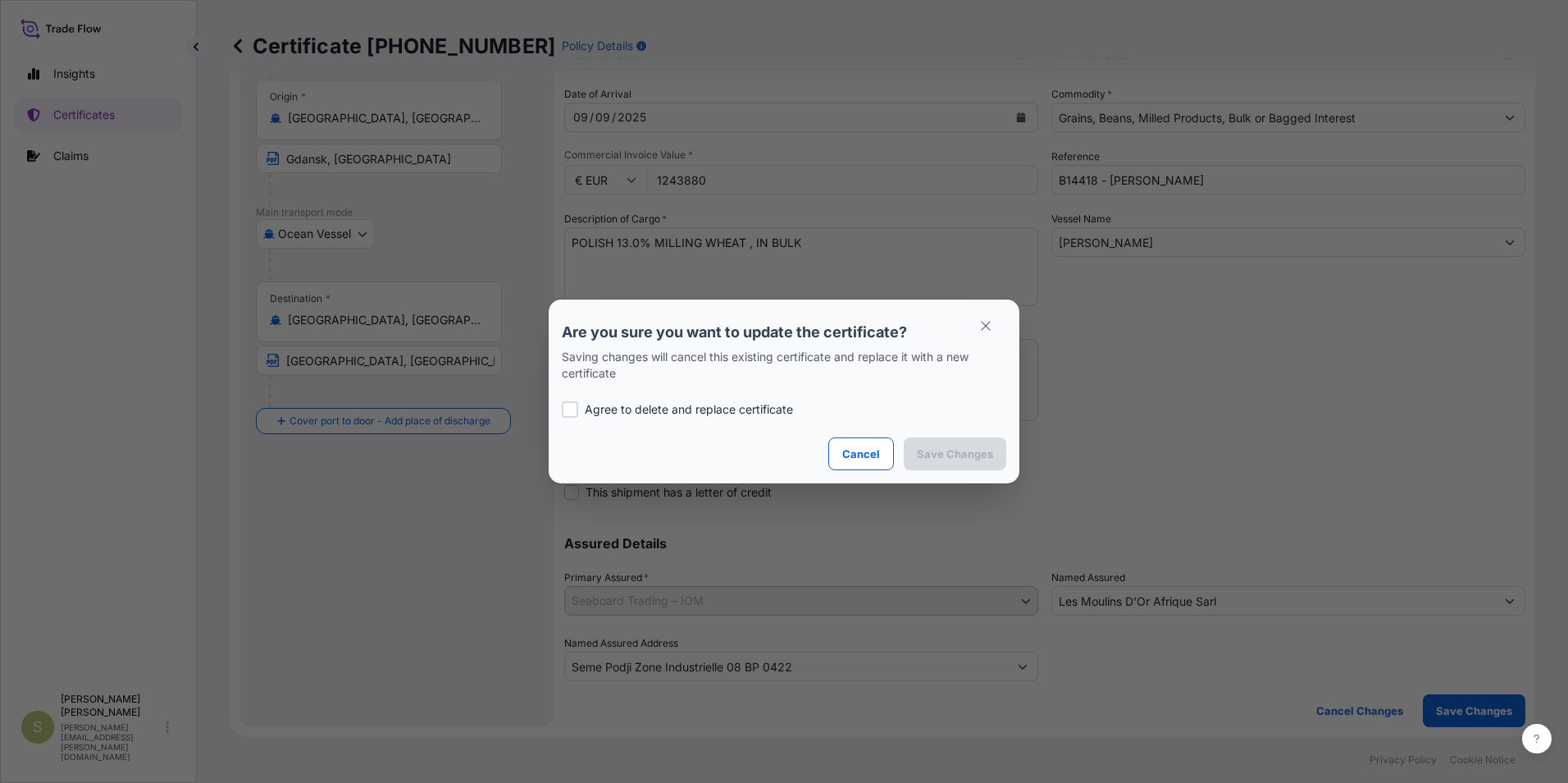
click at [629, 412] on p "Agree to delete and replace certificate" at bounding box center [688, 409] width 208 height 17
checkbox input "true"
click at [939, 459] on p "Save Changes" at bounding box center [954, 454] width 76 height 17
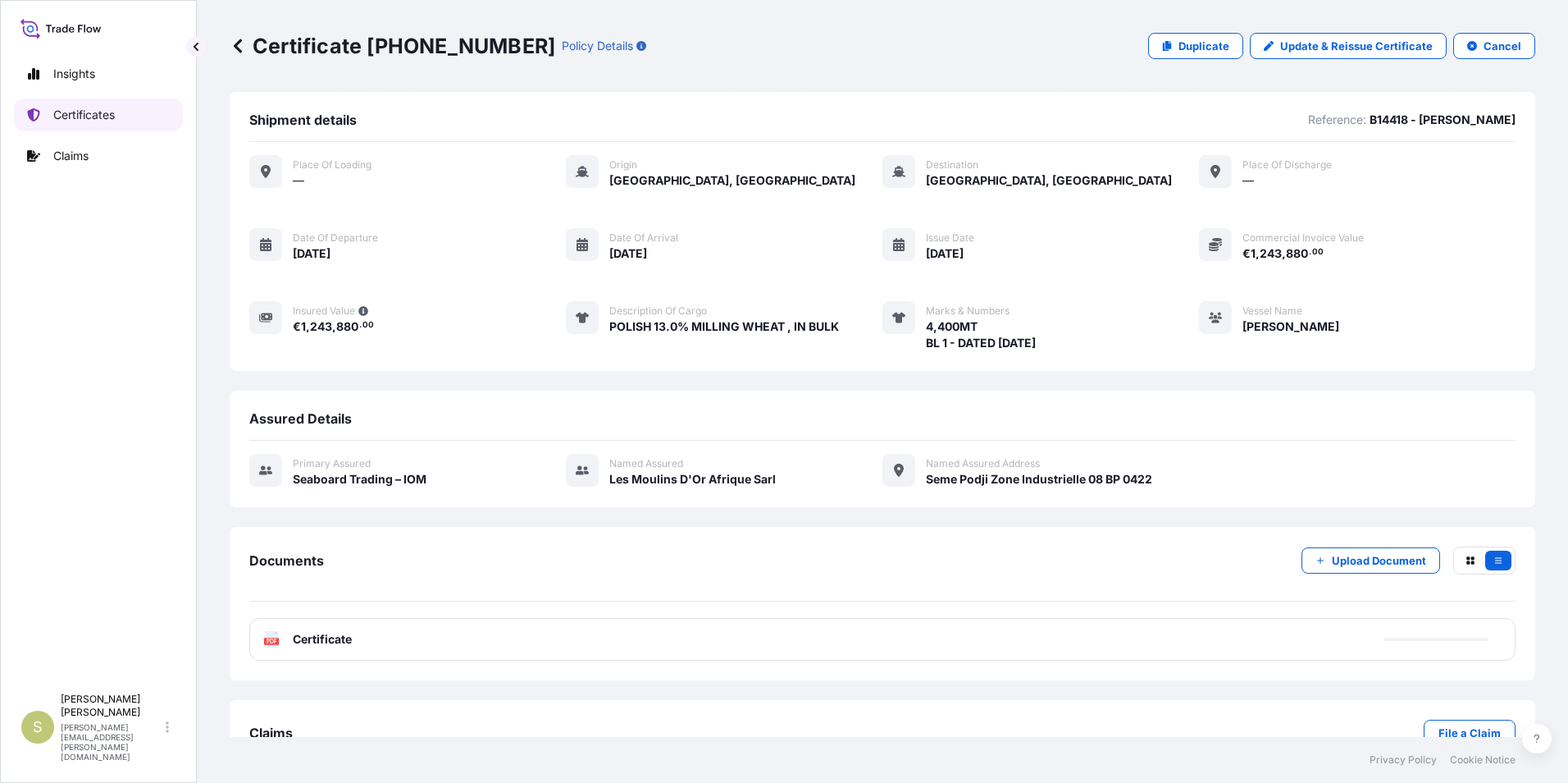
click at [97, 109] on p "Certificates" at bounding box center [84, 114] width 61 height 17
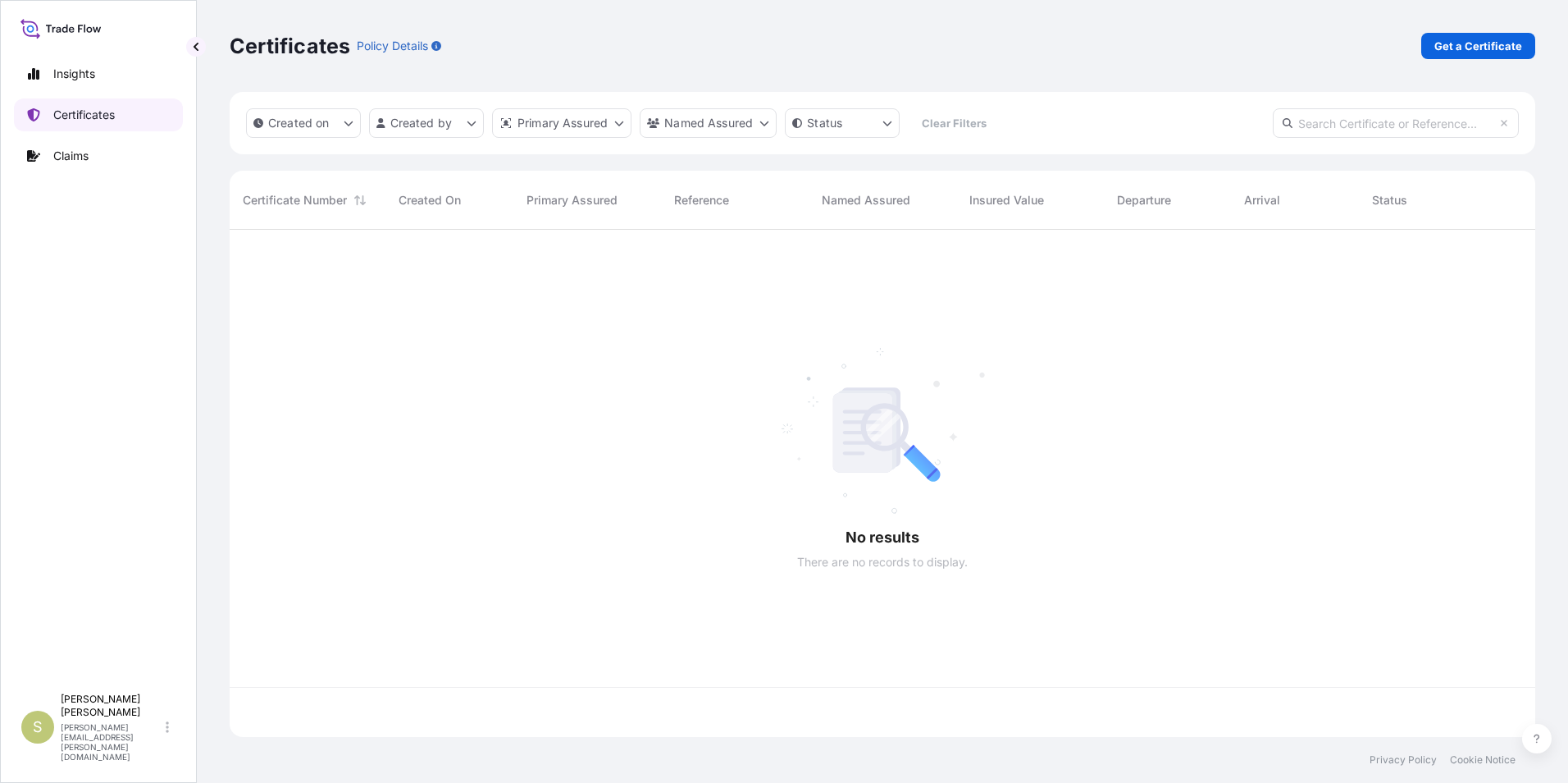
scroll to position [504, 1293]
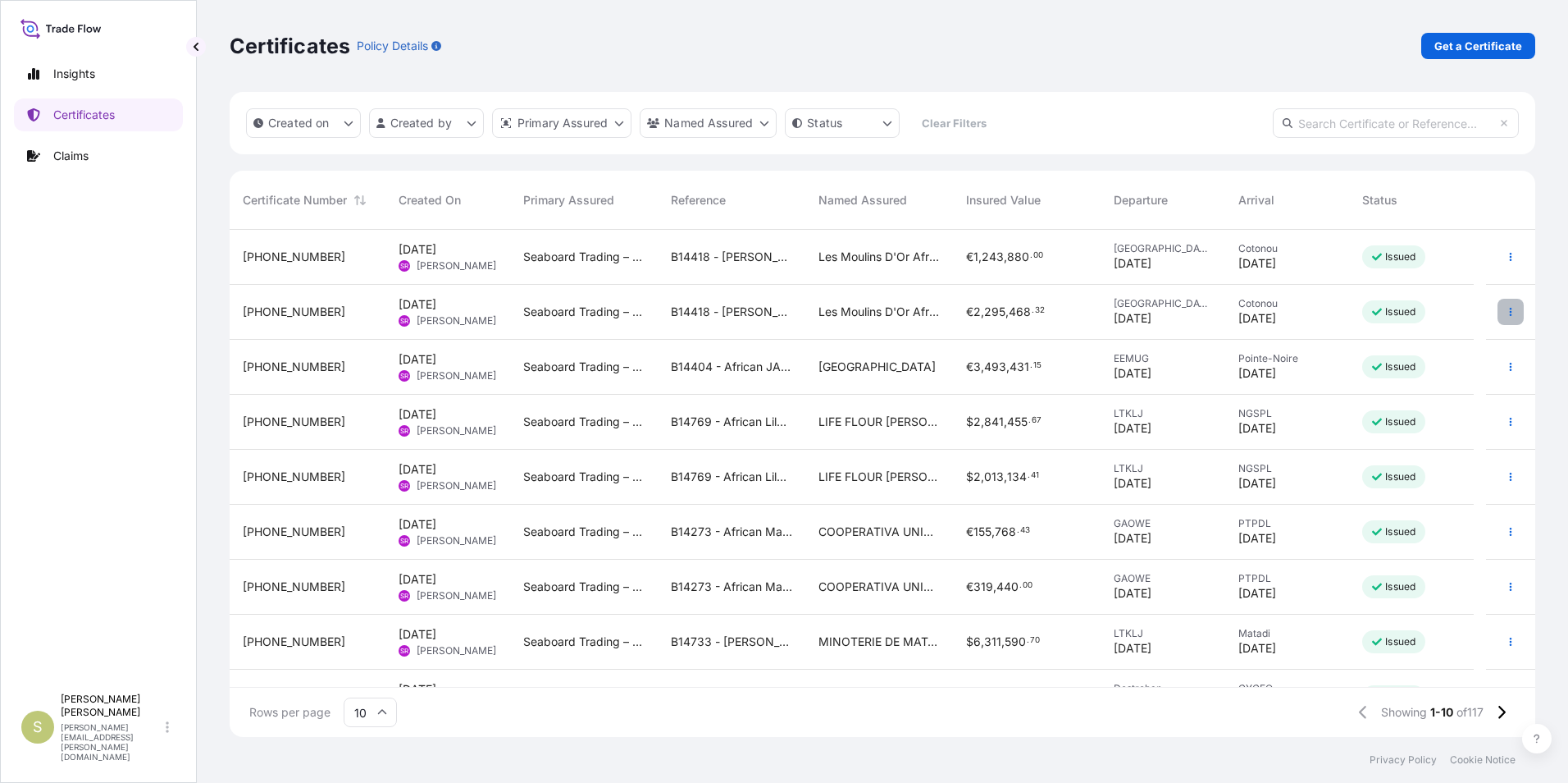
click at [1497, 313] on button "button" at bounding box center [1510, 312] width 27 height 27
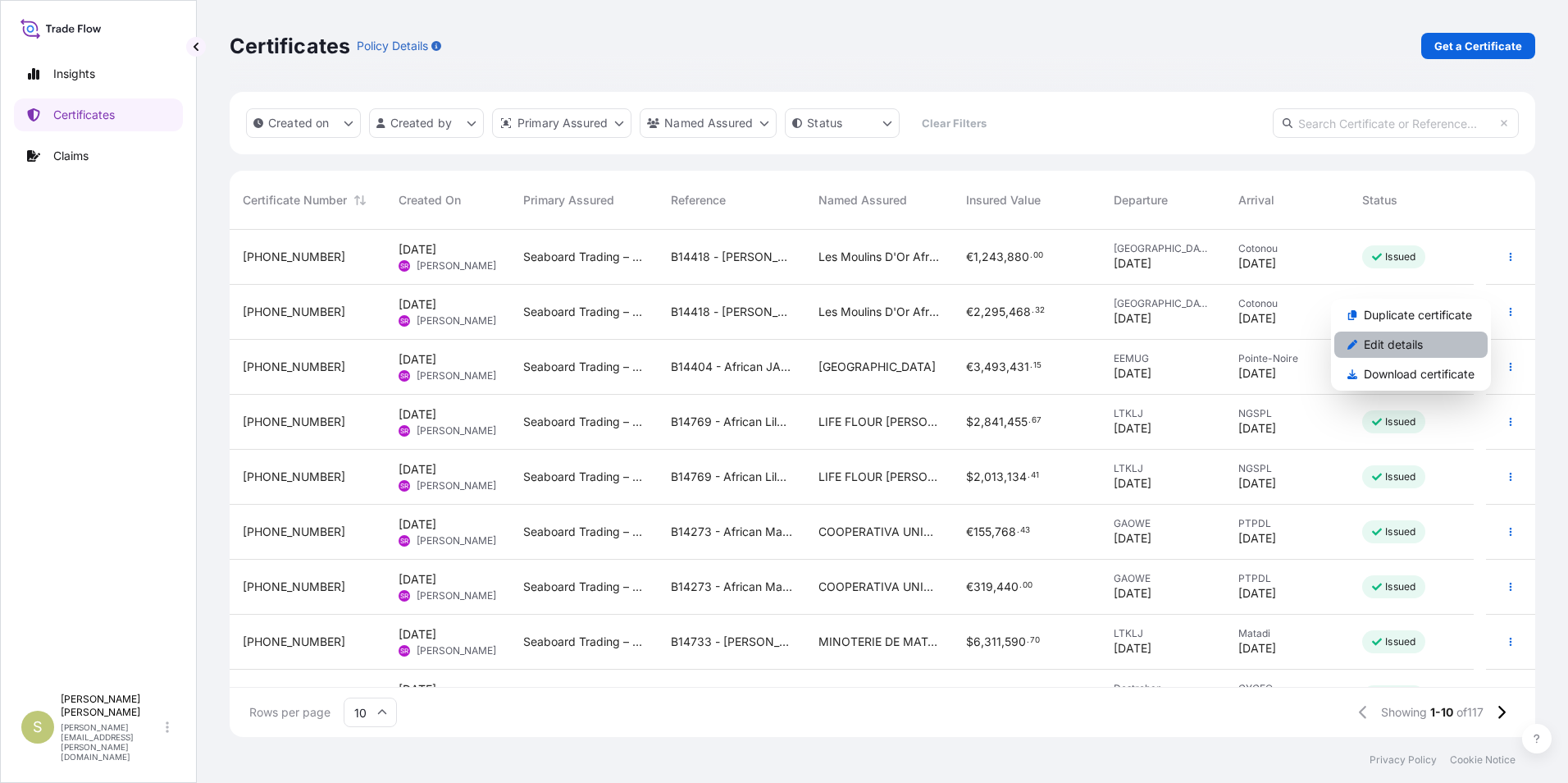
click at [1369, 341] on p "Edit details" at bounding box center [1393, 344] width 59 height 17
select select "Ocean Vessel"
select select "31640"
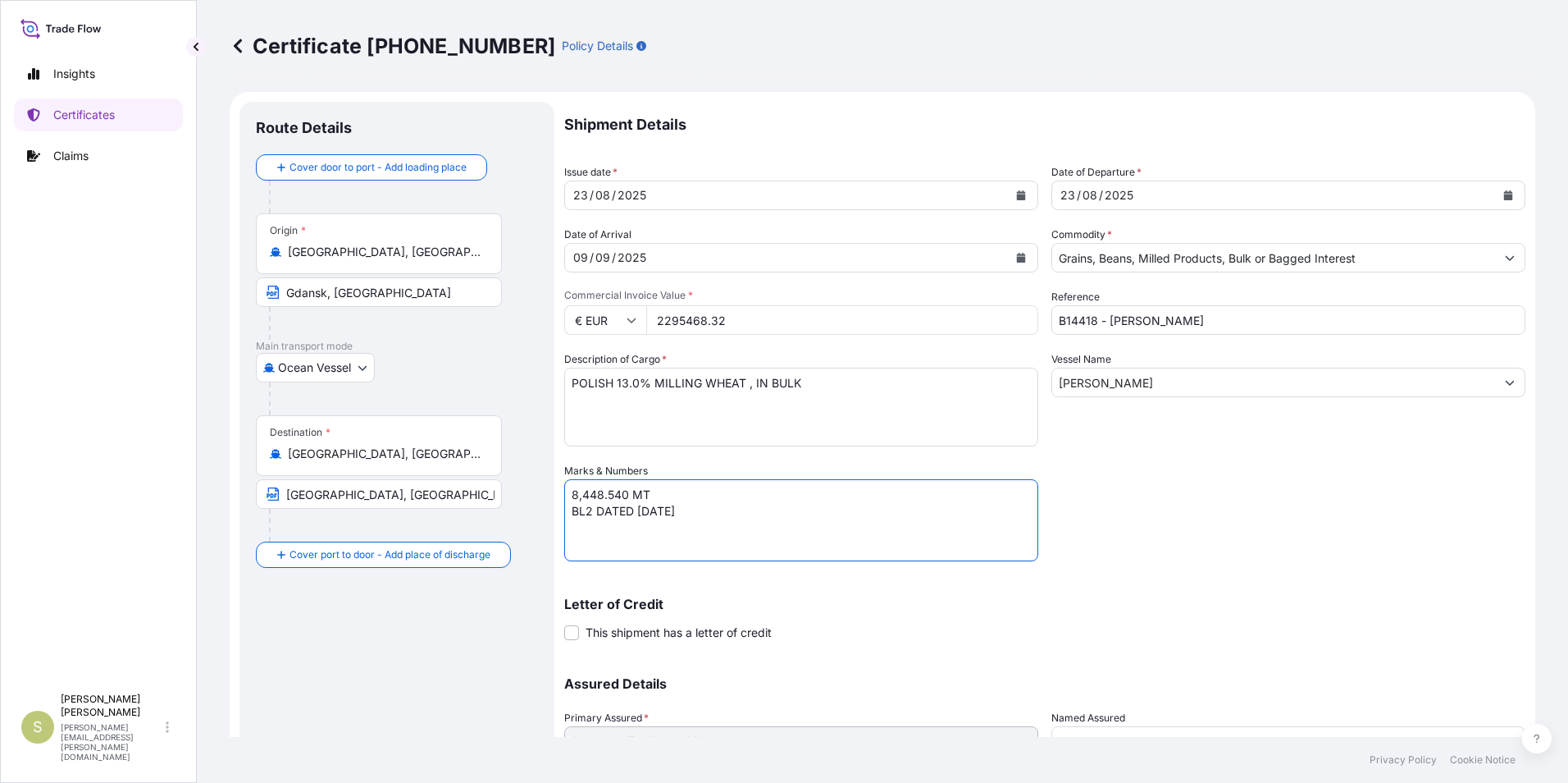
click at [586, 515] on textarea "8,448.540 MT BL2 DATED 23 AUGUST 2025" at bounding box center [800, 520] width 474 height 82
click at [923, 493] on textarea "8,448.540 MT BL2 DATED 23 AUGUST 2025" at bounding box center [800, 520] width 474 height 82
type textarea "8,448.540 MT BL 2 DATED 23 AUGUST 2025"
click at [622, 381] on textarea "POLISH 13.0% MILLING WHEAT , IN BULK" at bounding box center [800, 407] width 474 height 79
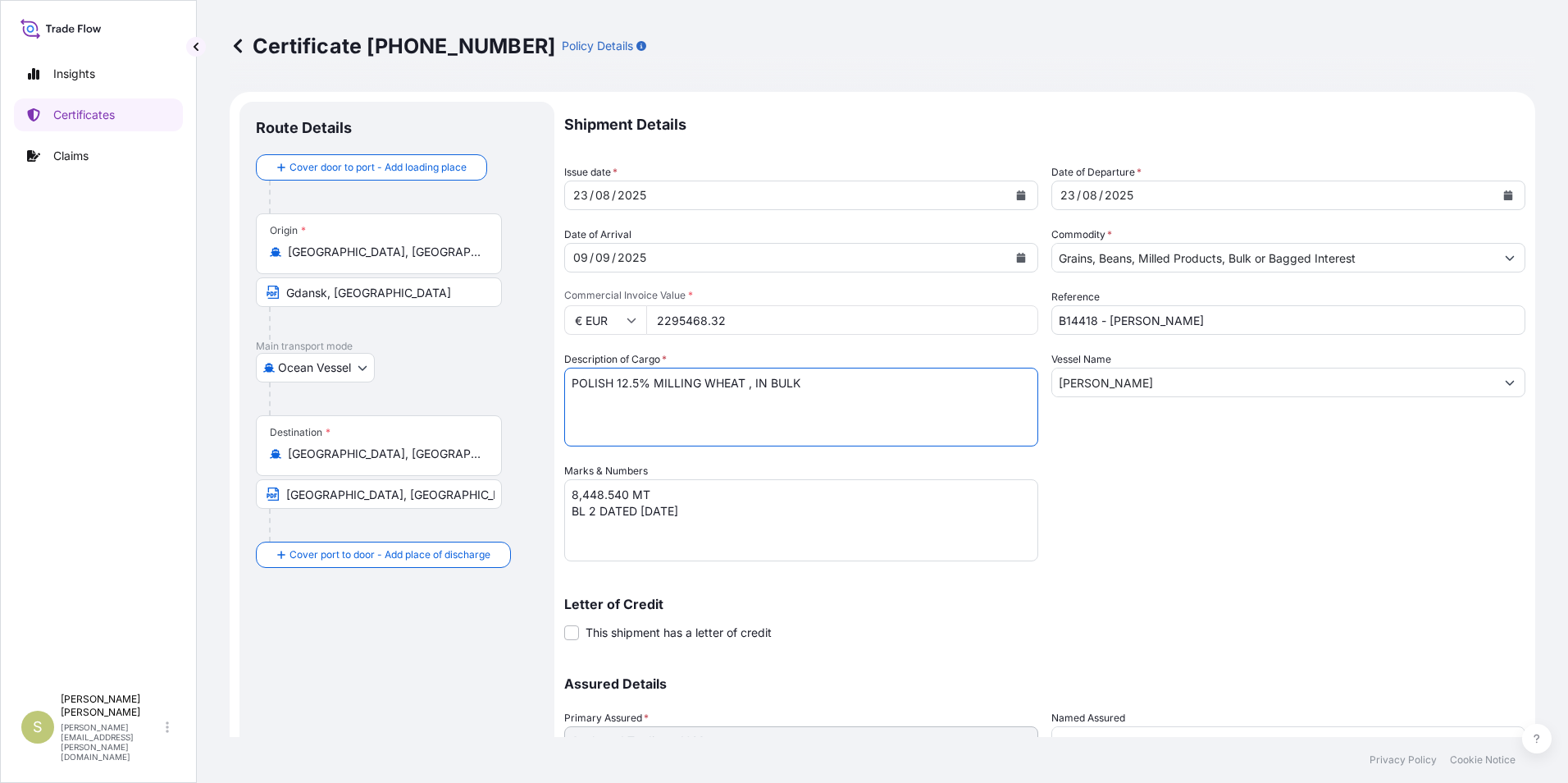
type textarea "POLISH 12.5% MILLING WHEAT , IN BULK"
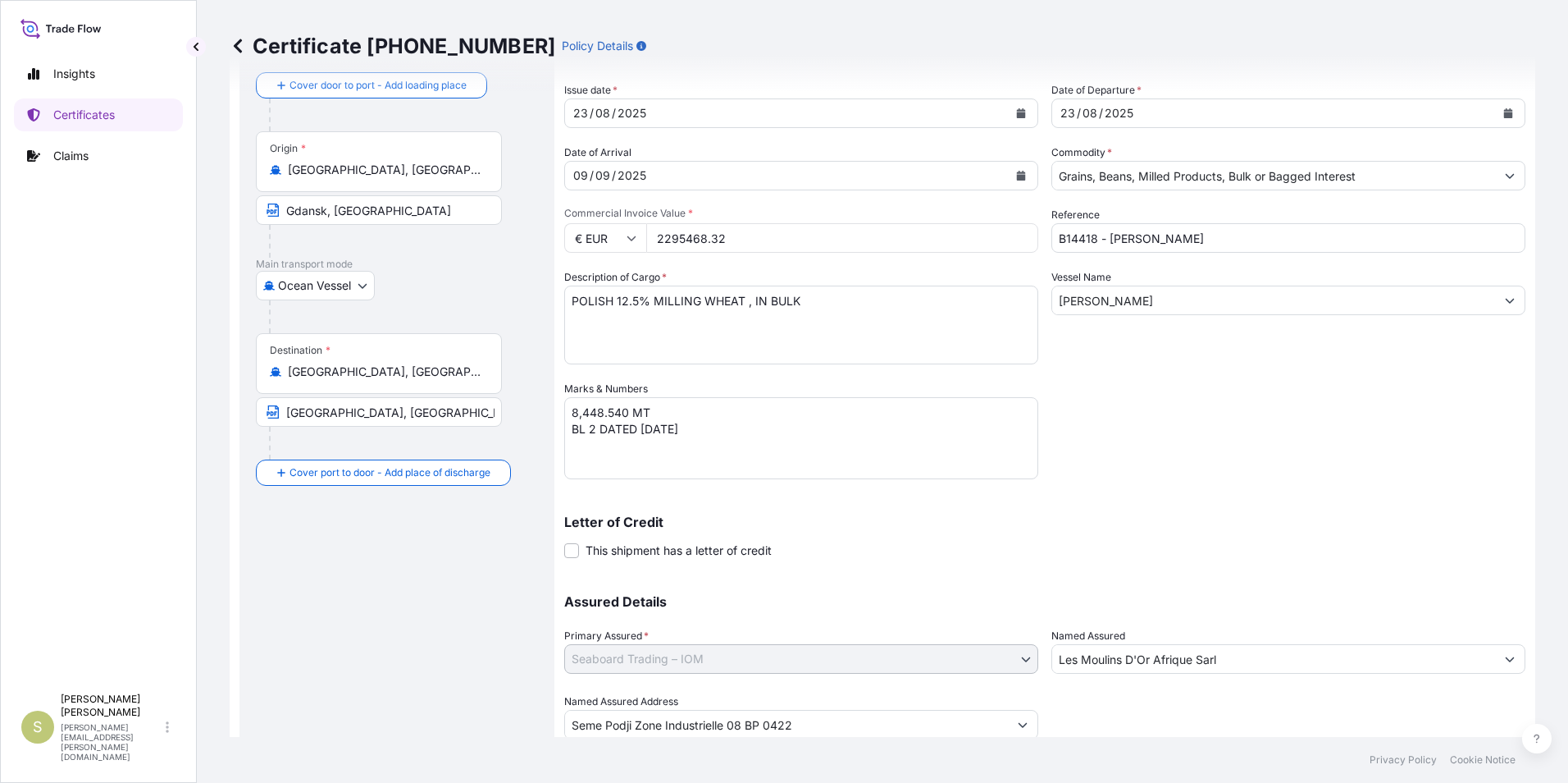
scroll to position [140, 0]
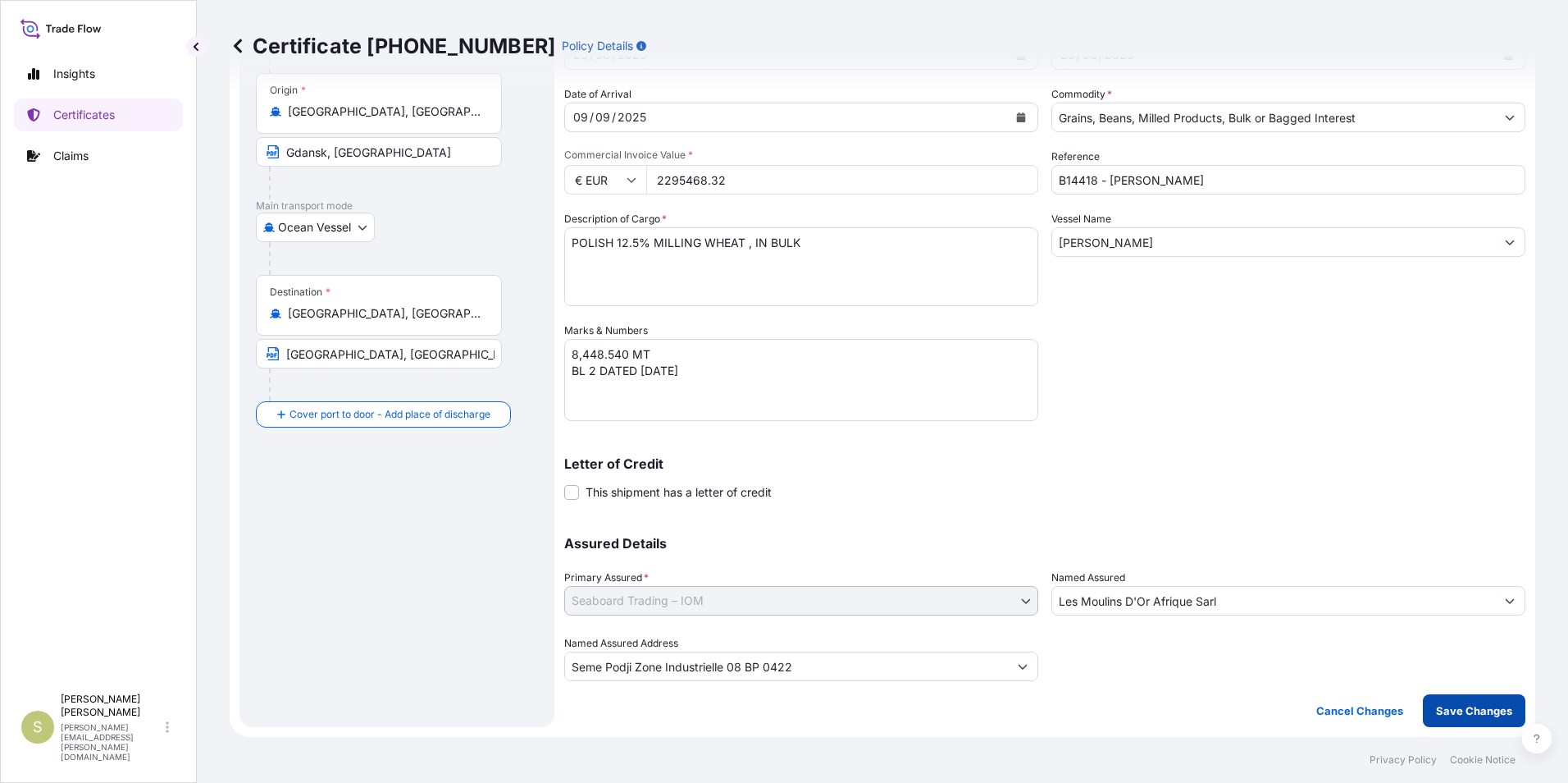
click at [1456, 709] on p "Save Changes" at bounding box center [1473, 710] width 76 height 17
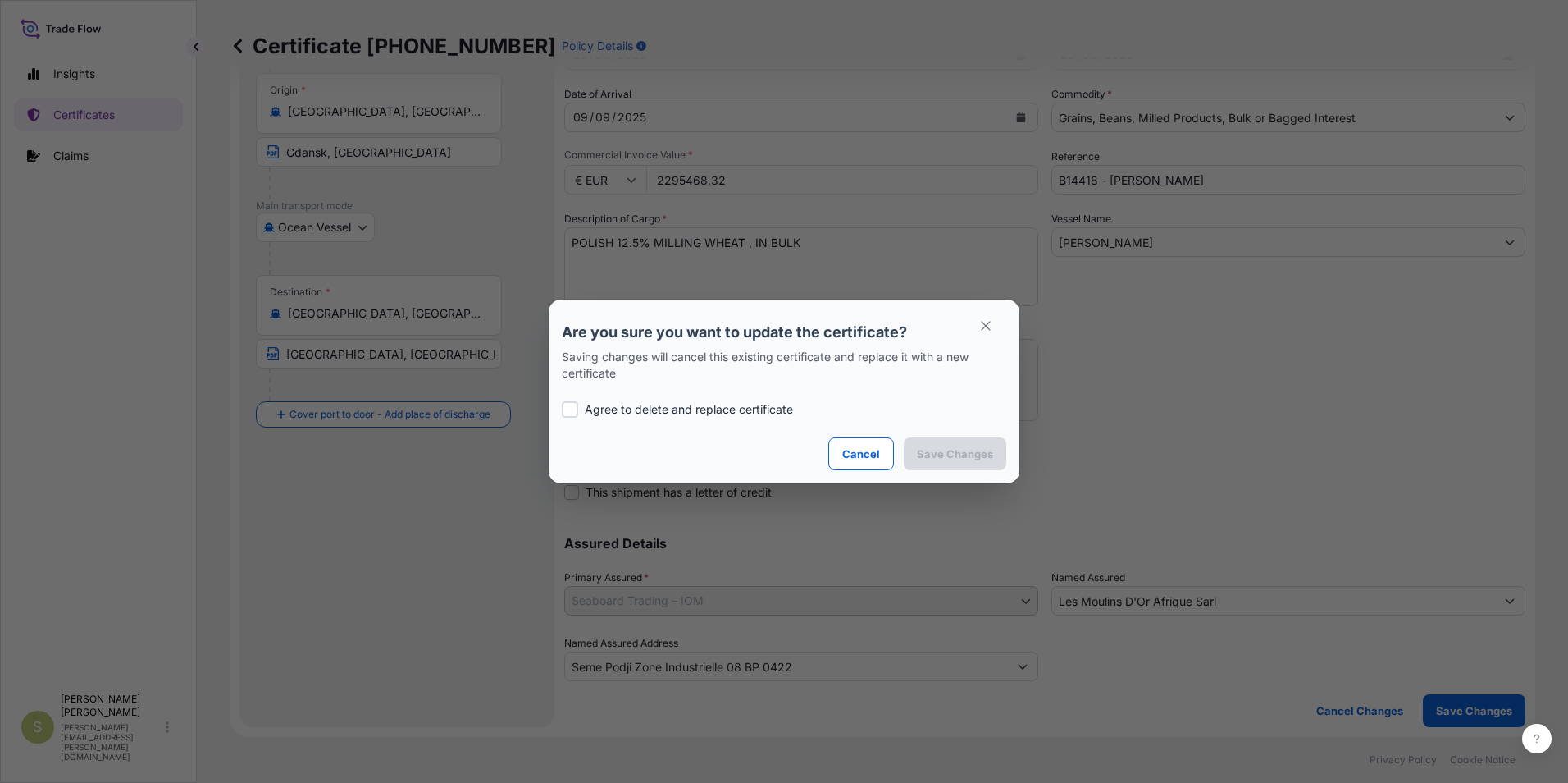
click at [752, 408] on p "Agree to delete and replace certificate" at bounding box center [688, 409] width 208 height 17
checkbox input "true"
click at [982, 459] on p "Save Changes" at bounding box center [954, 454] width 76 height 17
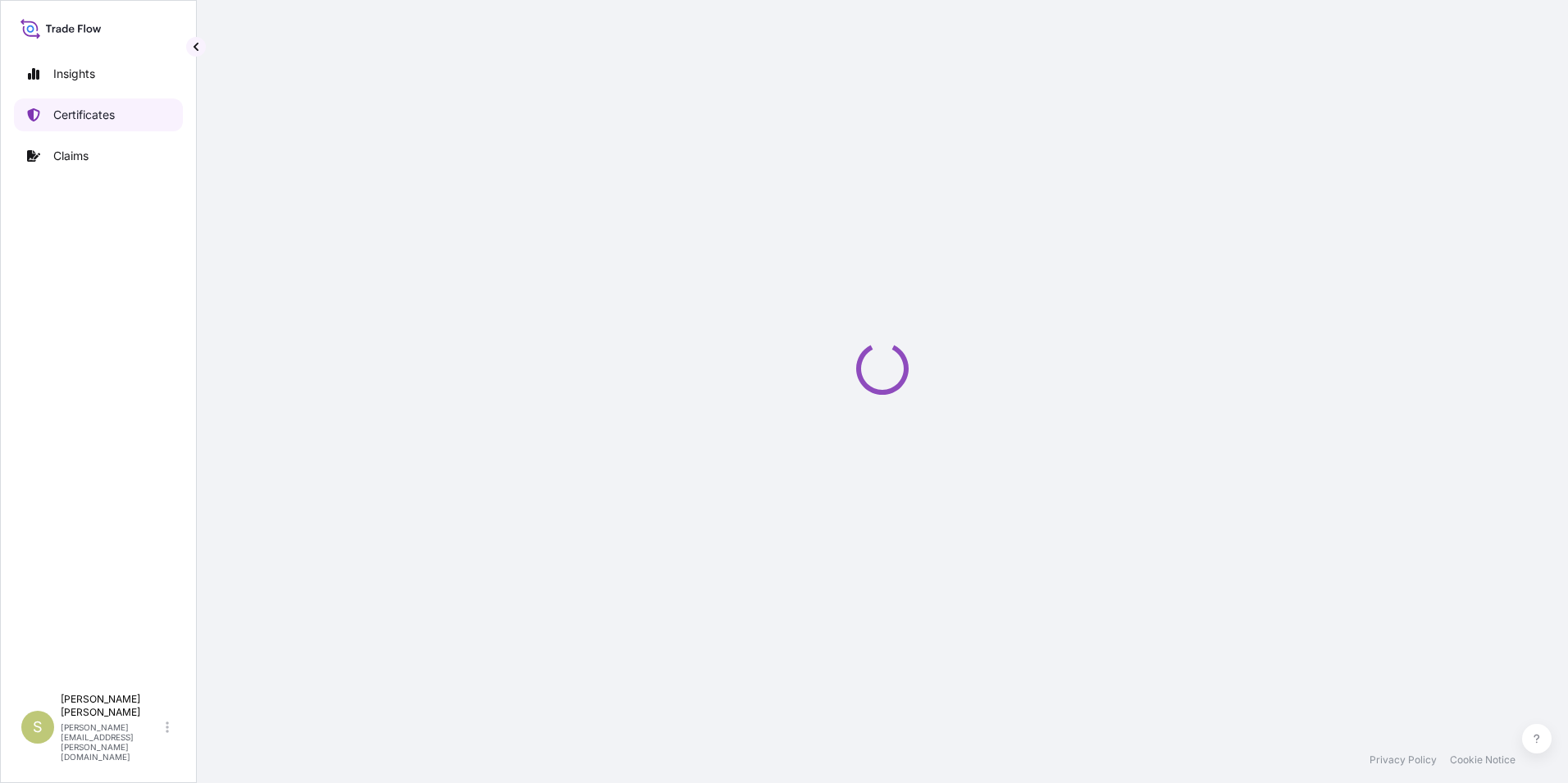
click at [105, 114] on p "Certificates" at bounding box center [84, 114] width 61 height 17
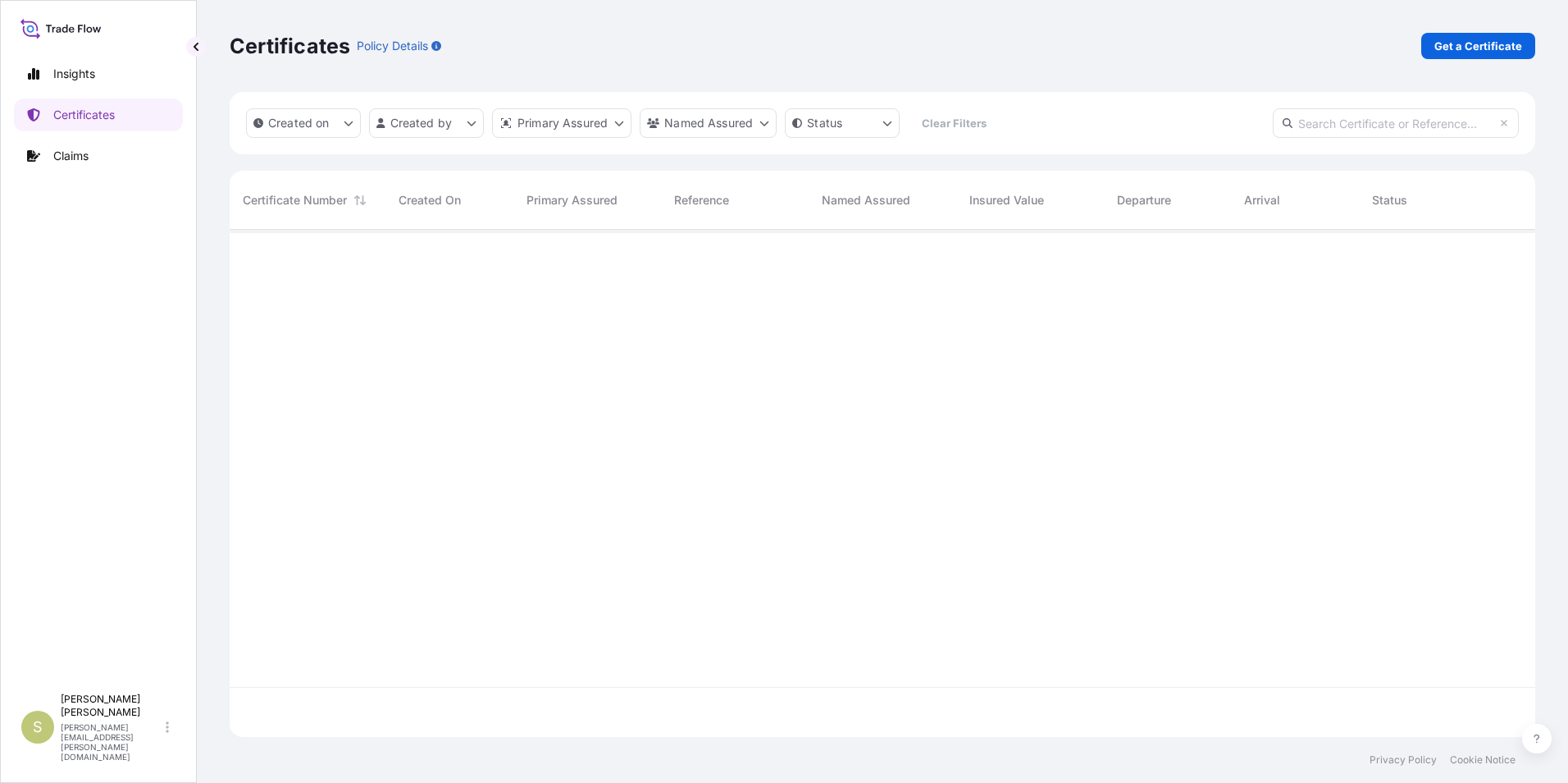
scroll to position [504, 1293]
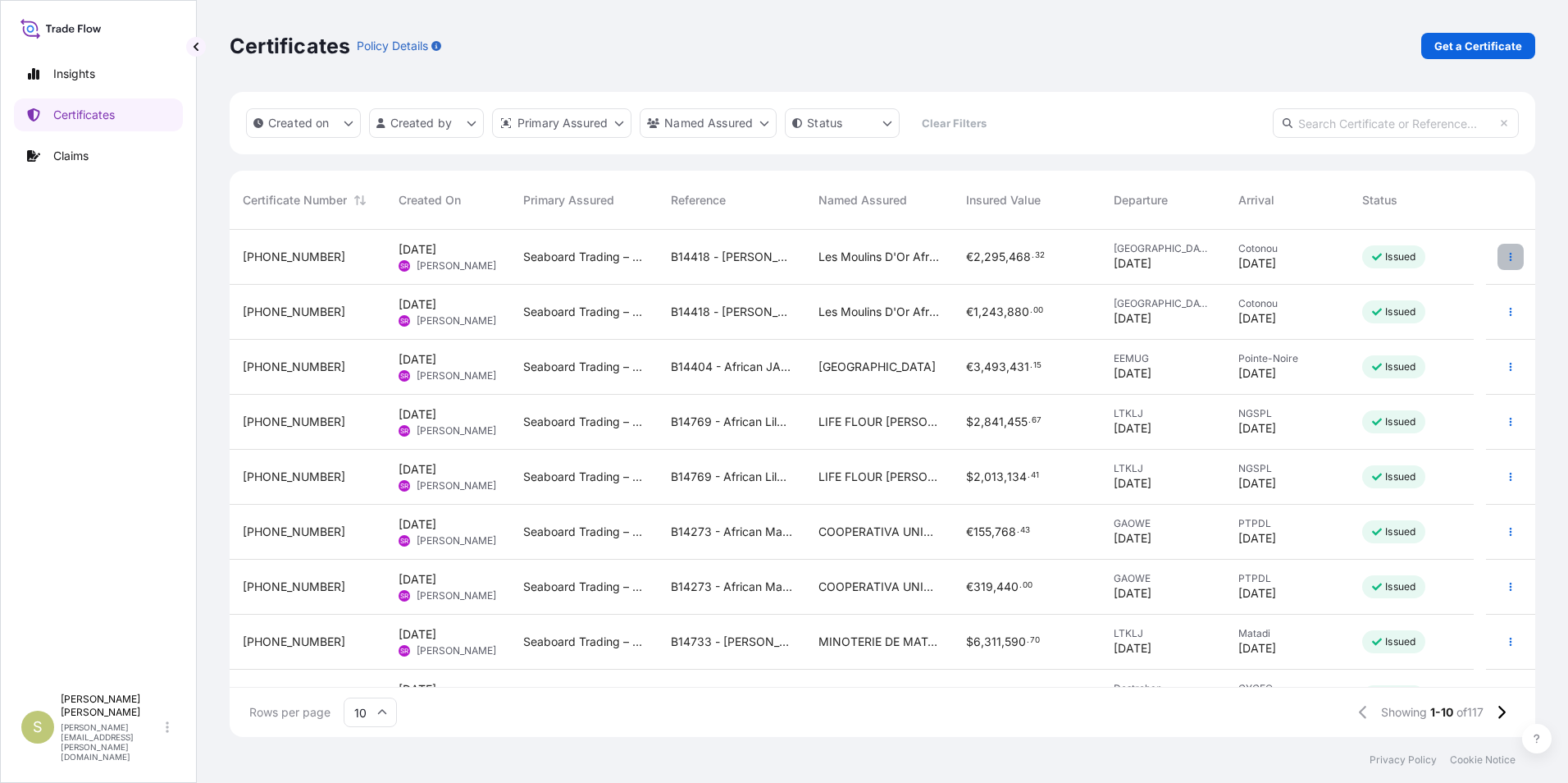
click at [1505, 256] on button "button" at bounding box center [1510, 256] width 27 height 27
click at [1505, 314] on icon "button" at bounding box center [1510, 312] width 10 height 10
click at [1412, 376] on p "Download certificate" at bounding box center [1418, 374] width 110 height 17
click at [1504, 261] on button "button" at bounding box center [1510, 256] width 27 height 27
click at [1505, 259] on icon "button" at bounding box center [1510, 256] width 10 height 10
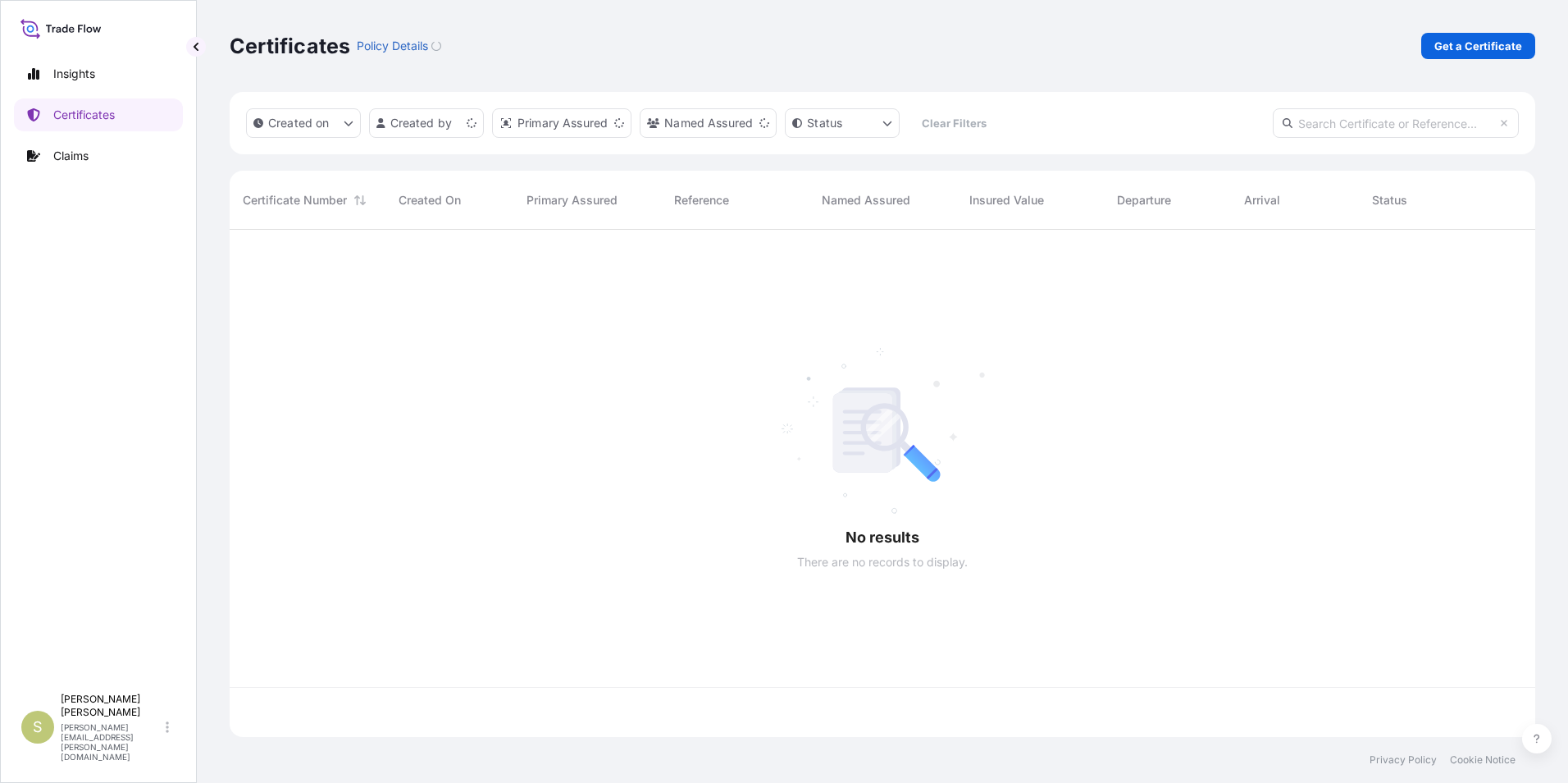
scroll to position [504, 1293]
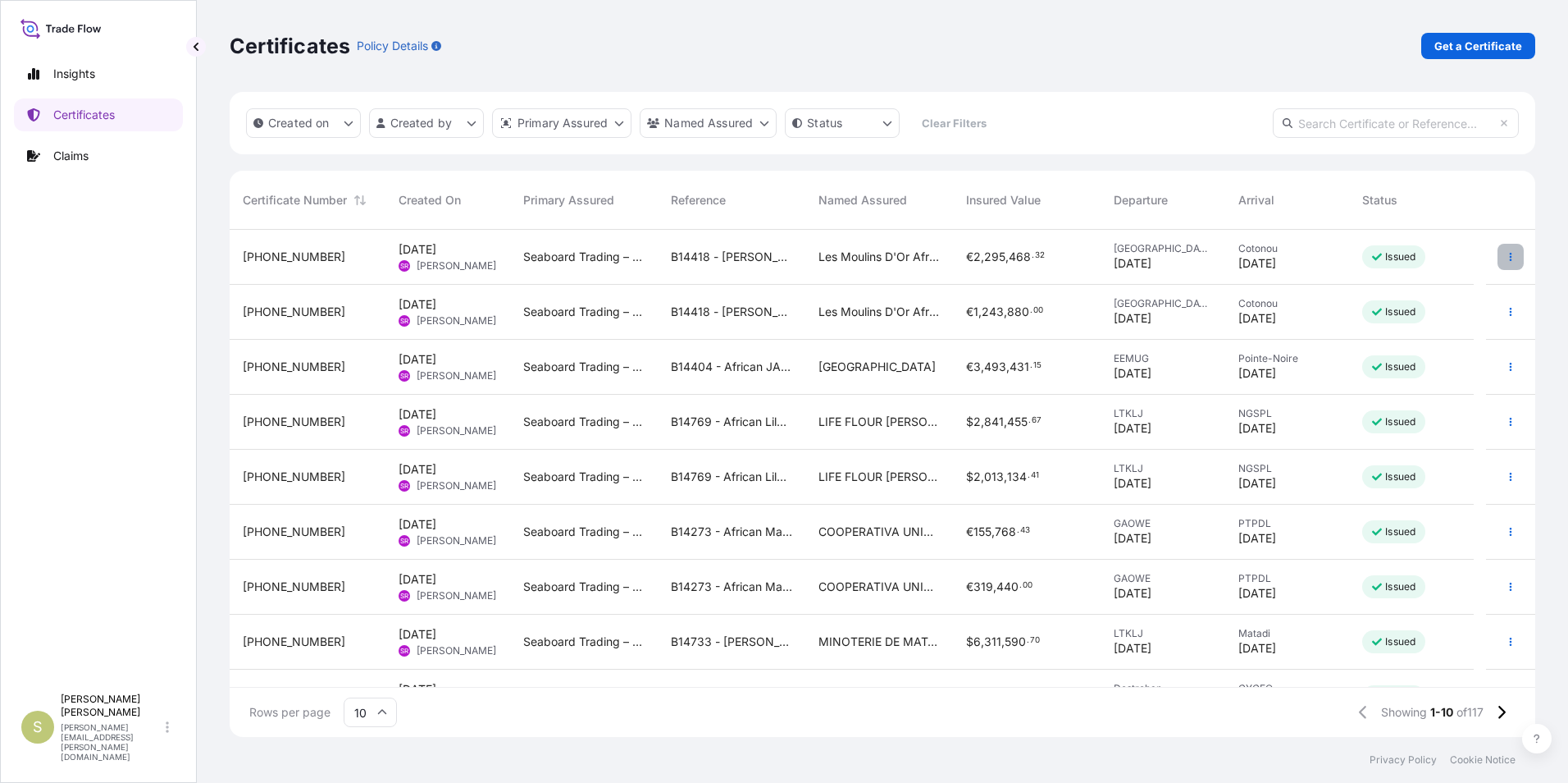
click at [1507, 256] on button "button" at bounding box center [1510, 256] width 27 height 27
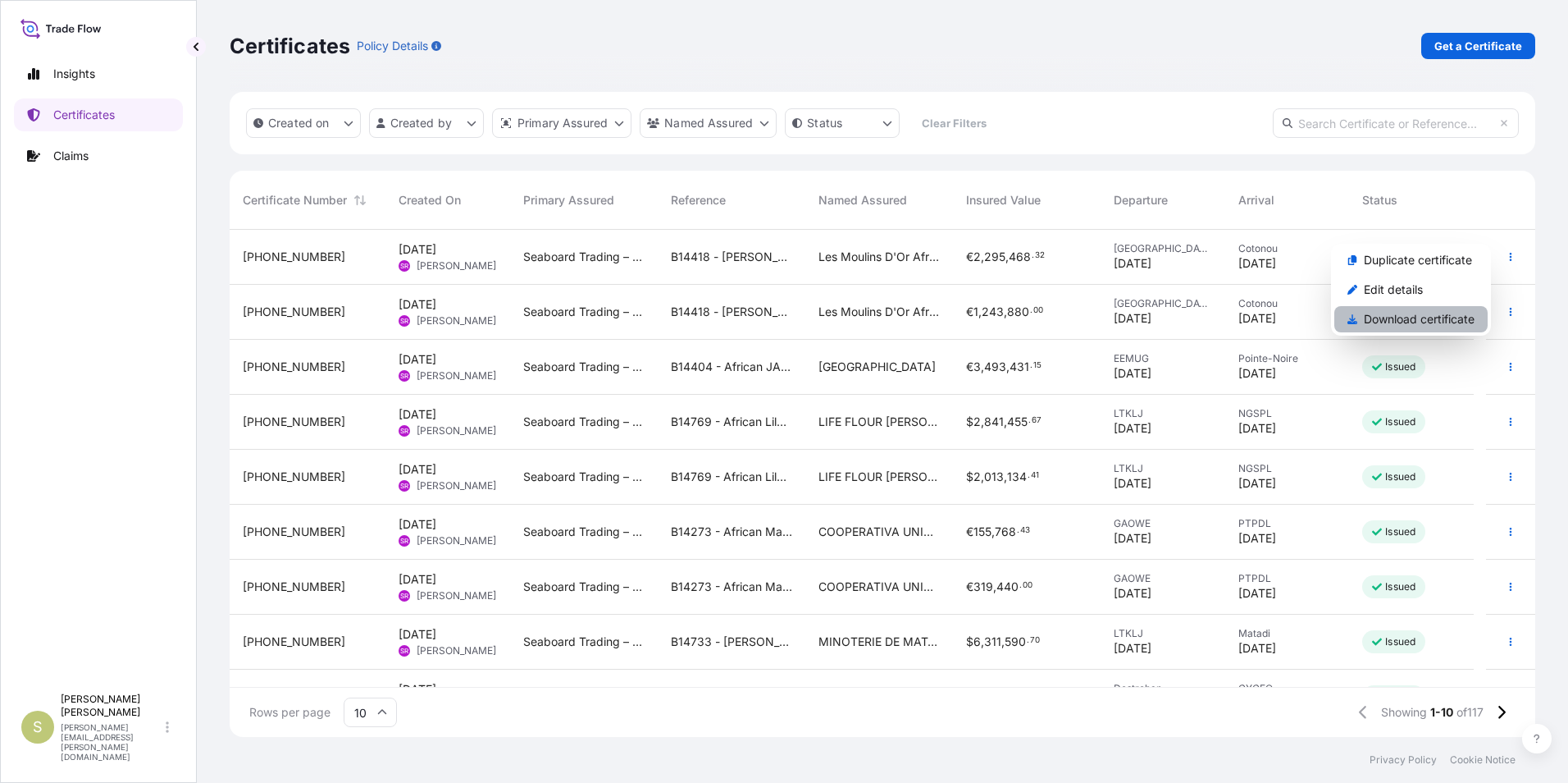
click at [1431, 320] on p "Download certificate" at bounding box center [1418, 319] width 110 height 17
